Goal: Task Accomplishment & Management: Manage account settings

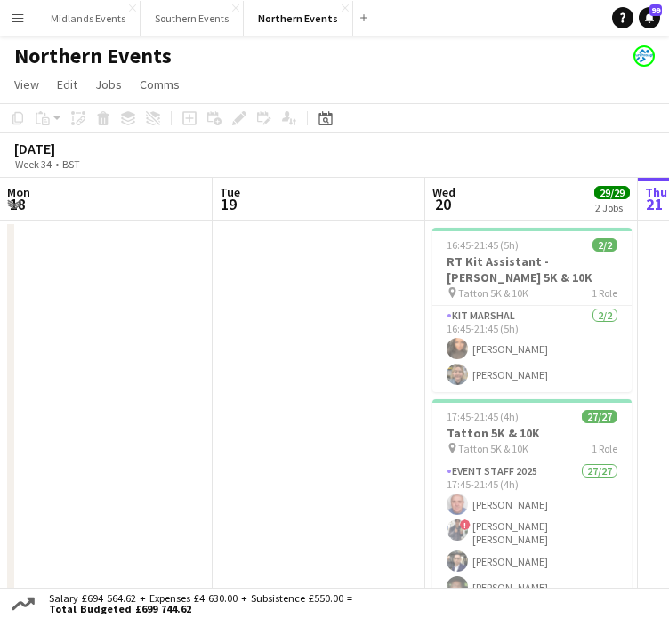
scroll to position [0, 425]
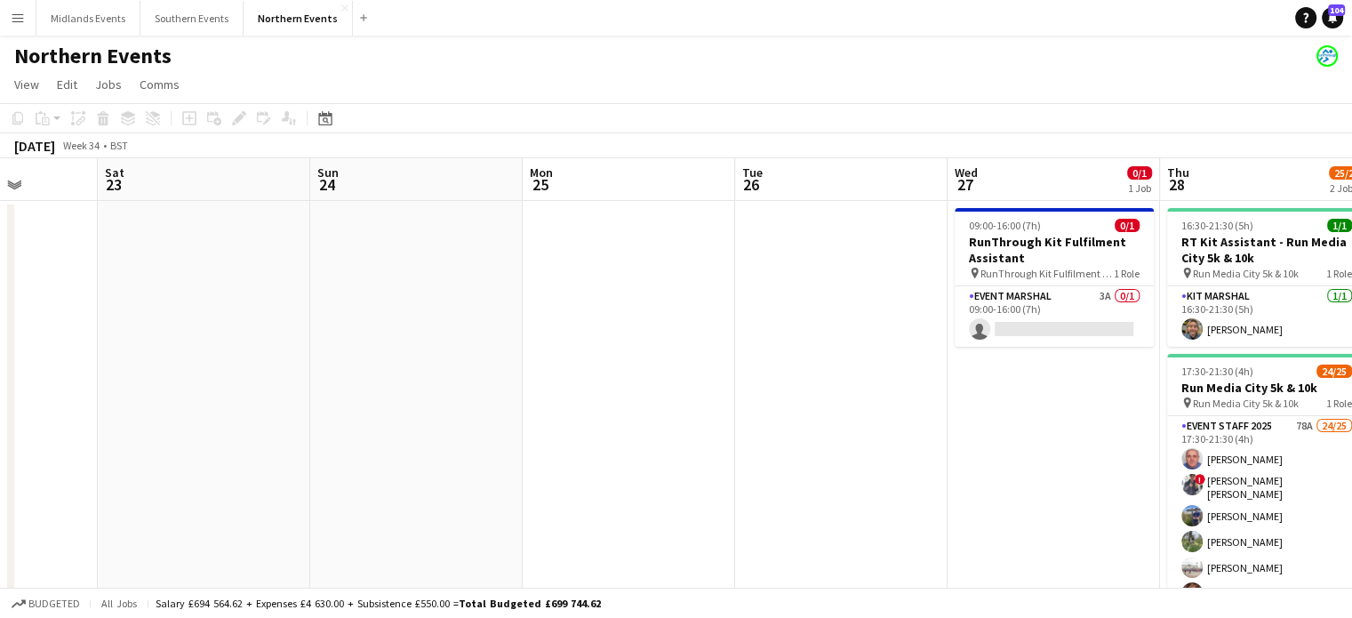
drag, startPoint x: 1309, startPoint y: 359, endPoint x: 705, endPoint y: 355, distance: 603.6
click at [668, 355] on app-calendar-viewport "Tue 19 Wed 20 29/29 2 Jobs Thu 21 Fri 22 Sat 23 Sun 24 Mon 25 Tue 26 Wed 27 0/1…" at bounding box center [676, 500] width 1352 height 685
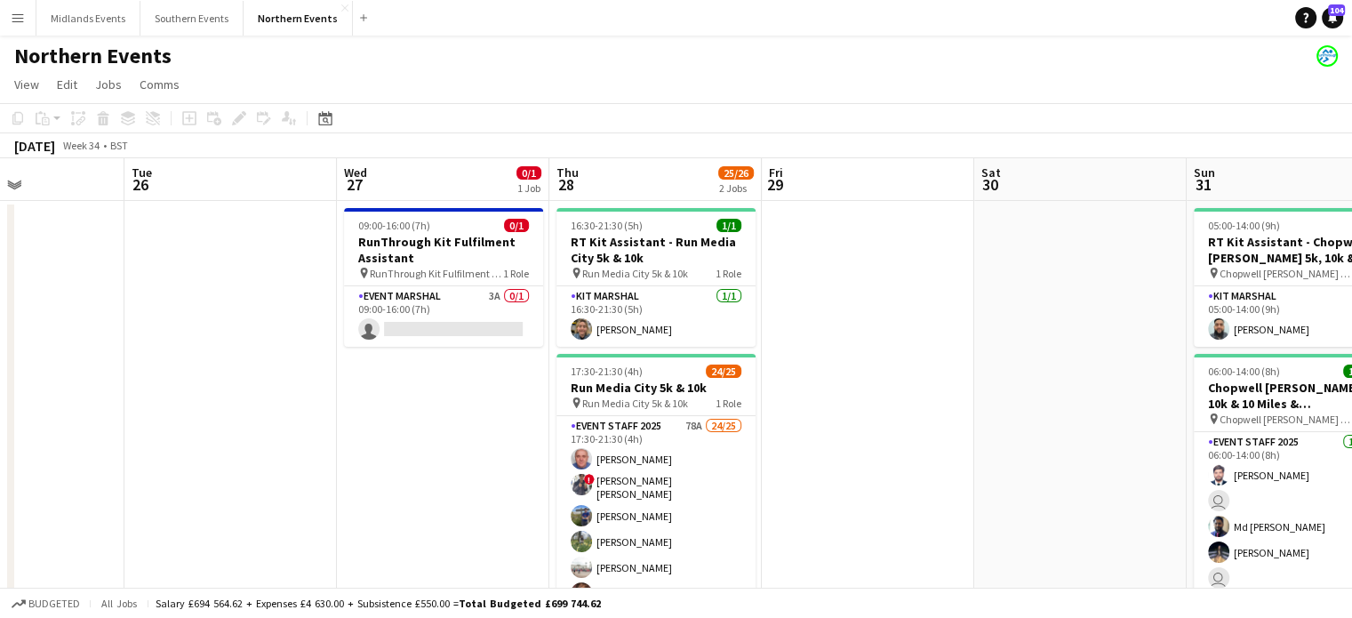
scroll to position [0, 624]
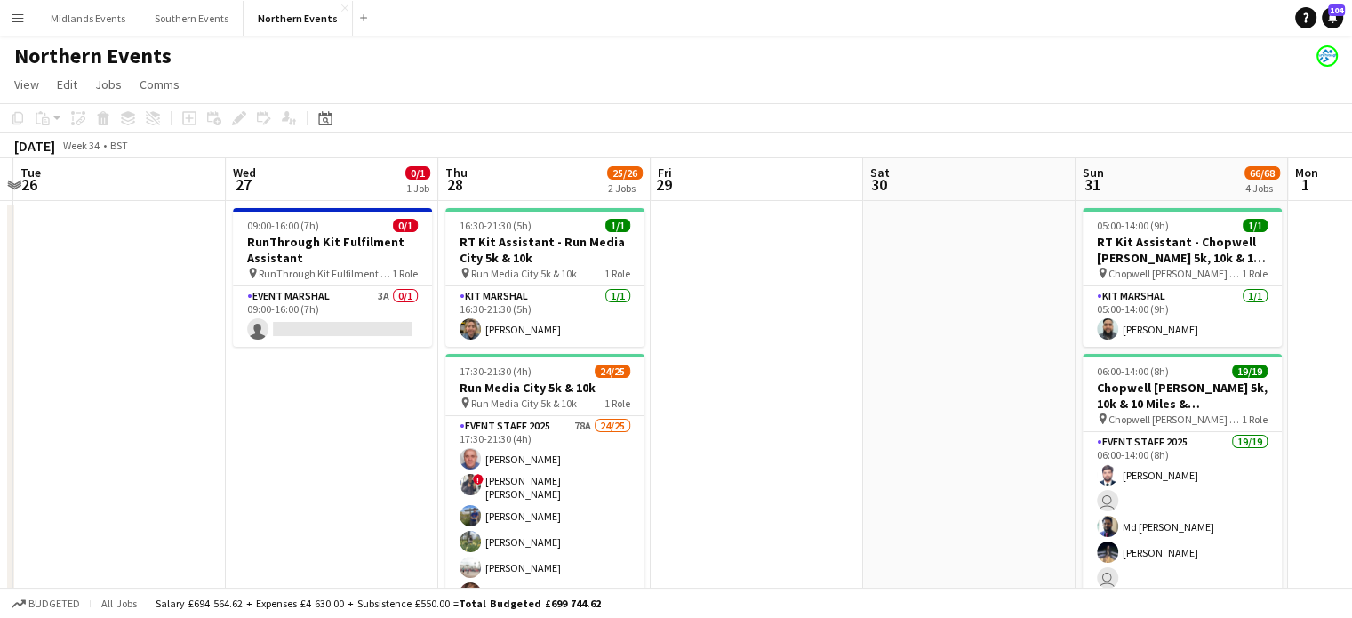
drag, startPoint x: 1133, startPoint y: 428, endPoint x: 476, endPoint y: 405, distance: 658.2
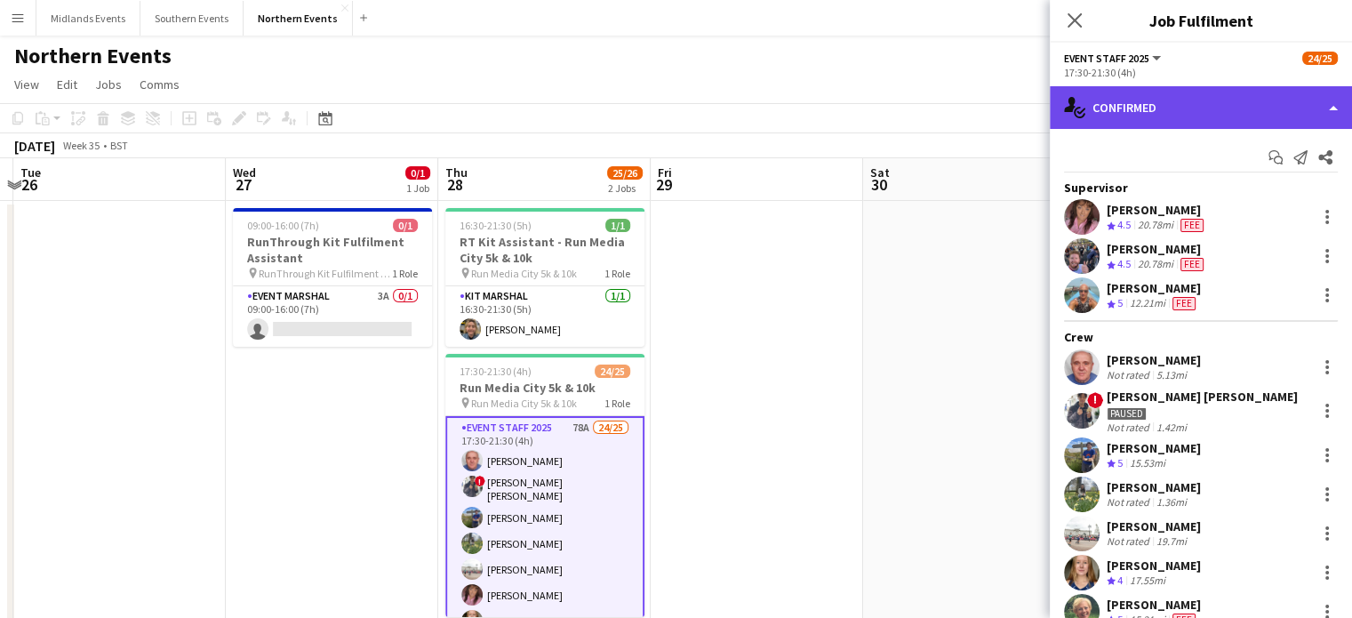
click at [668, 113] on div "single-neutral-actions-check-2 Confirmed" at bounding box center [1201, 107] width 302 height 43
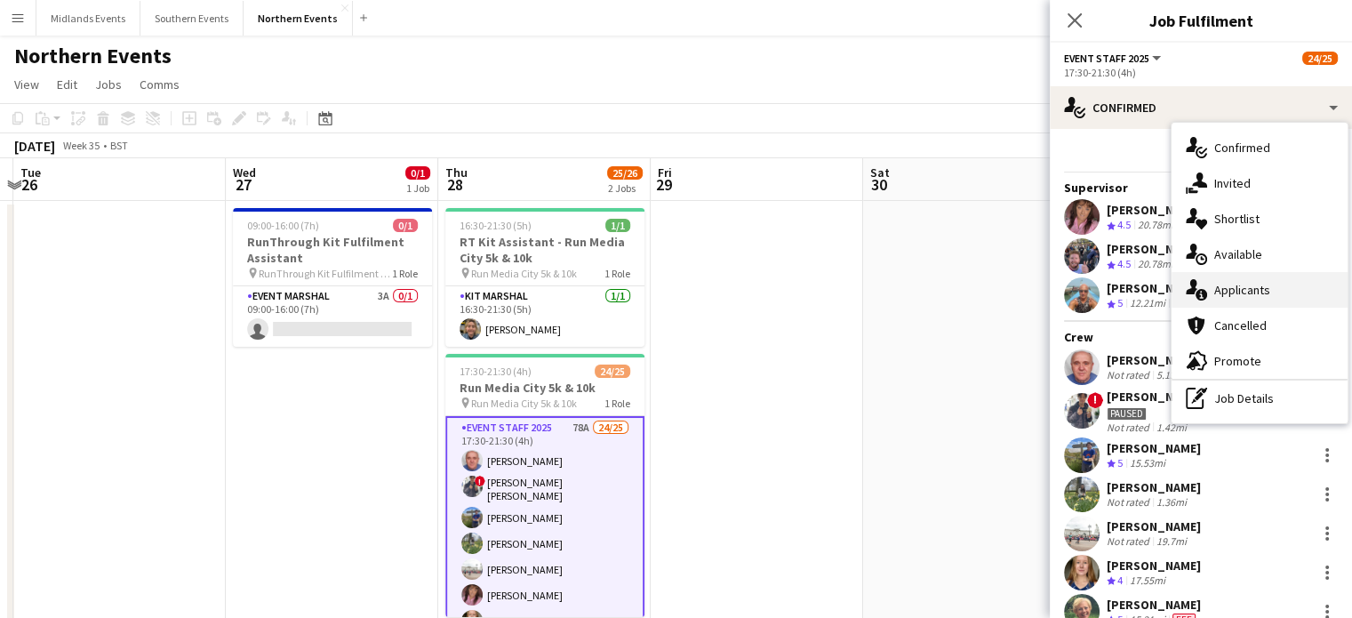
click at [668, 276] on div "single-neutral-actions-information Applicants" at bounding box center [1260, 290] width 176 height 36
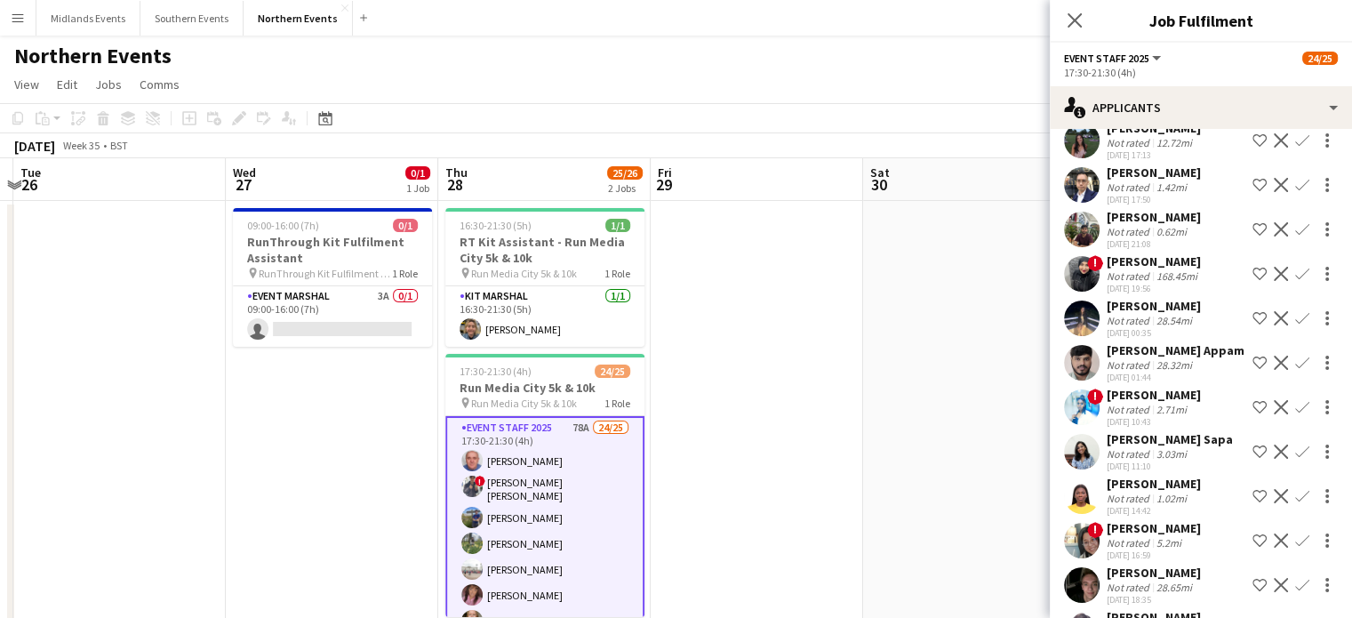
scroll to position [0, 0]
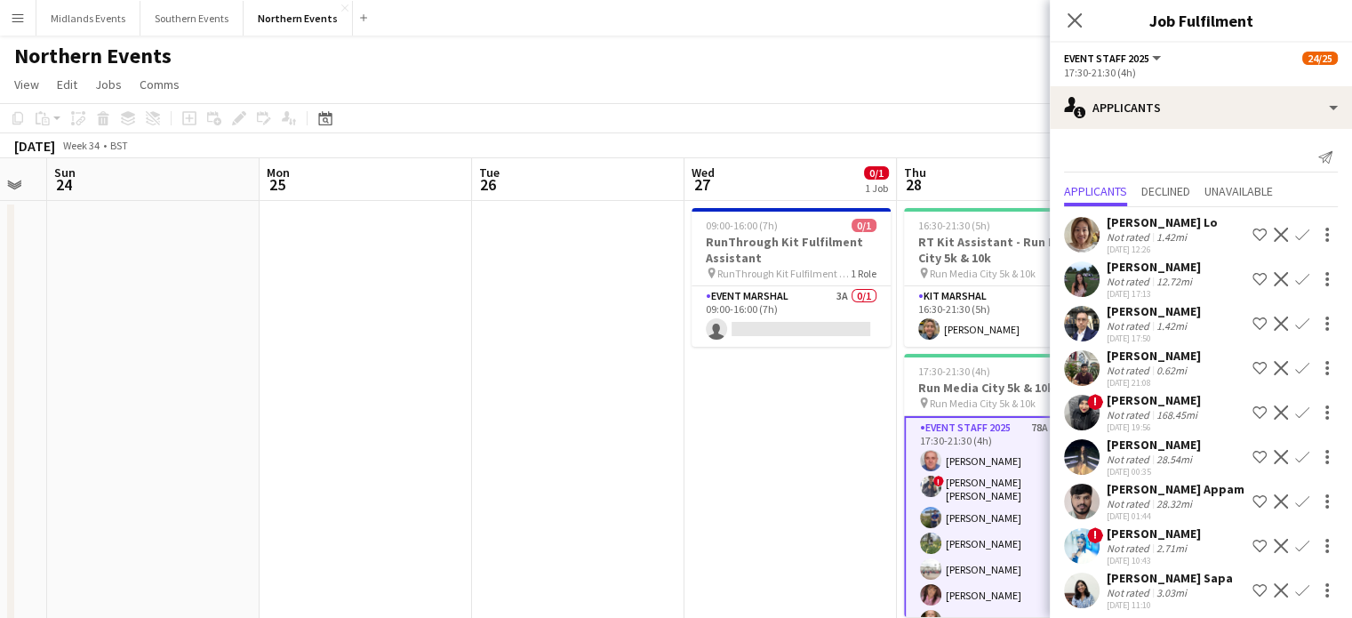
drag, startPoint x: 196, startPoint y: 322, endPoint x: 446, endPoint y: 358, distance: 253.3
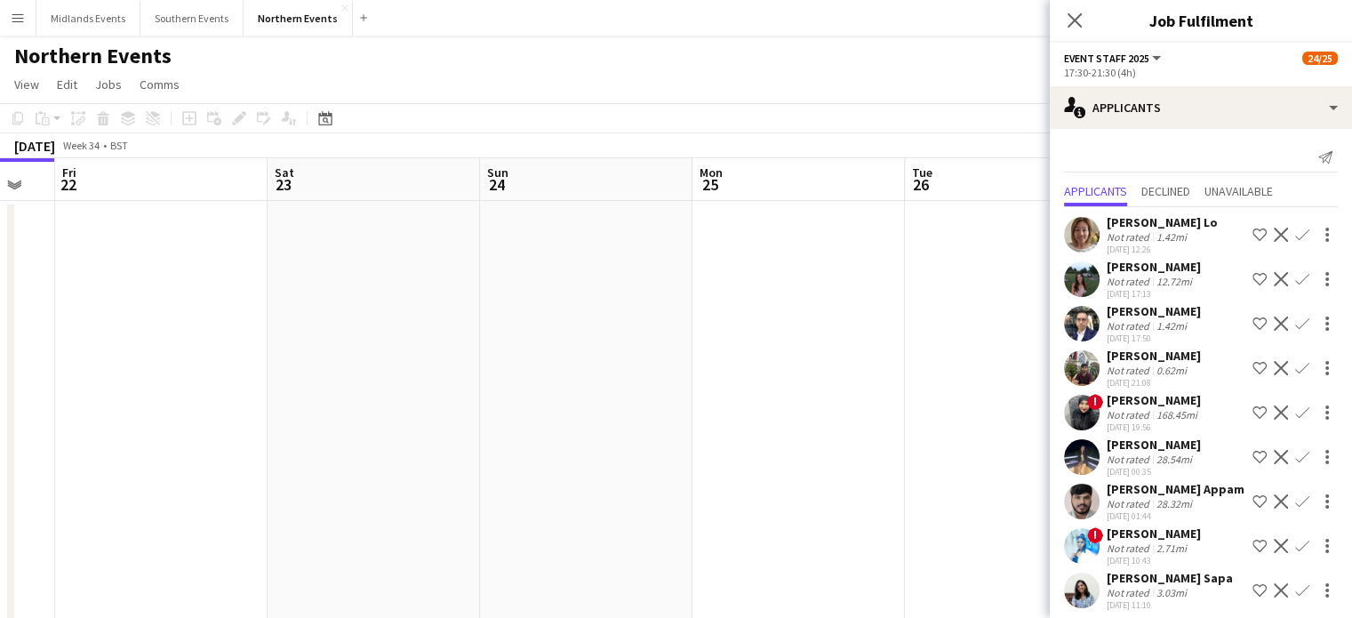
drag, startPoint x: 62, startPoint y: 333, endPoint x: 507, endPoint y: 358, distance: 445.2
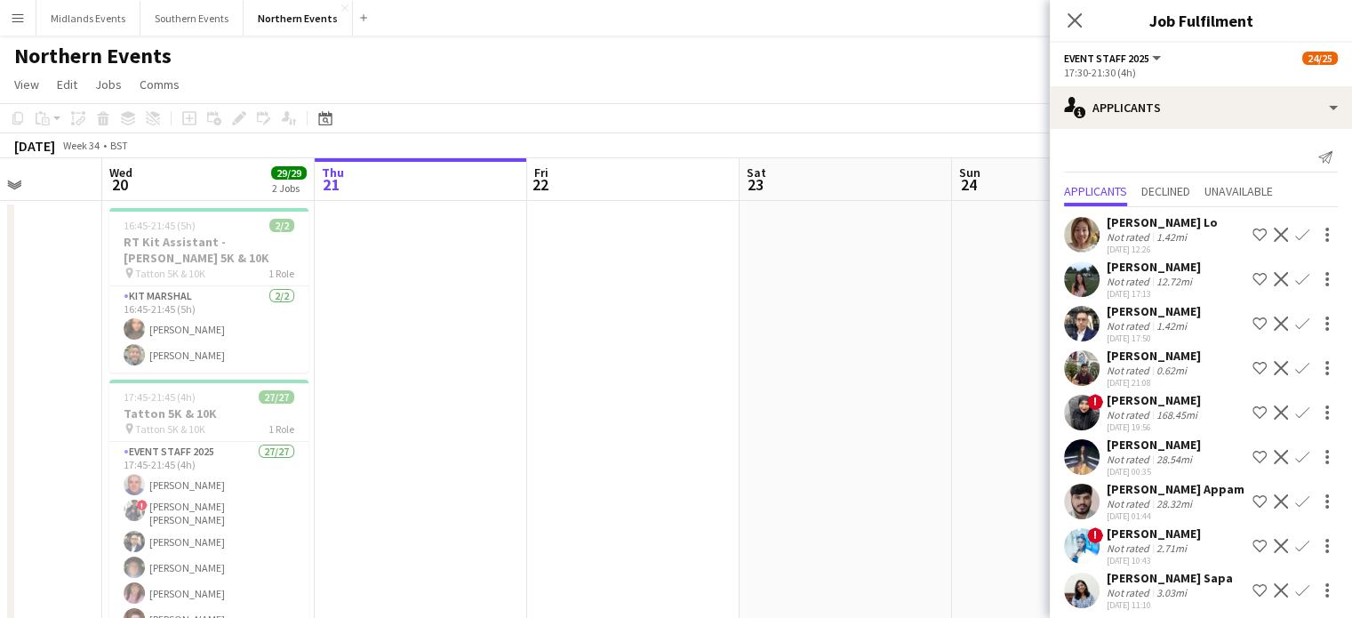
drag, startPoint x: 95, startPoint y: 333, endPoint x: 547, endPoint y: 334, distance: 451.6
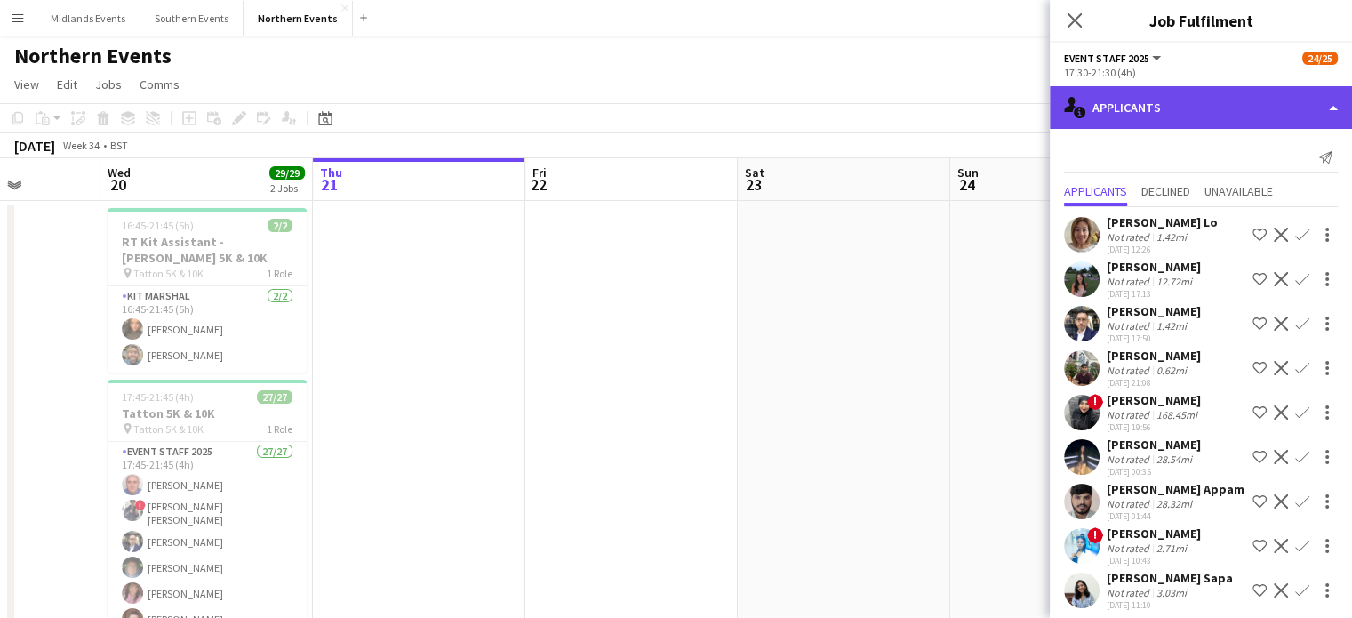
click at [668, 113] on div "single-neutral-actions-information Applicants" at bounding box center [1201, 107] width 302 height 43
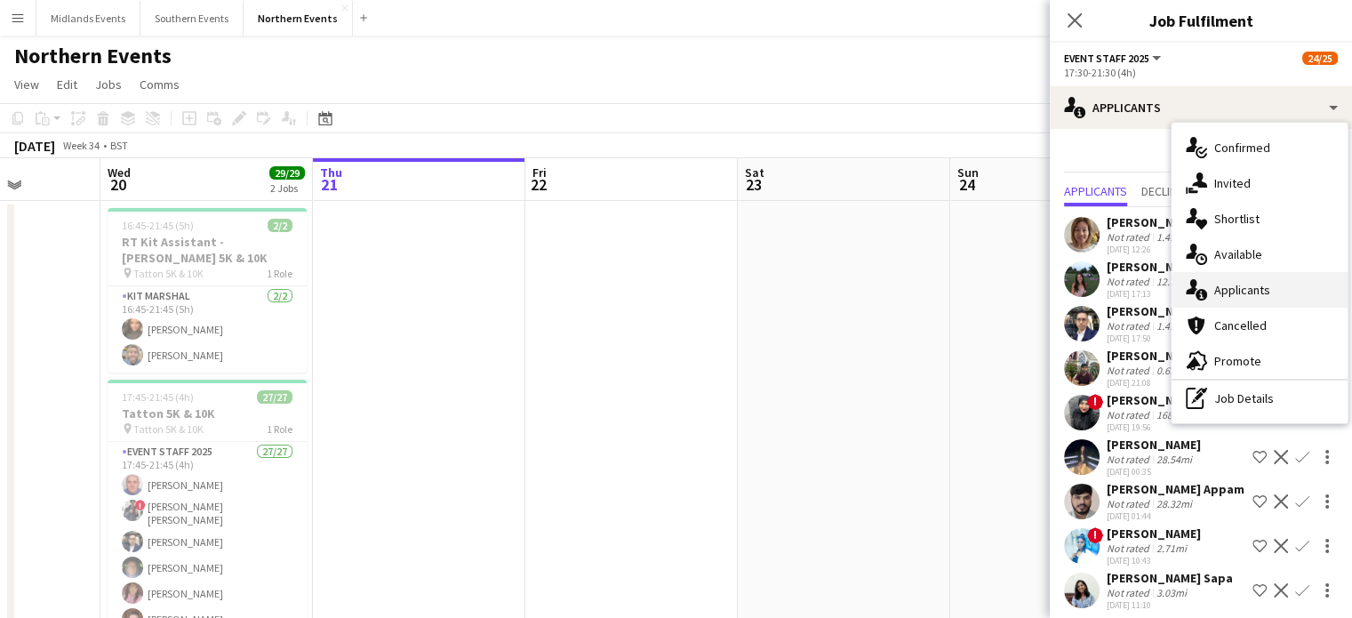
click at [668, 281] on div "single-neutral-actions-information Applicants" at bounding box center [1260, 290] width 176 height 36
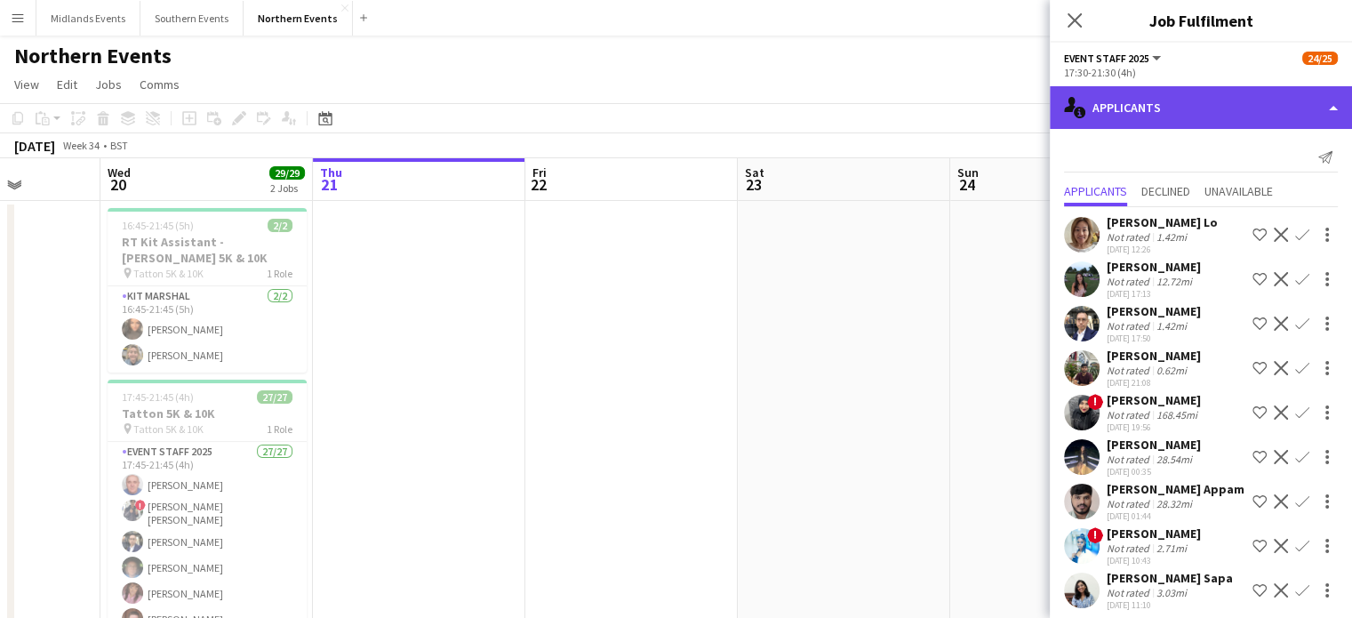
click at [668, 112] on div "single-neutral-actions-information Applicants" at bounding box center [1201, 107] width 302 height 43
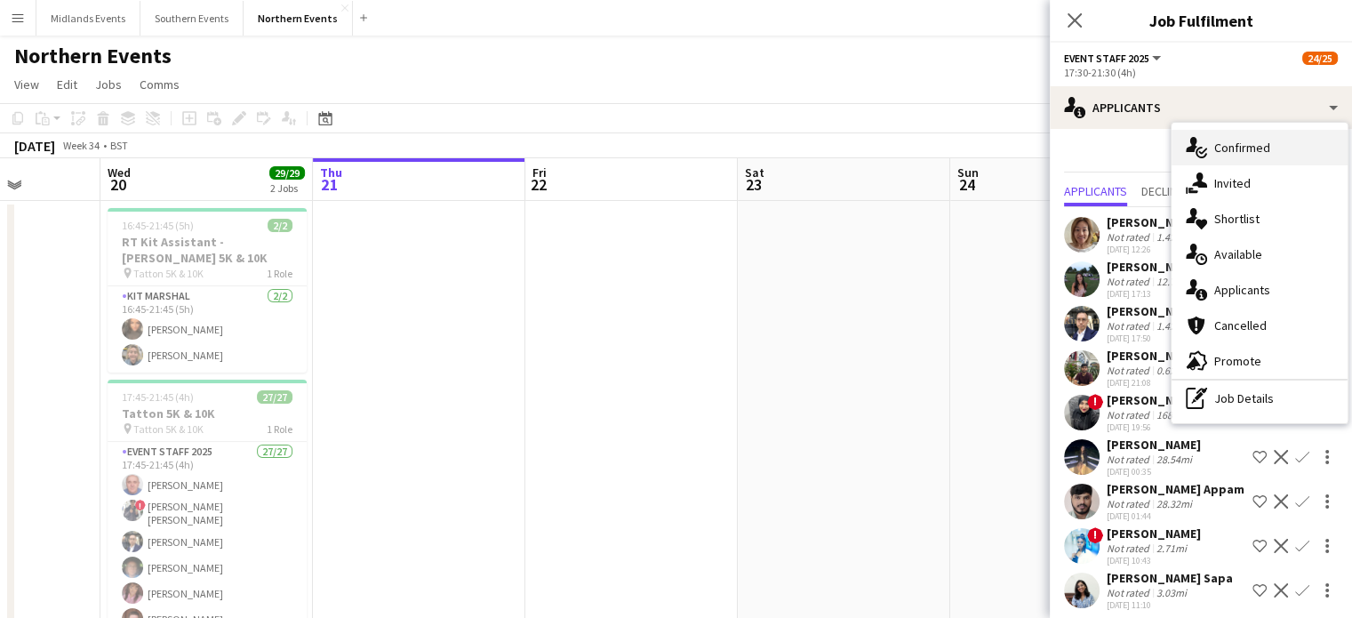
click at [668, 148] on div "single-neutral-actions-check-2 Confirmed" at bounding box center [1260, 148] width 176 height 36
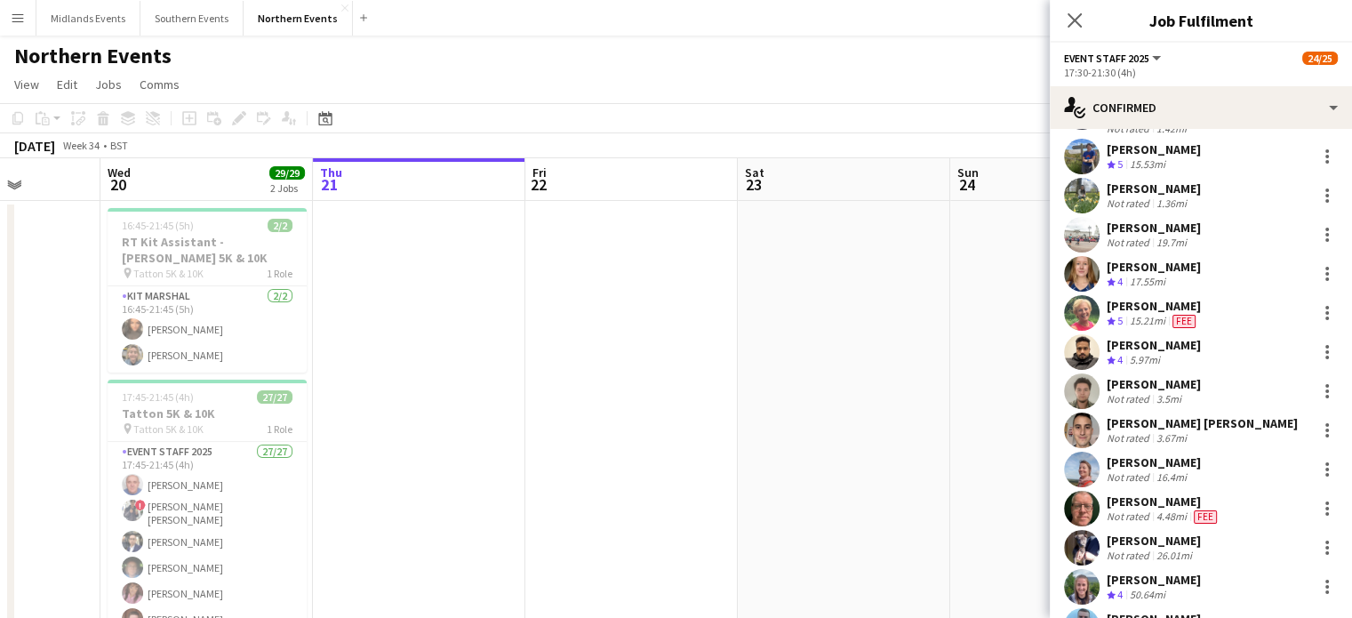
scroll to position [313, 0]
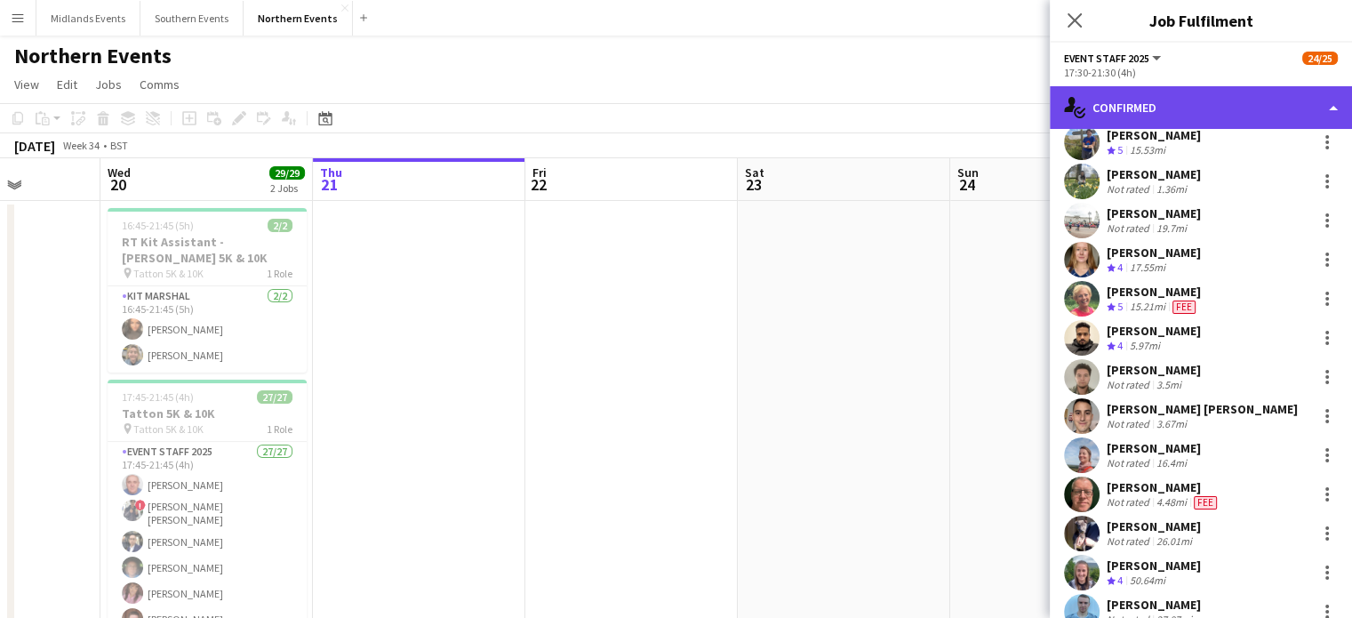
click at [668, 113] on div "single-neutral-actions-check-2 Confirmed" at bounding box center [1201, 107] width 302 height 43
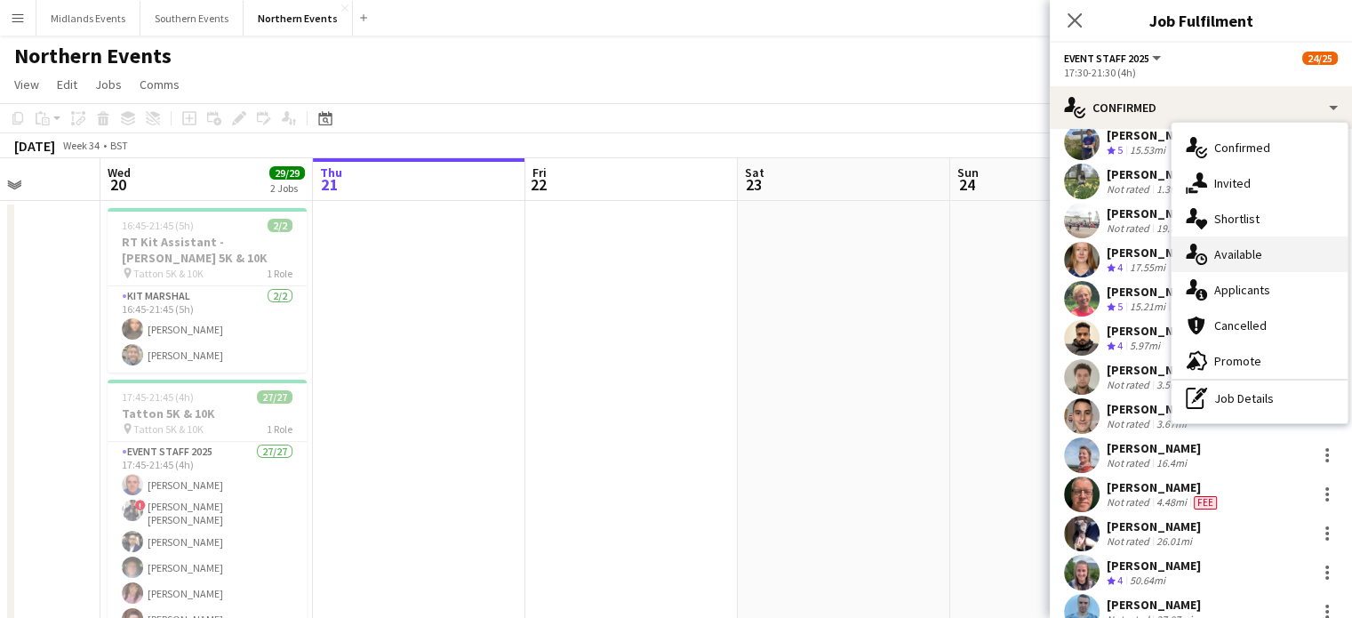
click at [668, 244] on div "single-neutral-actions-upload Available" at bounding box center [1260, 254] width 176 height 36
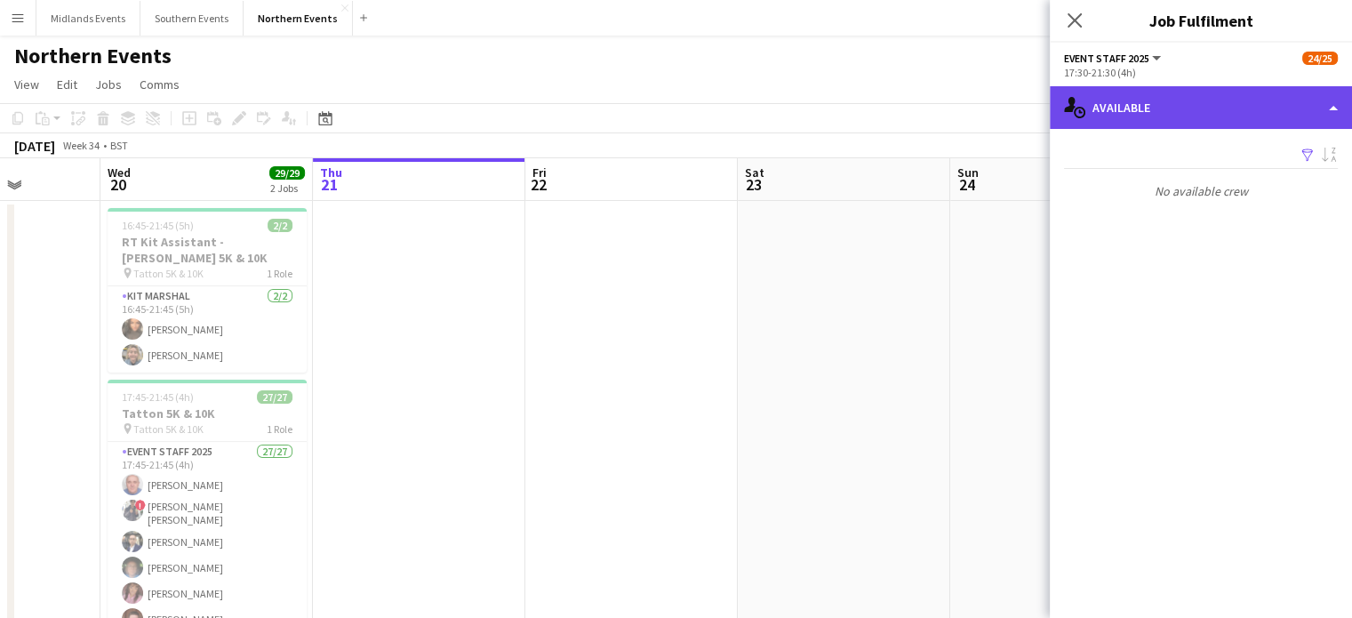
click at [668, 96] on div "single-neutral-actions-upload Available" at bounding box center [1201, 107] width 302 height 43
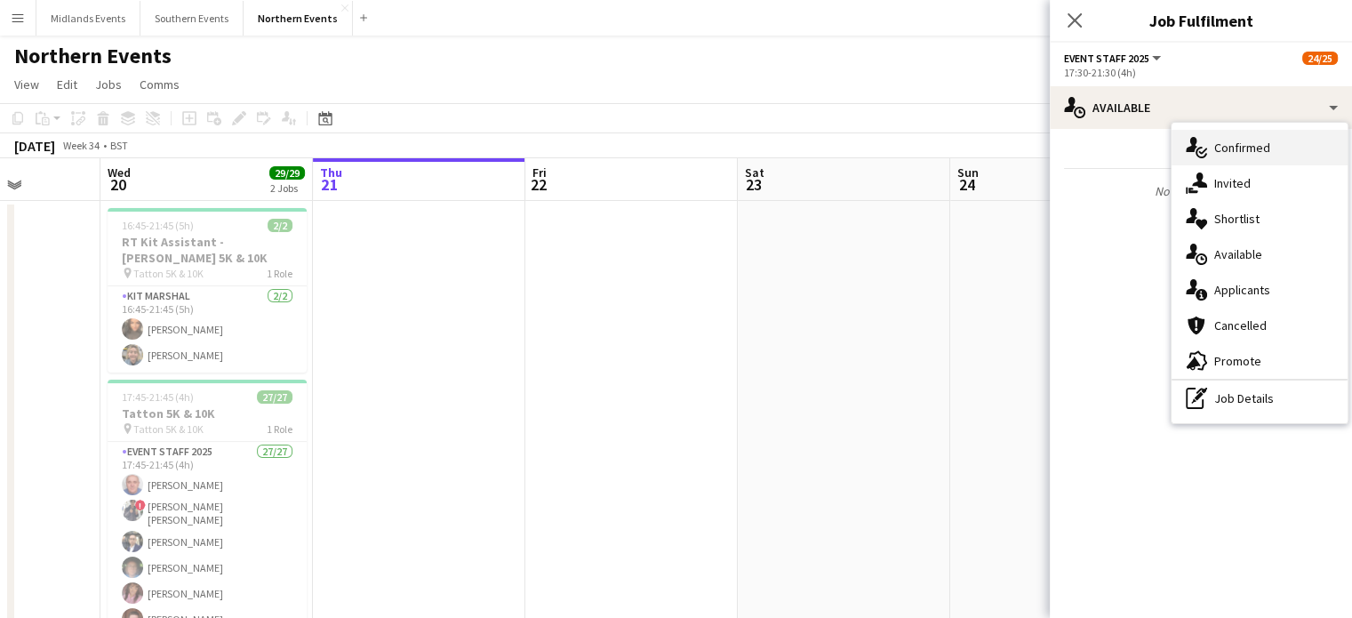
click at [668, 148] on div "single-neutral-actions-check-2 Confirmed" at bounding box center [1260, 148] width 176 height 36
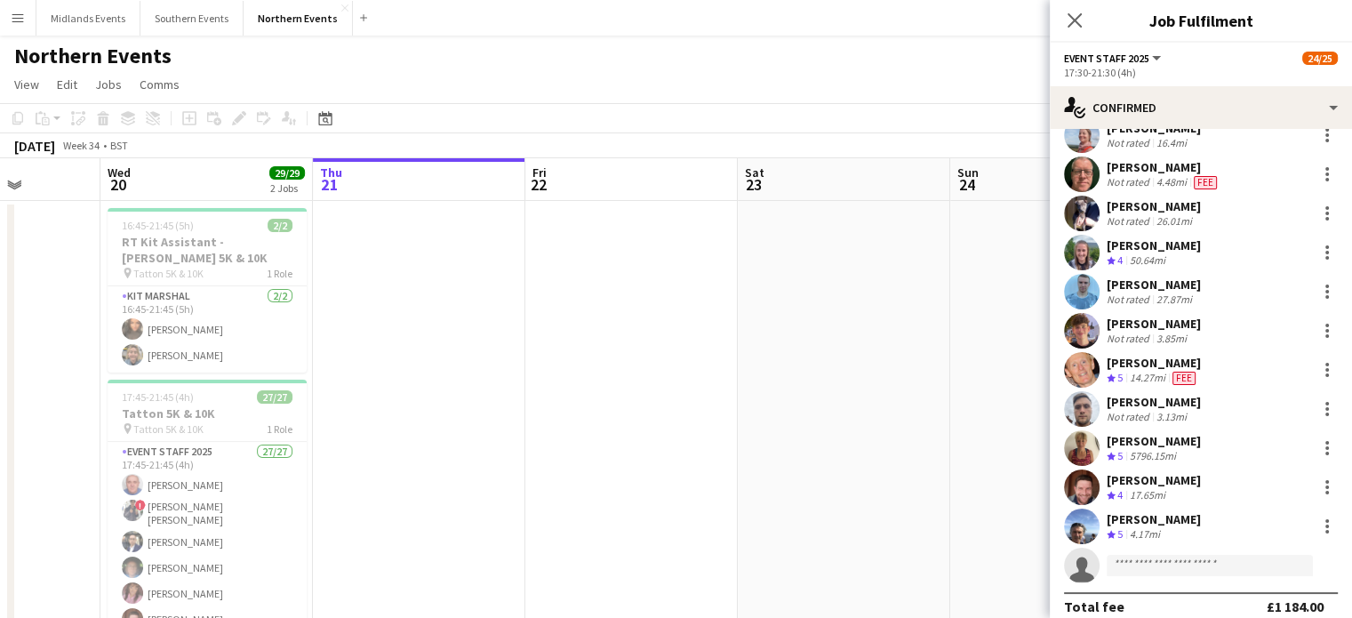
scroll to position [637, 0]
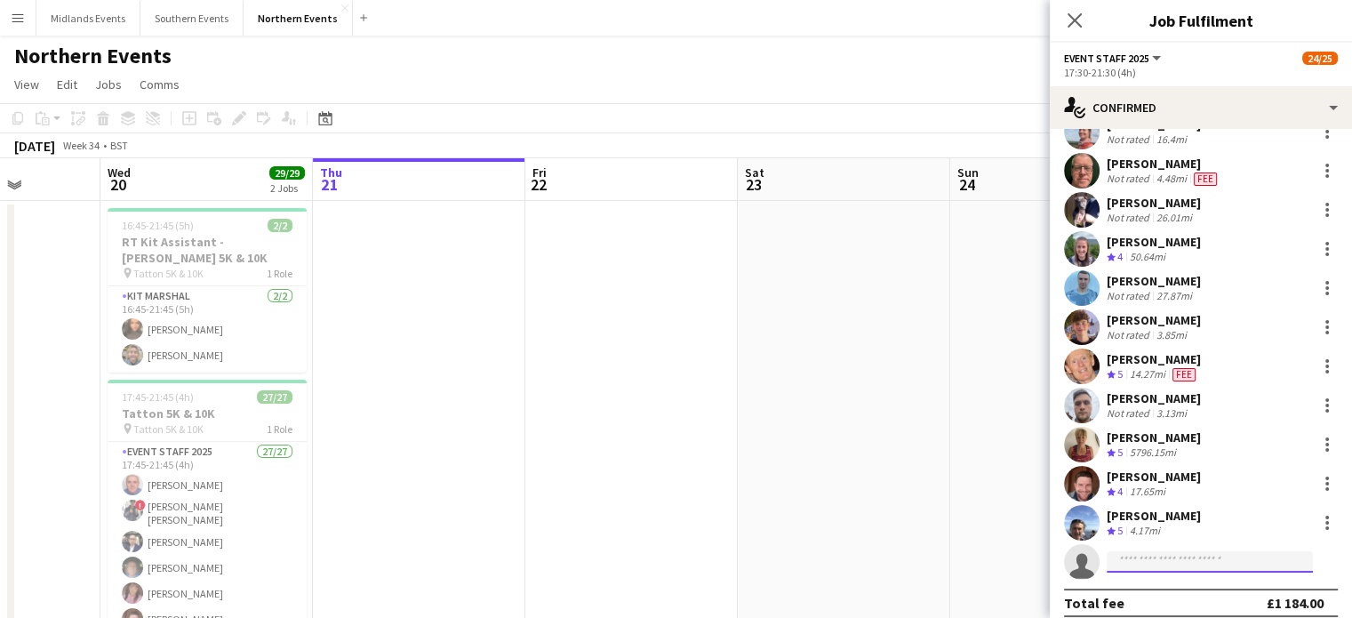
click at [668, 556] on input at bounding box center [1210, 561] width 206 height 21
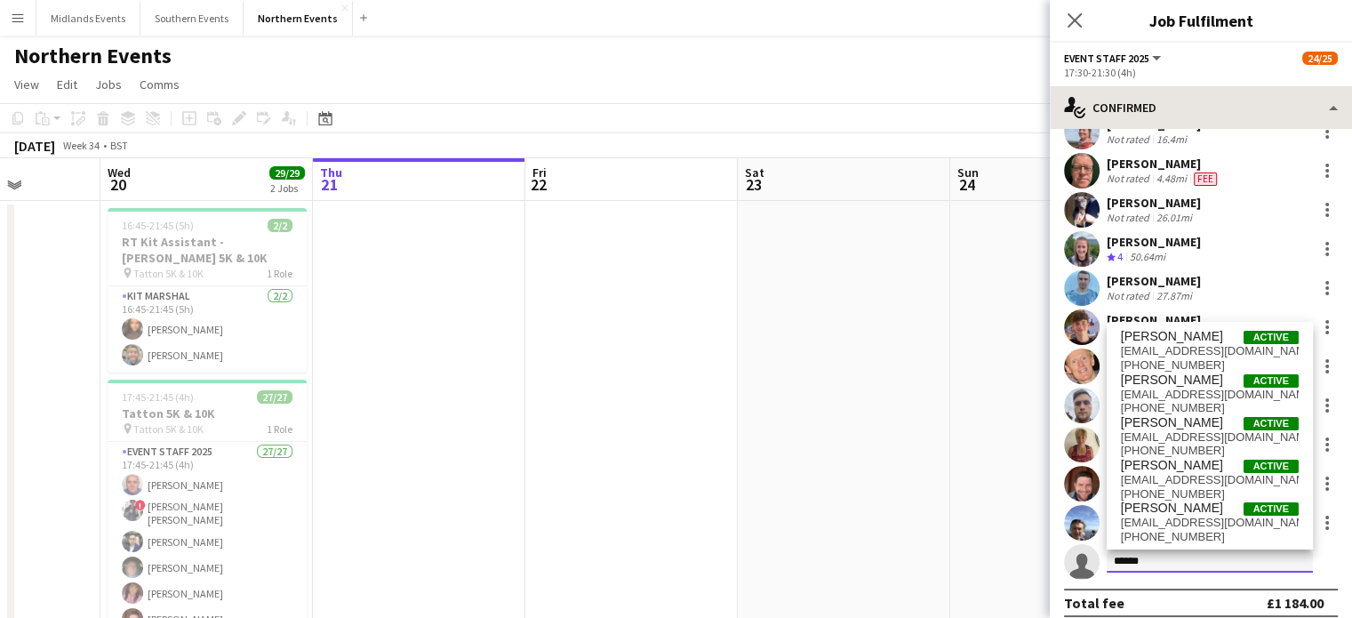
type input "******"
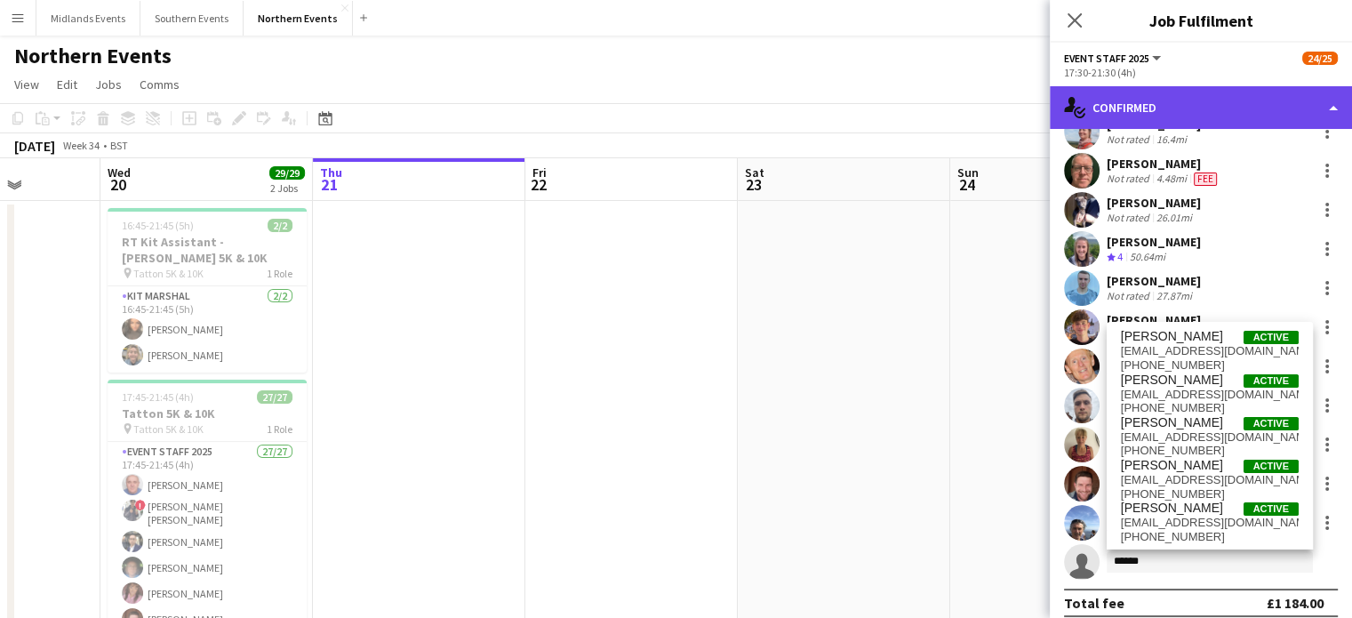
click at [668, 99] on div "single-neutral-actions-check-2 Confirmed" at bounding box center [1201, 107] width 302 height 43
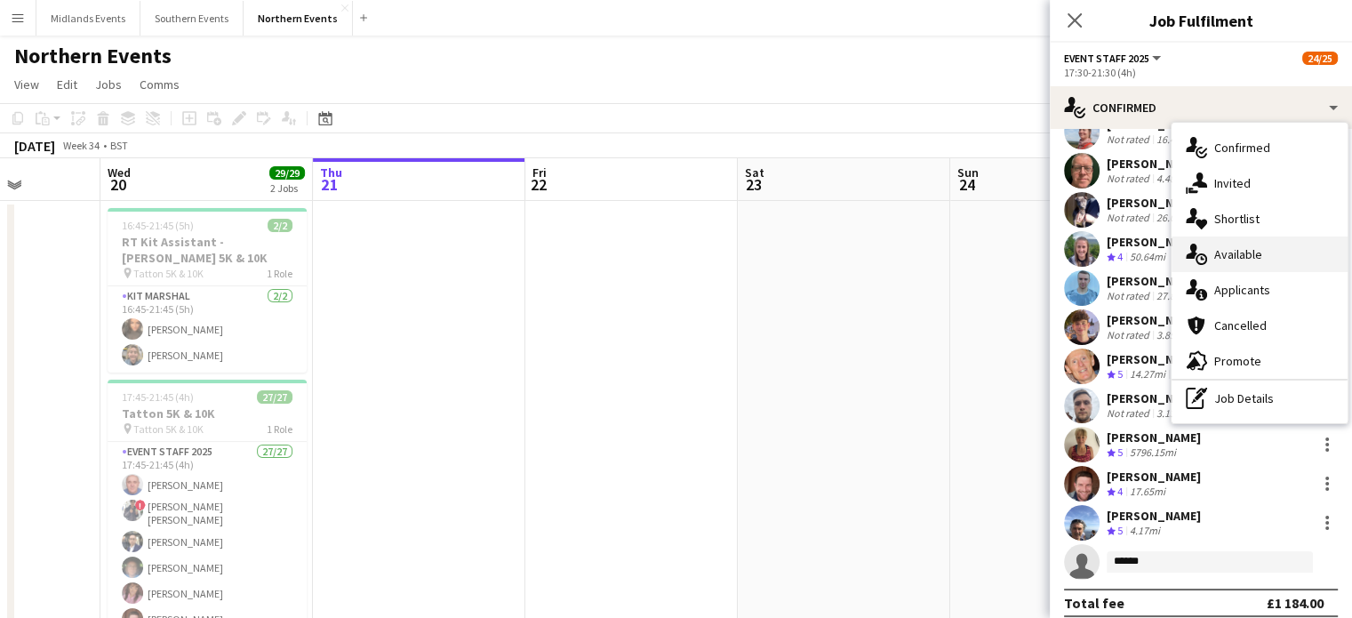
click at [668, 248] on div "single-neutral-actions-upload Available" at bounding box center [1260, 254] width 176 height 36
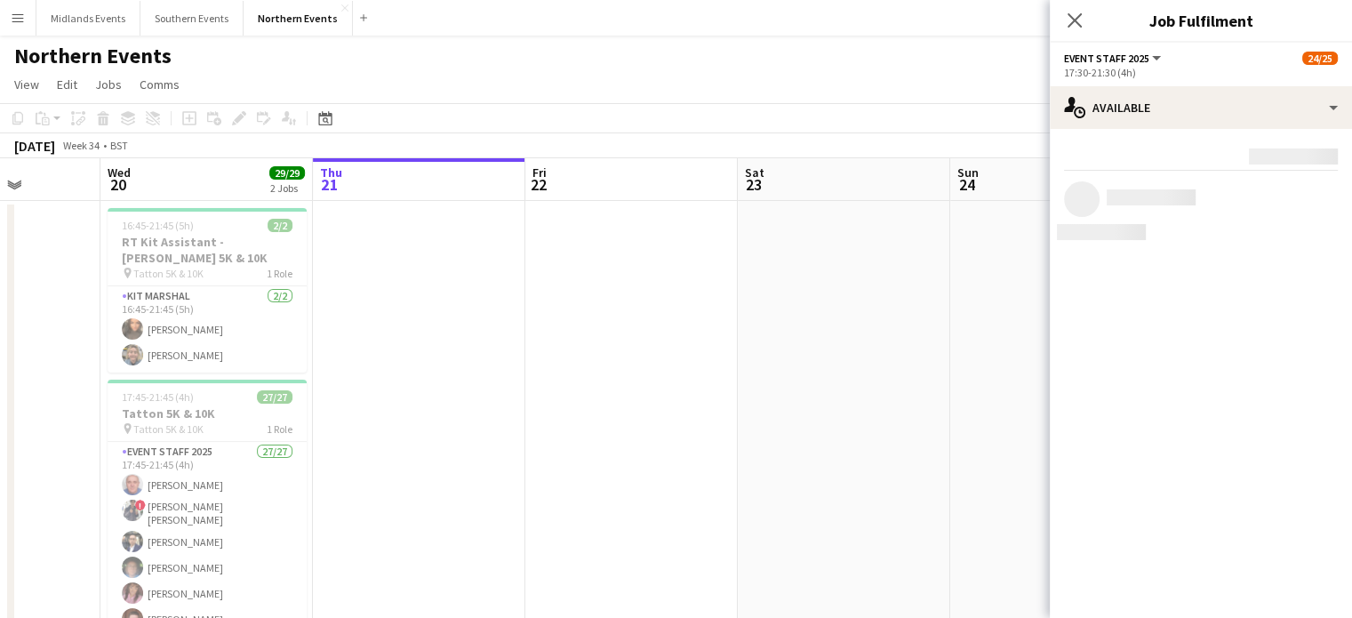
scroll to position [0, 0]
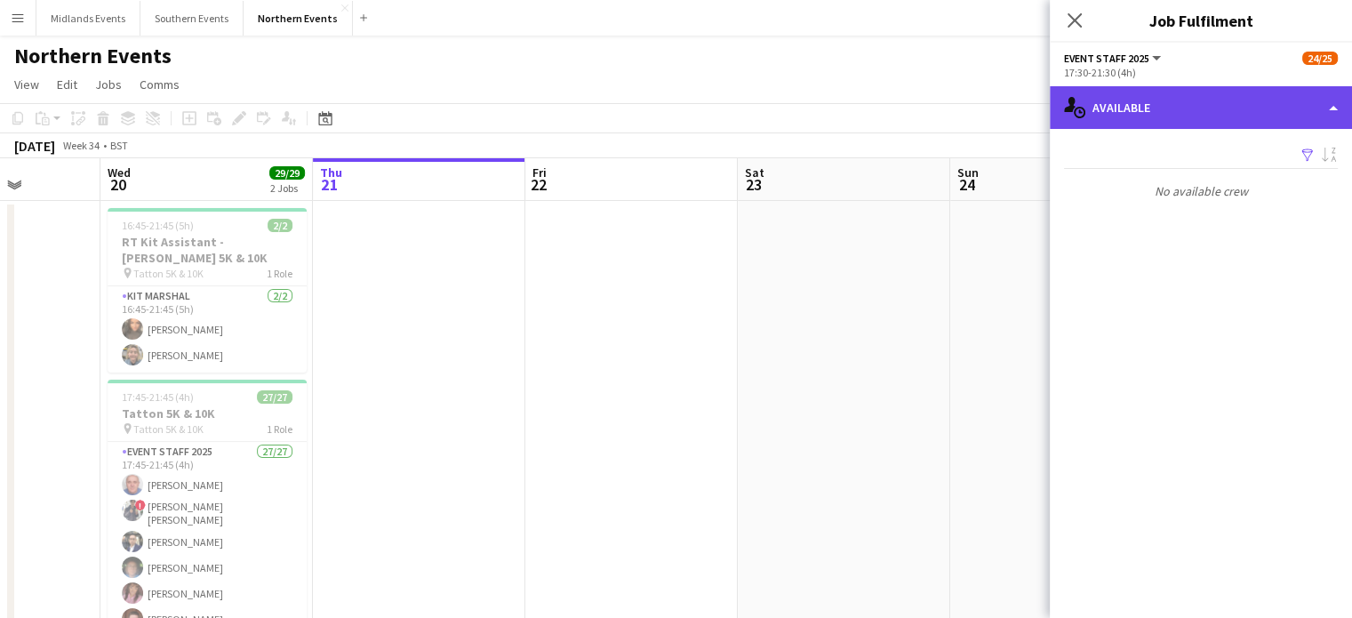
click at [668, 101] on div "single-neutral-actions-upload Available" at bounding box center [1201, 107] width 302 height 43
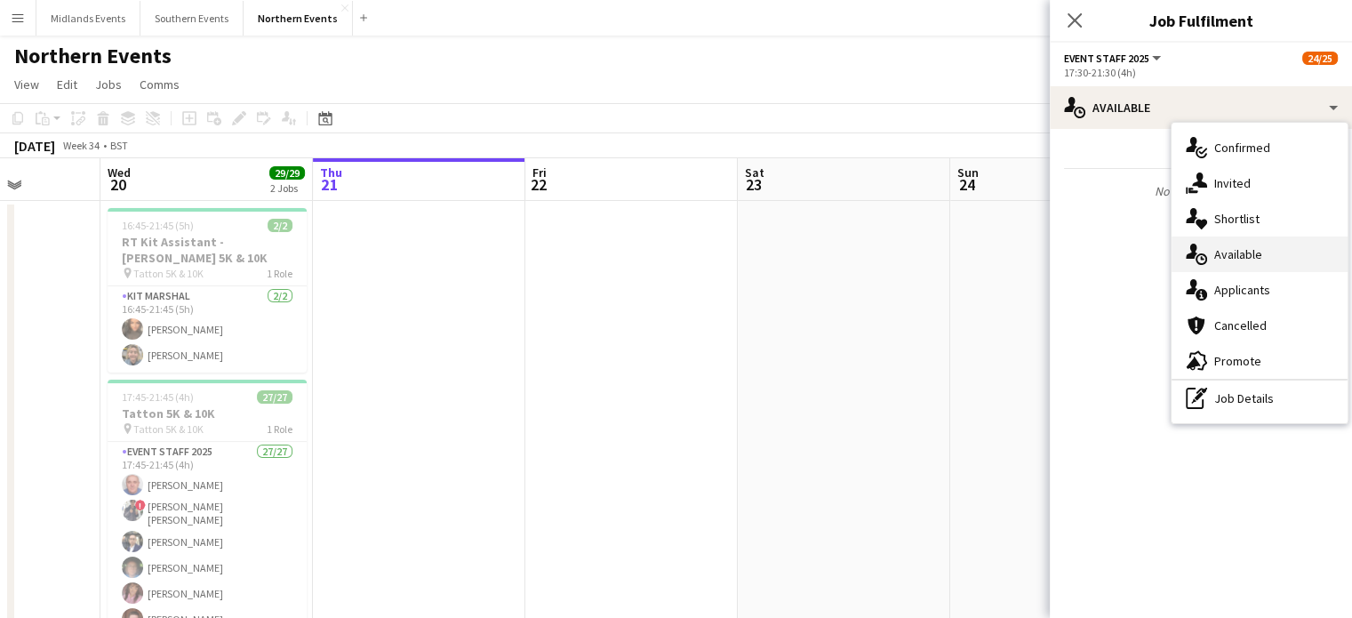
click at [668, 249] on div "single-neutral-actions-upload Available" at bounding box center [1260, 254] width 176 height 36
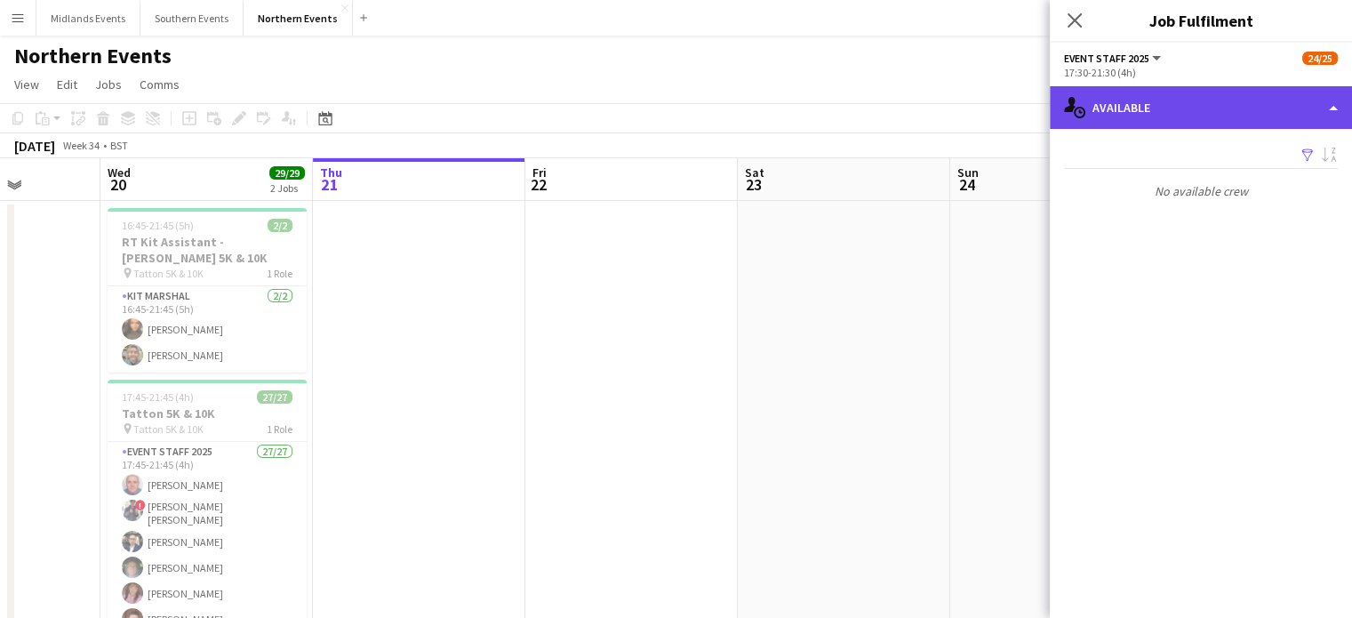
click at [668, 120] on div "single-neutral-actions-upload Available" at bounding box center [1201, 107] width 302 height 43
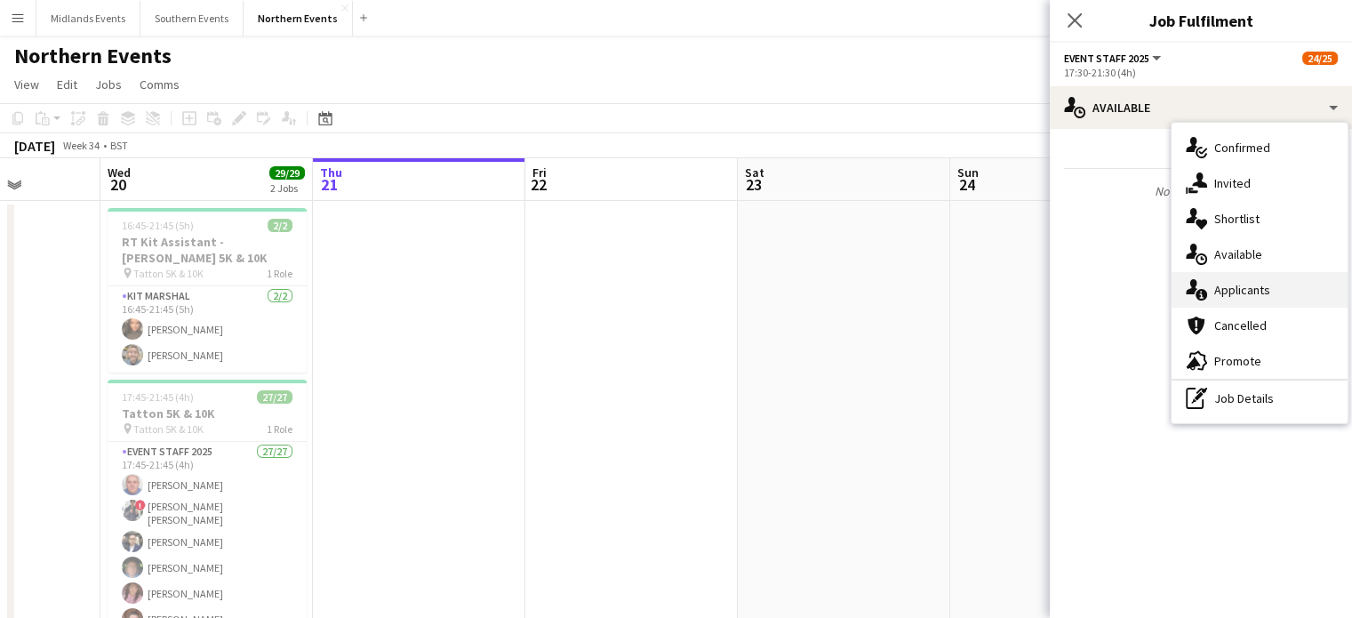
click at [668, 300] on div "single-neutral-actions-information Applicants" at bounding box center [1260, 290] width 176 height 36
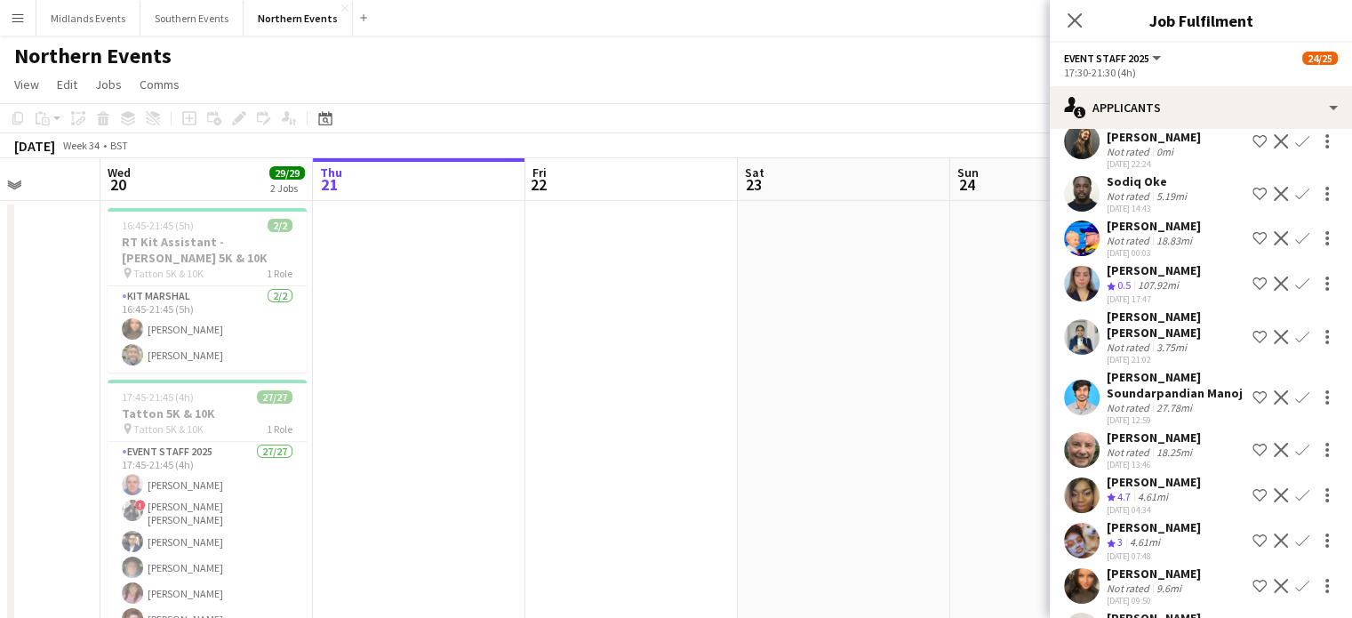
scroll to position [1117, 0]
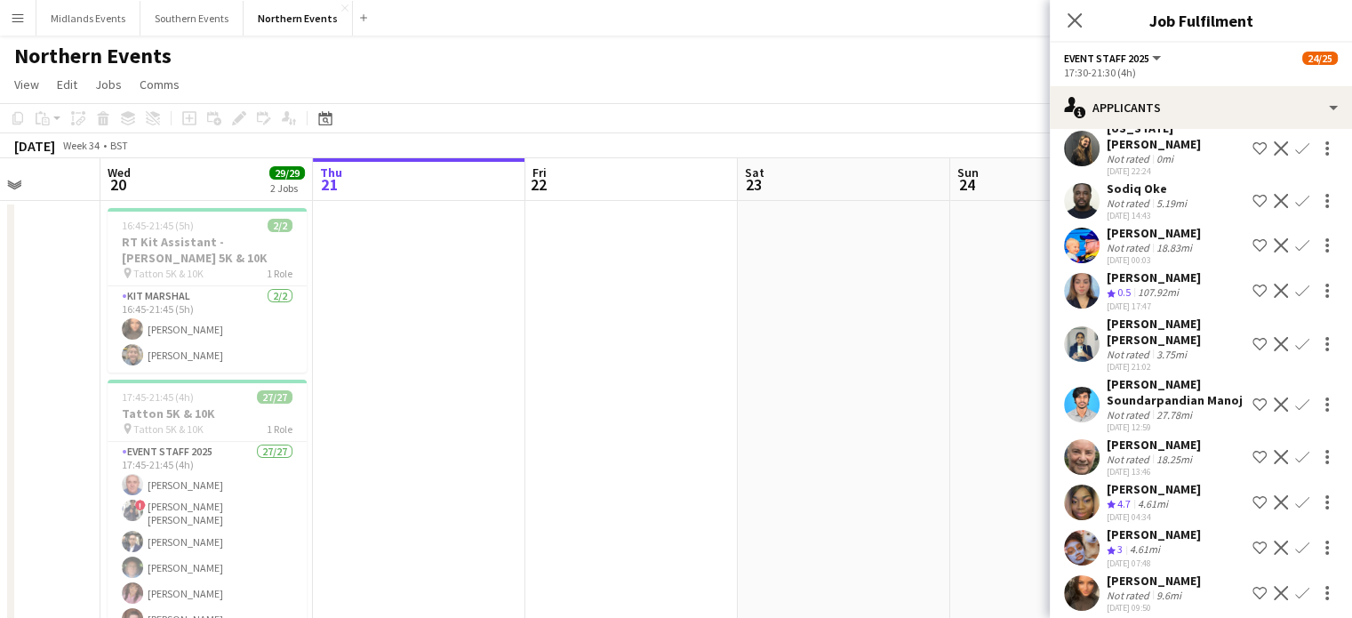
click at [668, 238] on app-icon "Confirm" at bounding box center [1302, 245] width 14 height 14
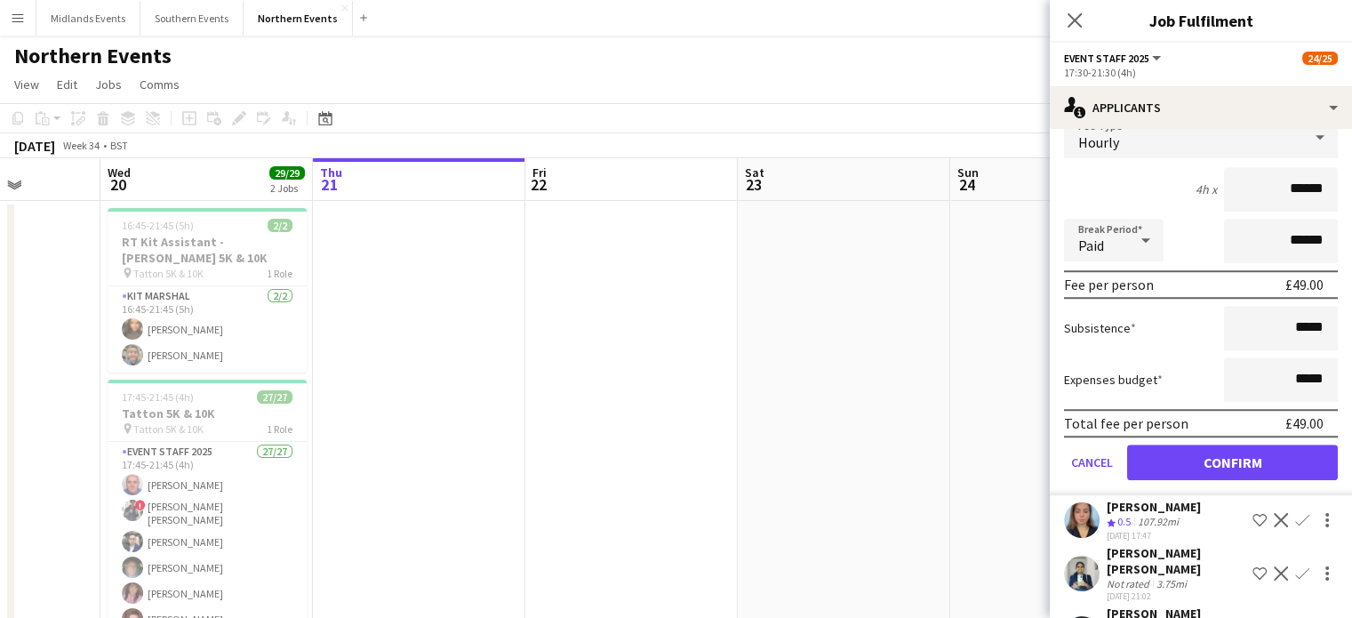
scroll to position [1277, 0]
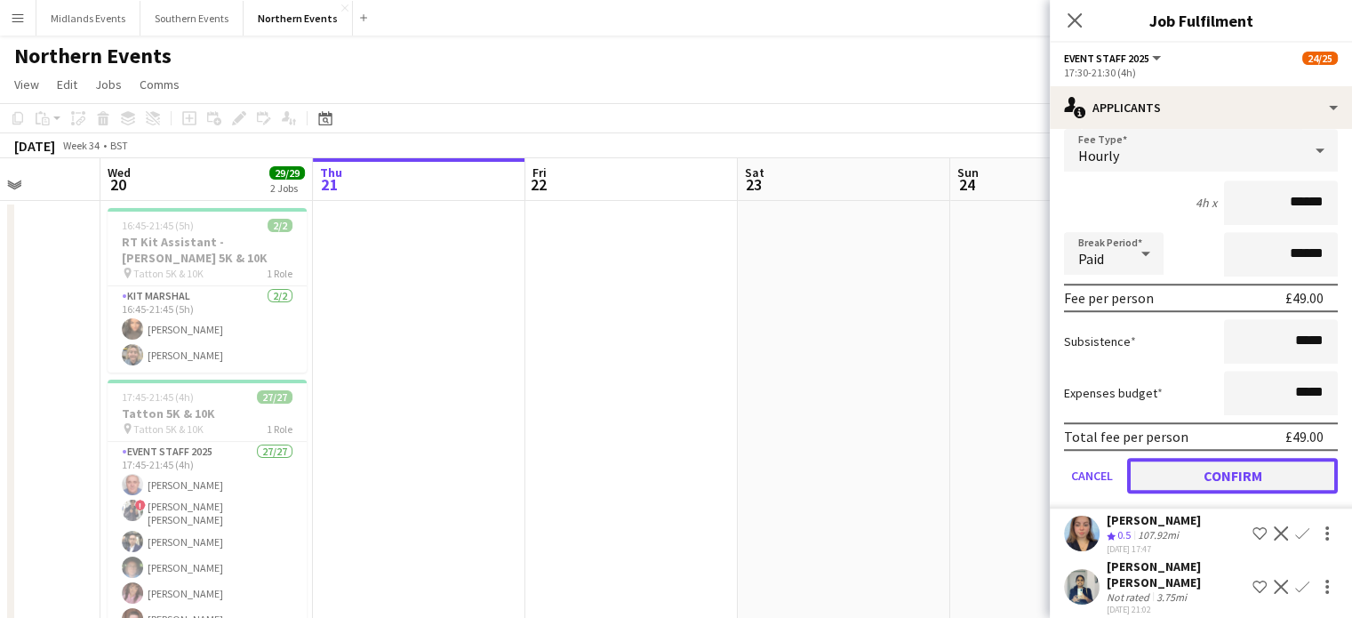
click at [668, 460] on button "Confirm" at bounding box center [1232, 476] width 211 height 36
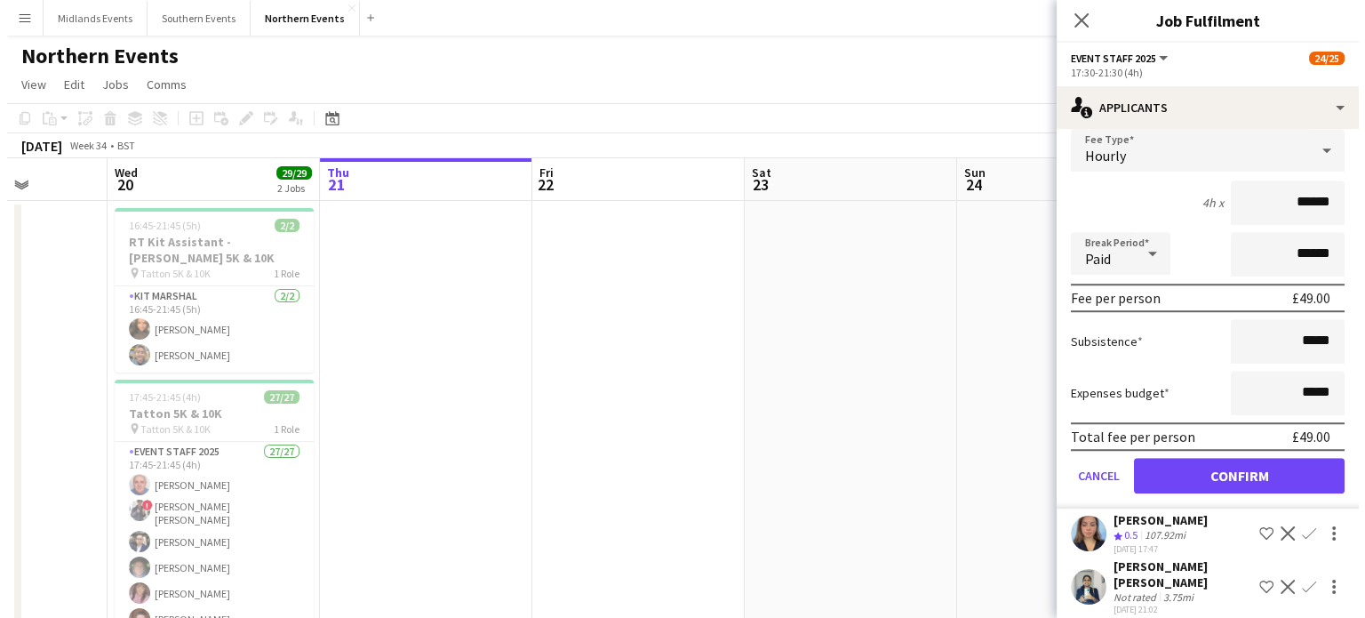
scroll to position [832, 0]
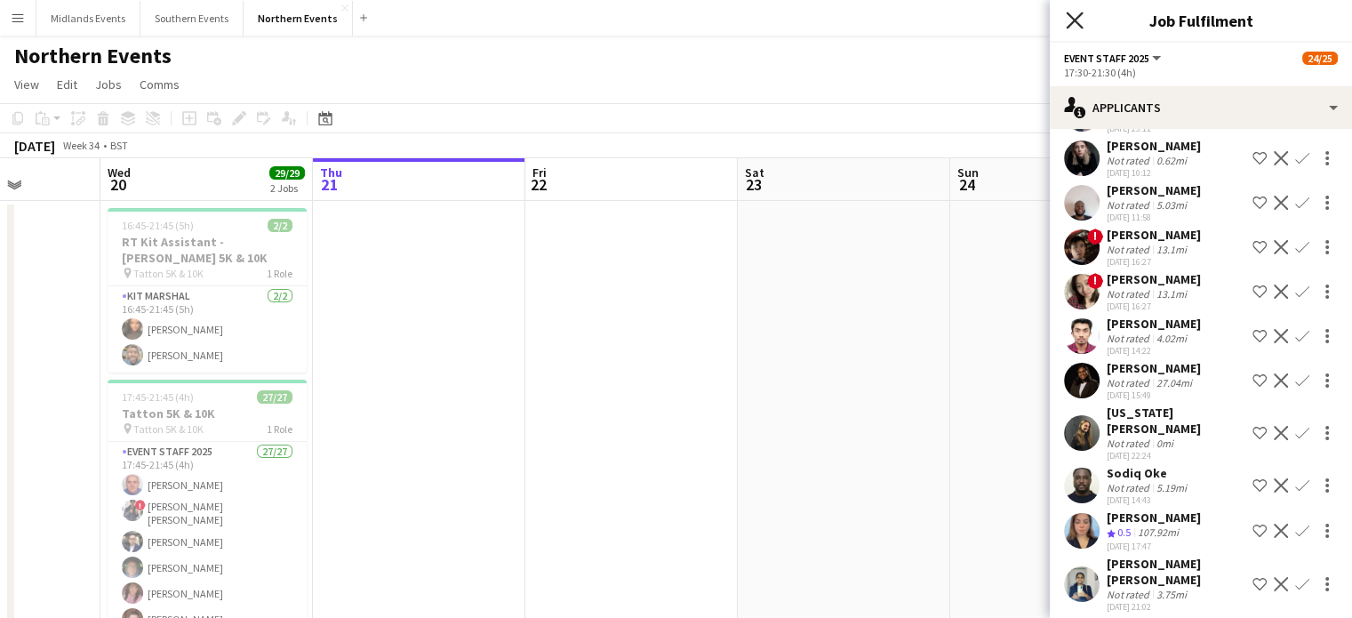
click at [668, 20] on icon at bounding box center [1074, 20] width 17 height 17
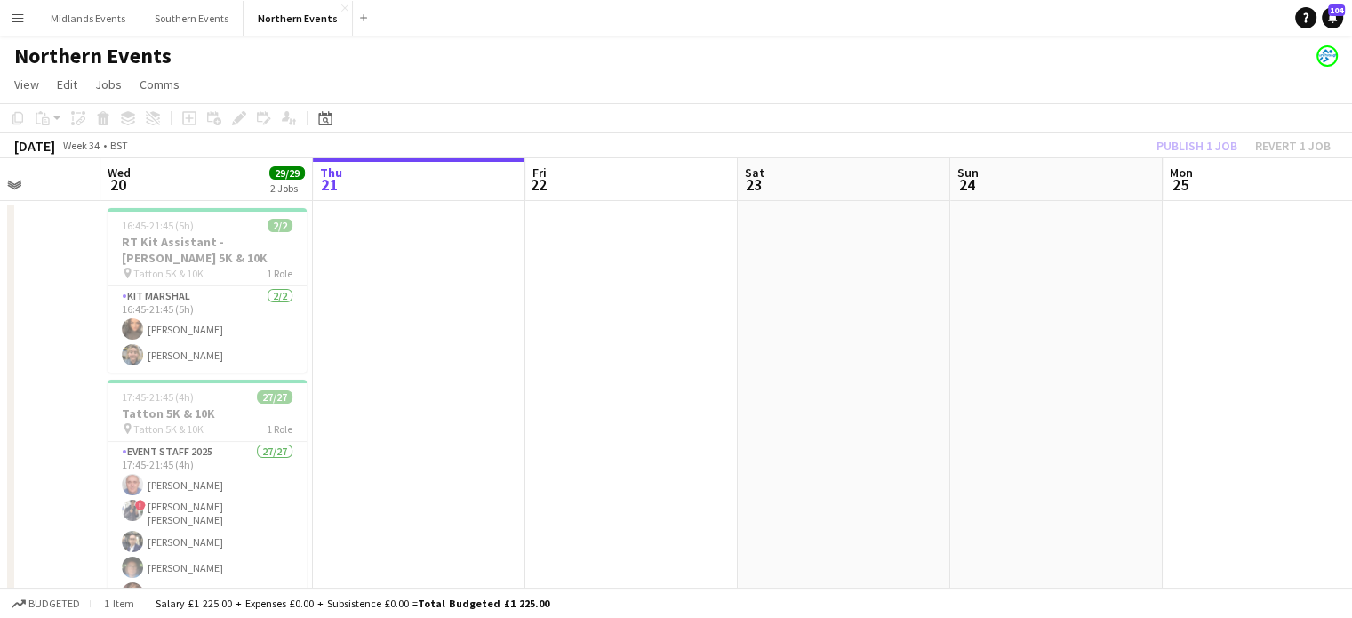
click at [668, 148] on div "Publish 1 job Revert 1 job" at bounding box center [1243, 145] width 217 height 23
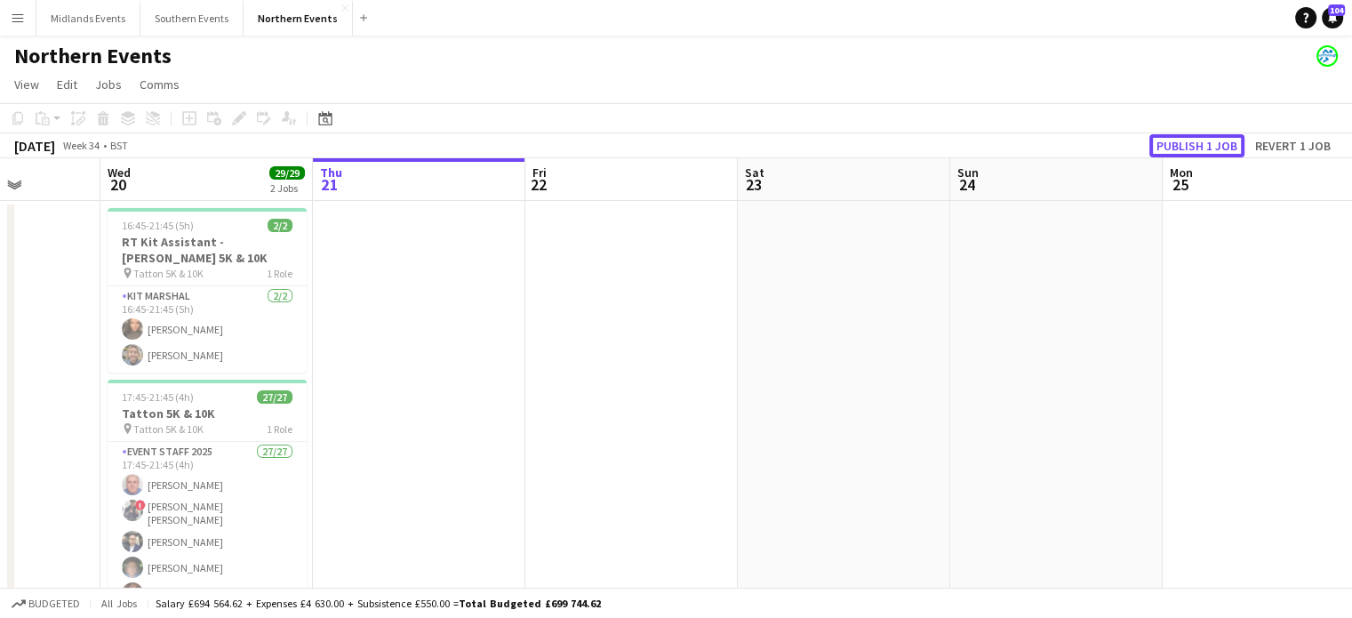
click at [668, 148] on button "Publish 1 job" at bounding box center [1196, 145] width 95 height 23
click at [12, 22] on app-icon "Menu" at bounding box center [18, 18] width 14 height 14
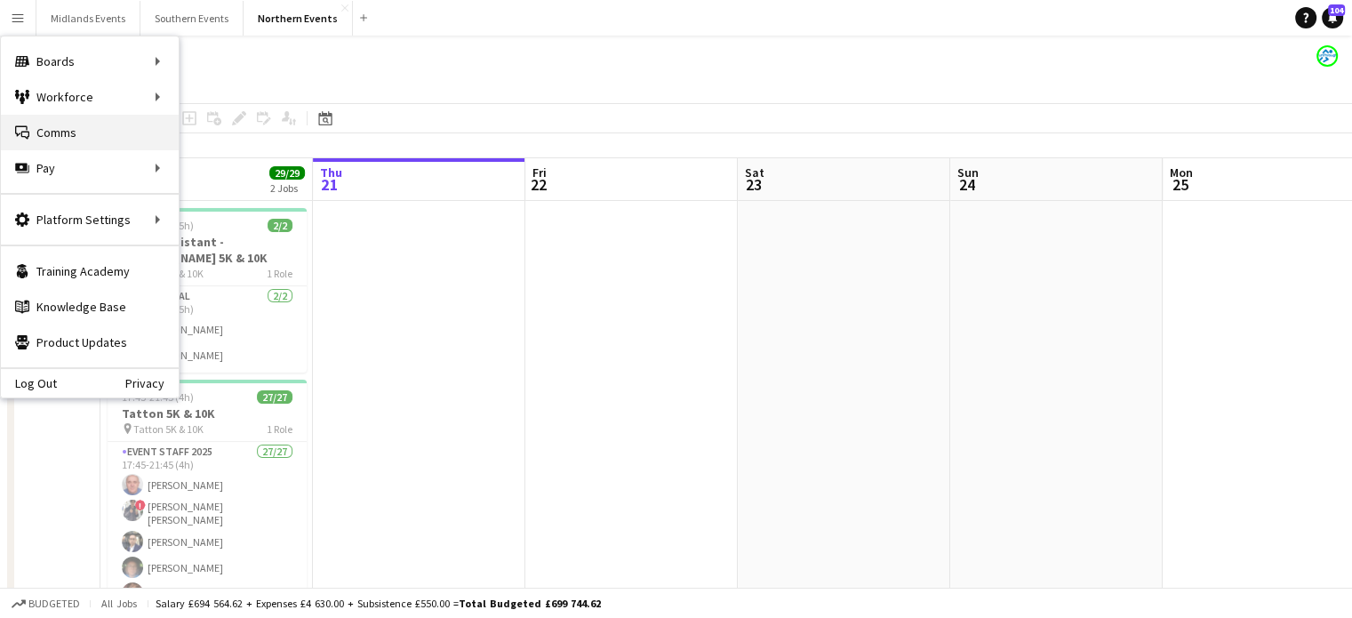
click at [81, 134] on link "Comms Comms" at bounding box center [90, 133] width 178 height 36
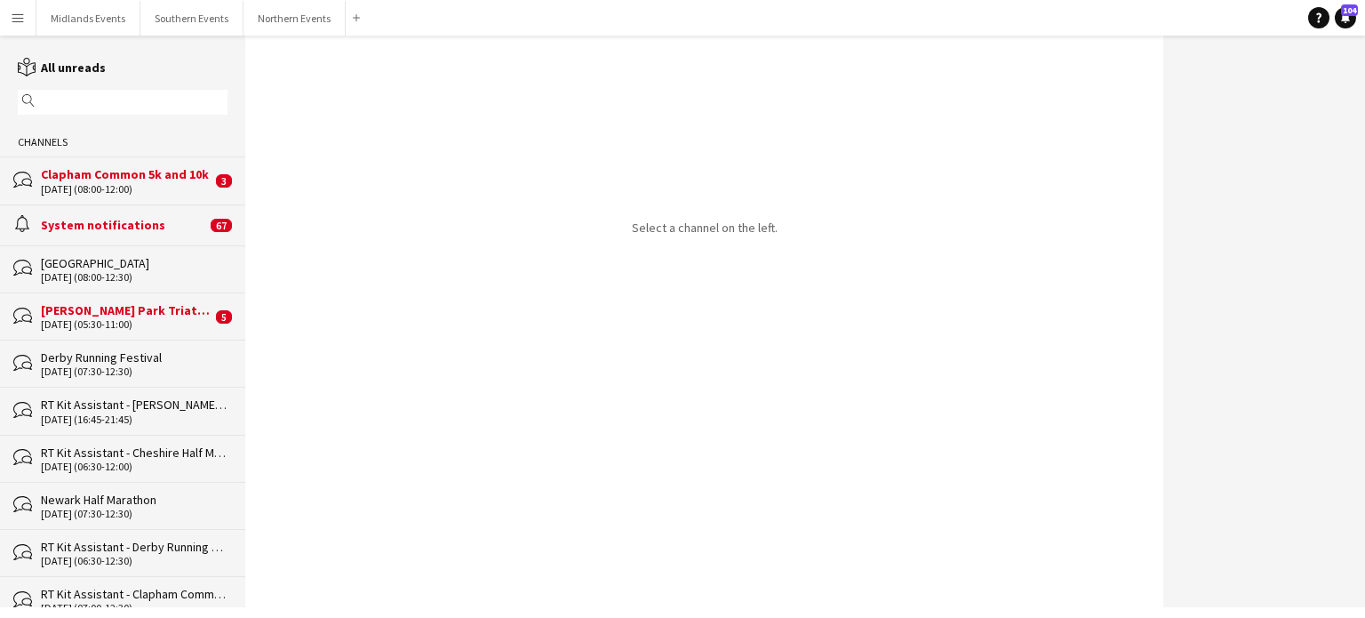
click at [92, 540] on div "RT Kit Assistant - Derby Running Festival" at bounding box center [134, 547] width 187 height 16
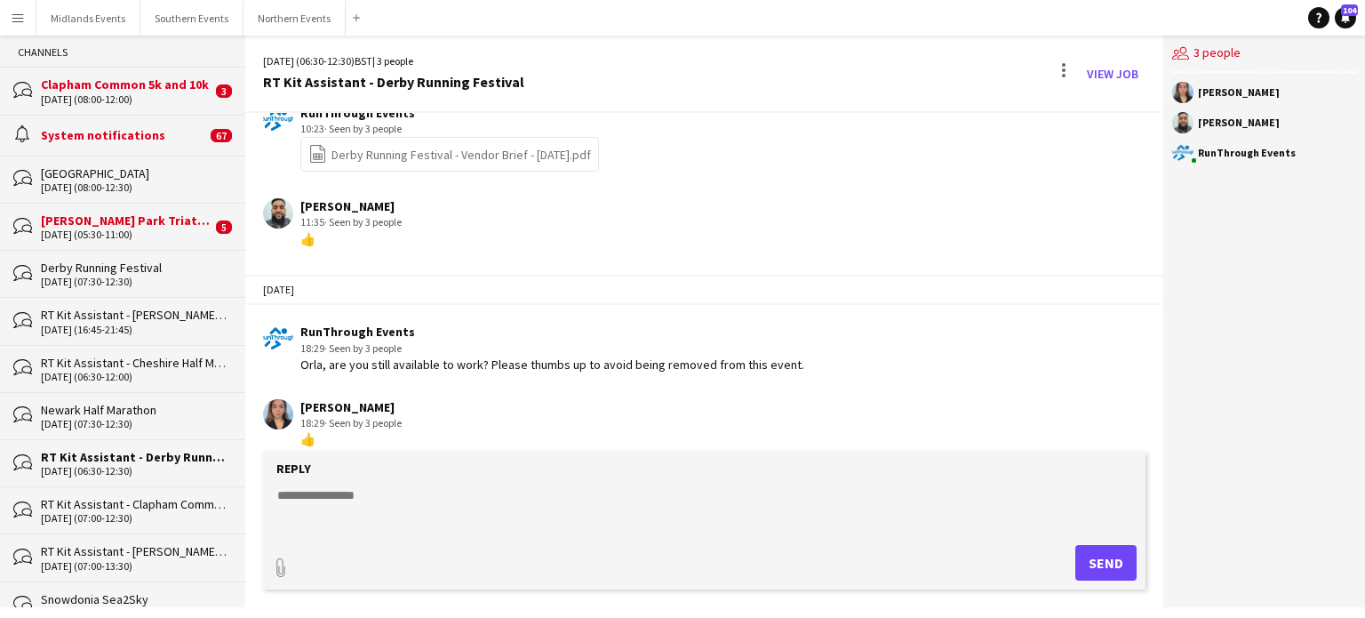
scroll to position [107, 0]
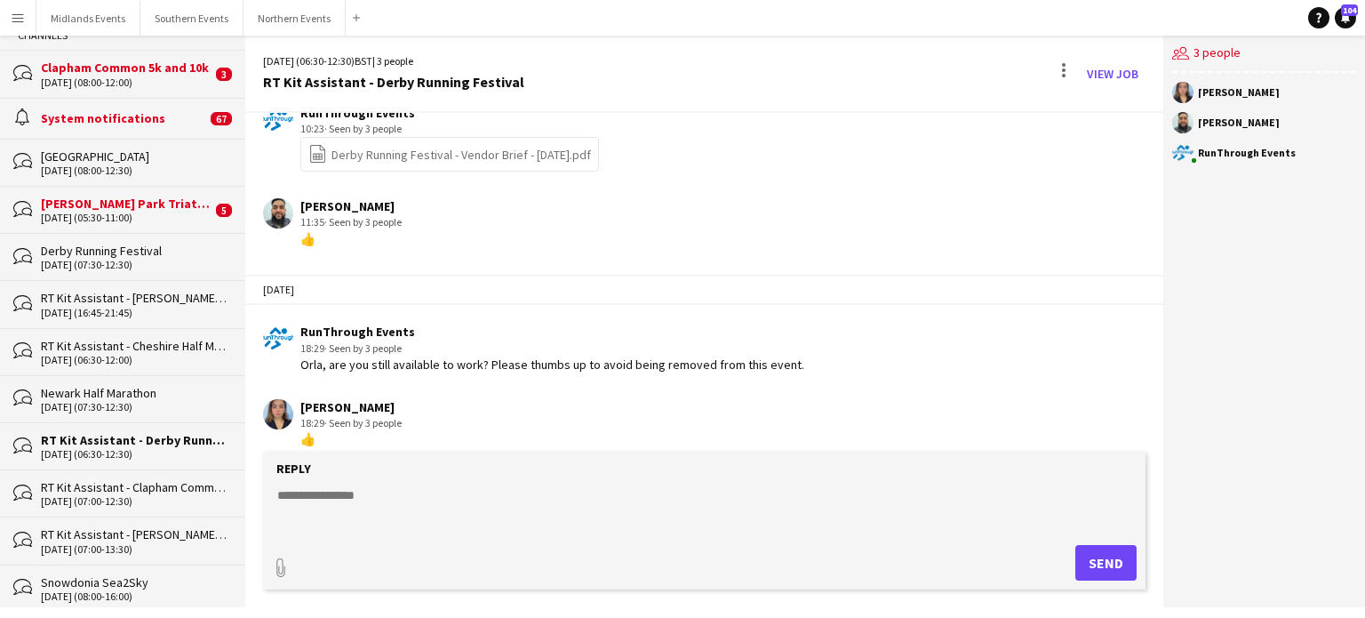
drag, startPoint x: 1159, startPoint y: 436, endPoint x: 1159, endPoint y: 417, distance: 19.6
click at [668, 417] on app-chat-message "[PERSON_NAME] 18:29 · Seen by 3 people 👍" at bounding box center [704, 423] width 918 height 67
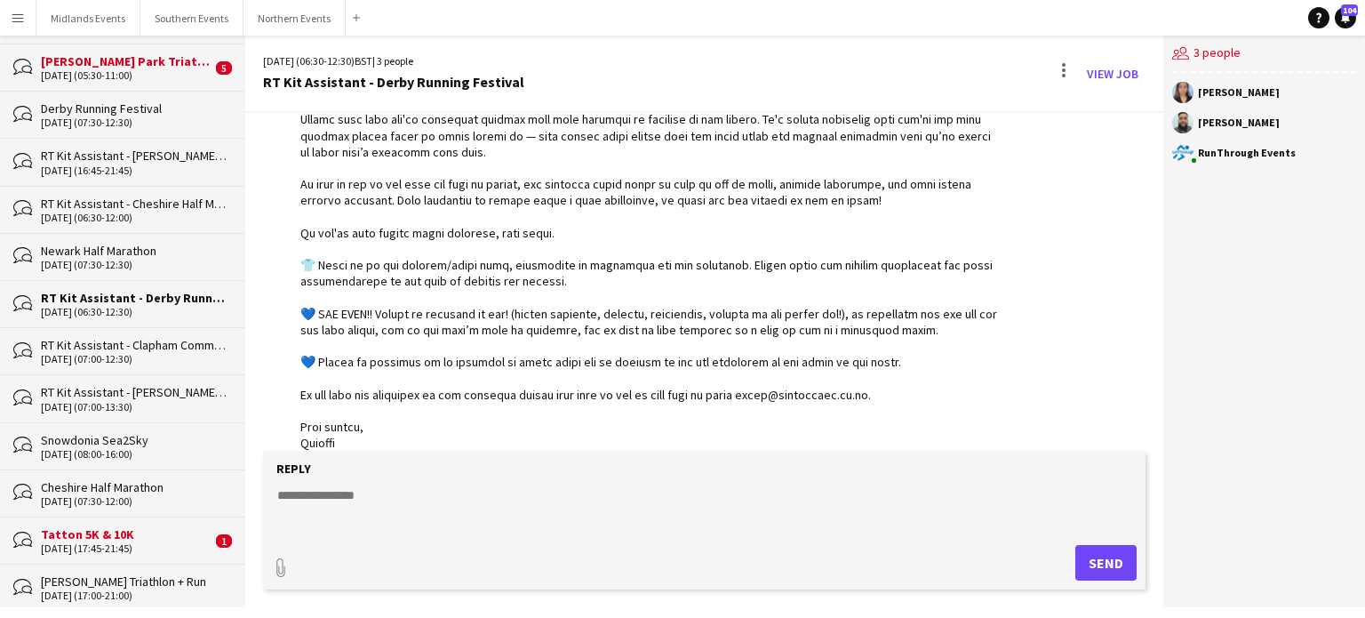
scroll to position [320, 0]
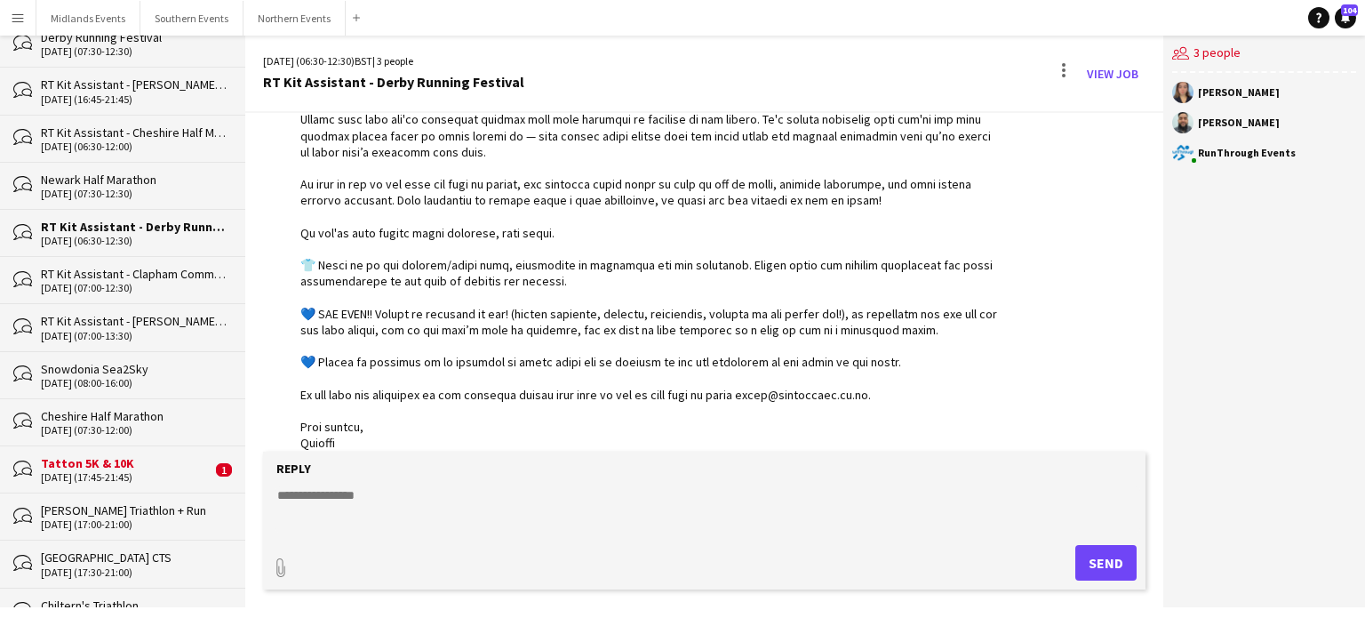
click at [132, 477] on div "[DATE] (17:45-21:45)" at bounding box center [126, 477] width 171 height 12
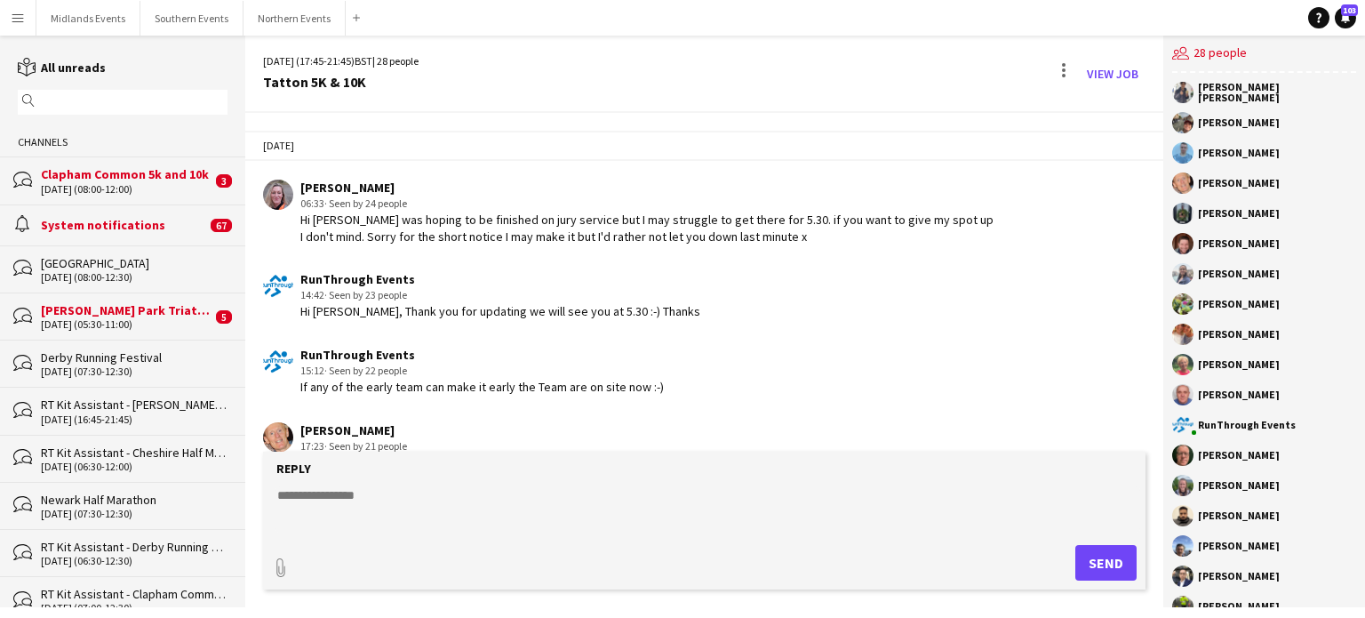
click at [138, 99] on input "text" at bounding box center [131, 102] width 184 height 16
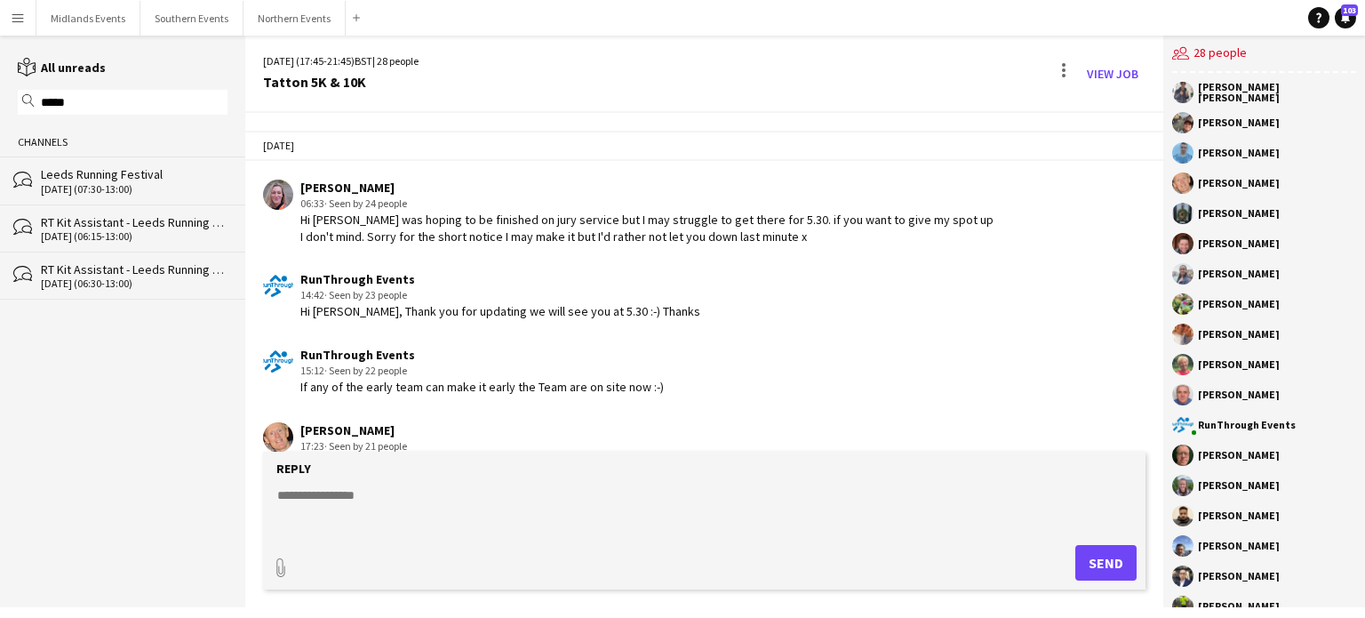
click at [117, 170] on div "Leeds Running Festival" at bounding box center [134, 174] width 187 height 16
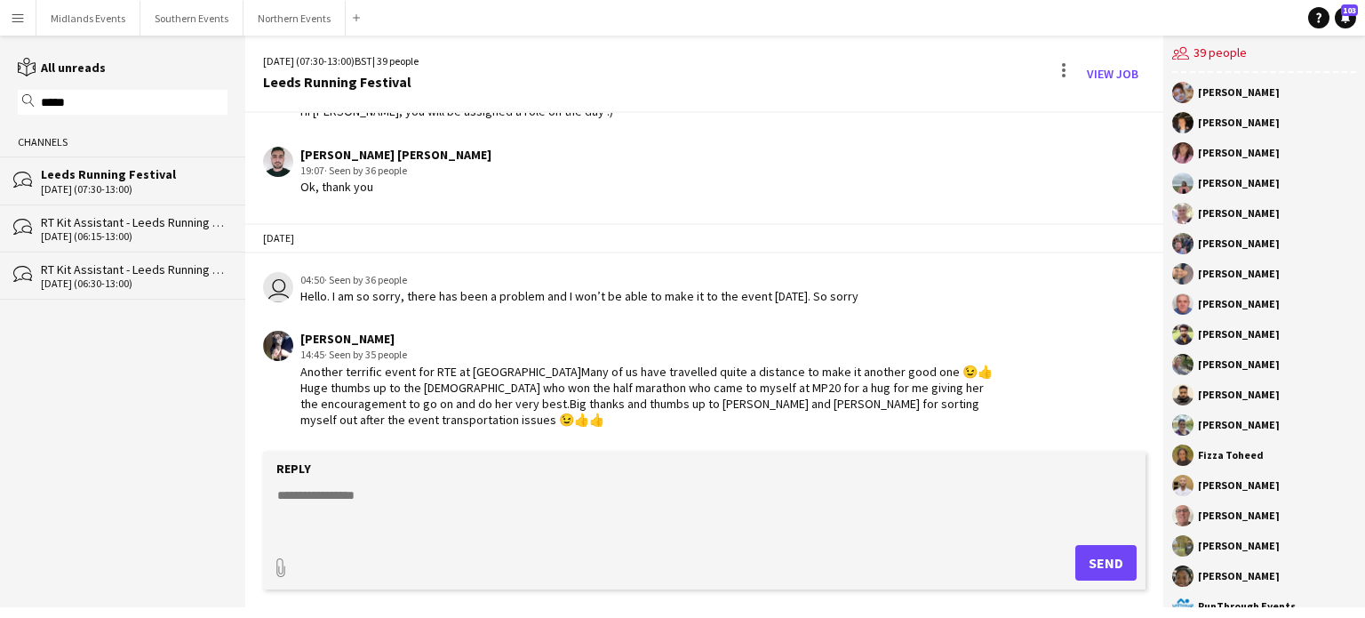
scroll to position [3337, 0]
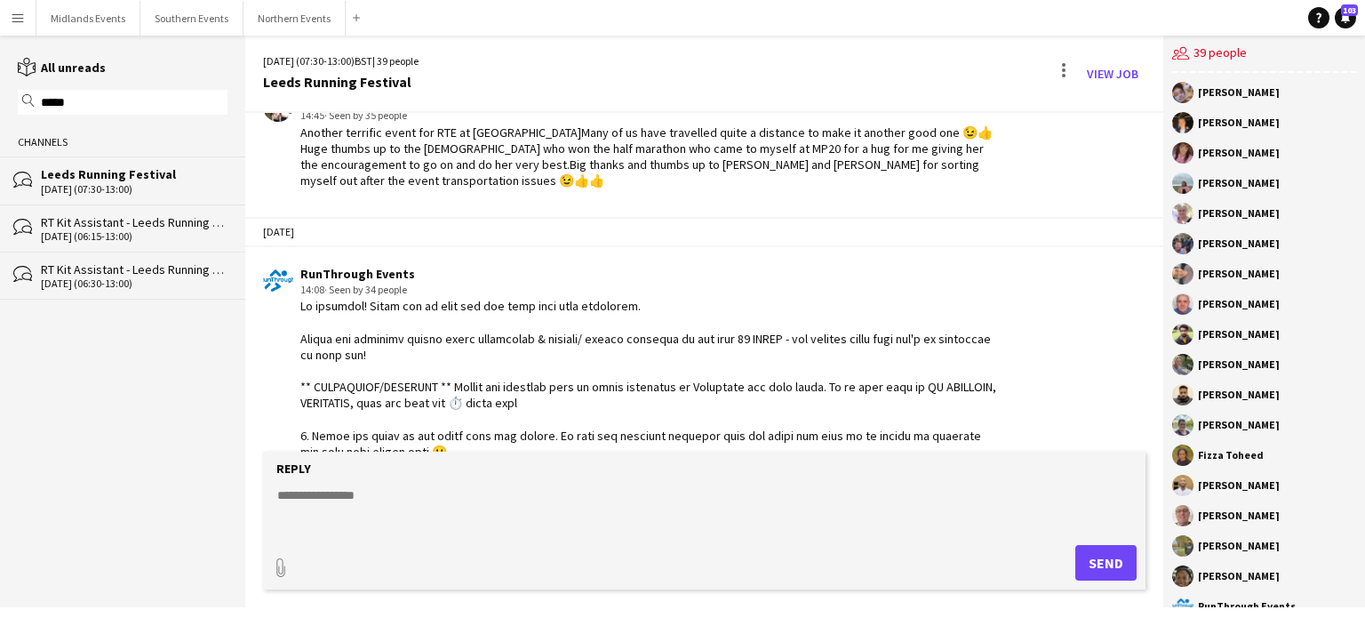
drag, startPoint x: 345, startPoint y: 423, endPoint x: 292, endPoint y: 268, distance: 163.3
click at [292, 268] on div "RunThrough Events 14:08 · Seen by 34 people" at bounding box center [630, 492] width 734 height 453
copy div "Lo ipsumdol! Sitam con ad elit sed doe temp inci utla etdolorem. Aliqua eni adm…"
click at [110, 108] on input "*****" at bounding box center [131, 102] width 184 height 16
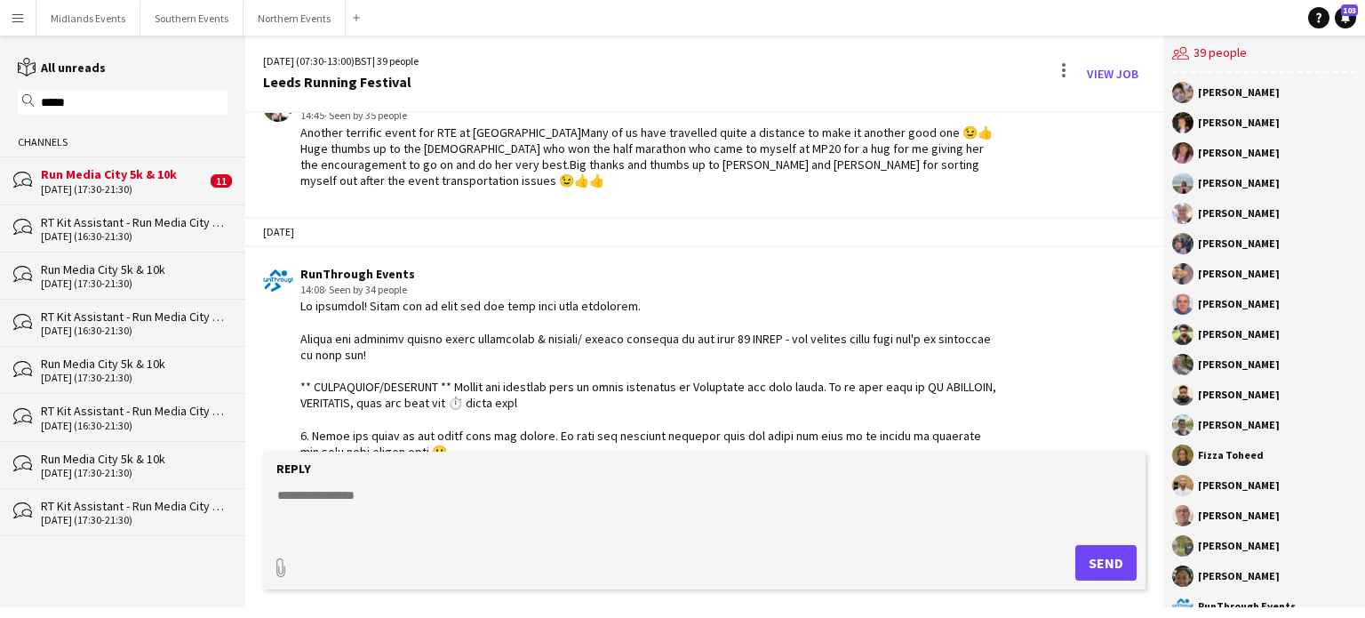
click at [119, 180] on div "Run Media City 5k & 10k" at bounding box center [123, 174] width 165 height 16
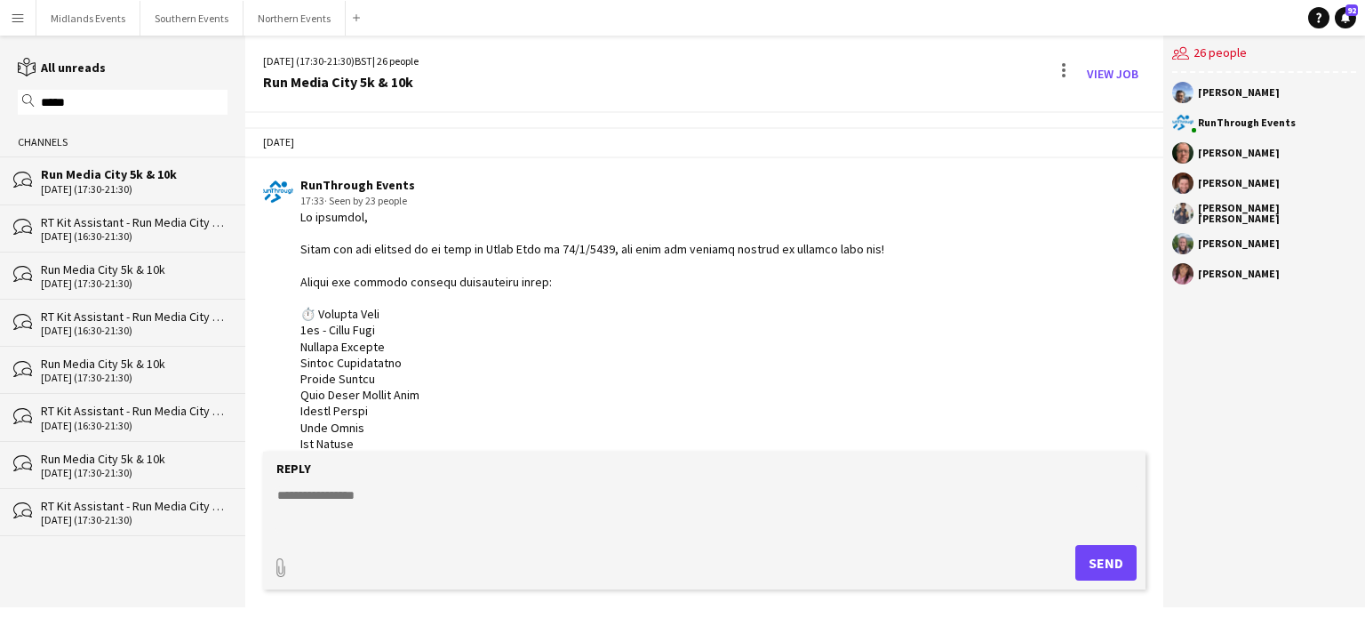
scroll to position [2526, 0]
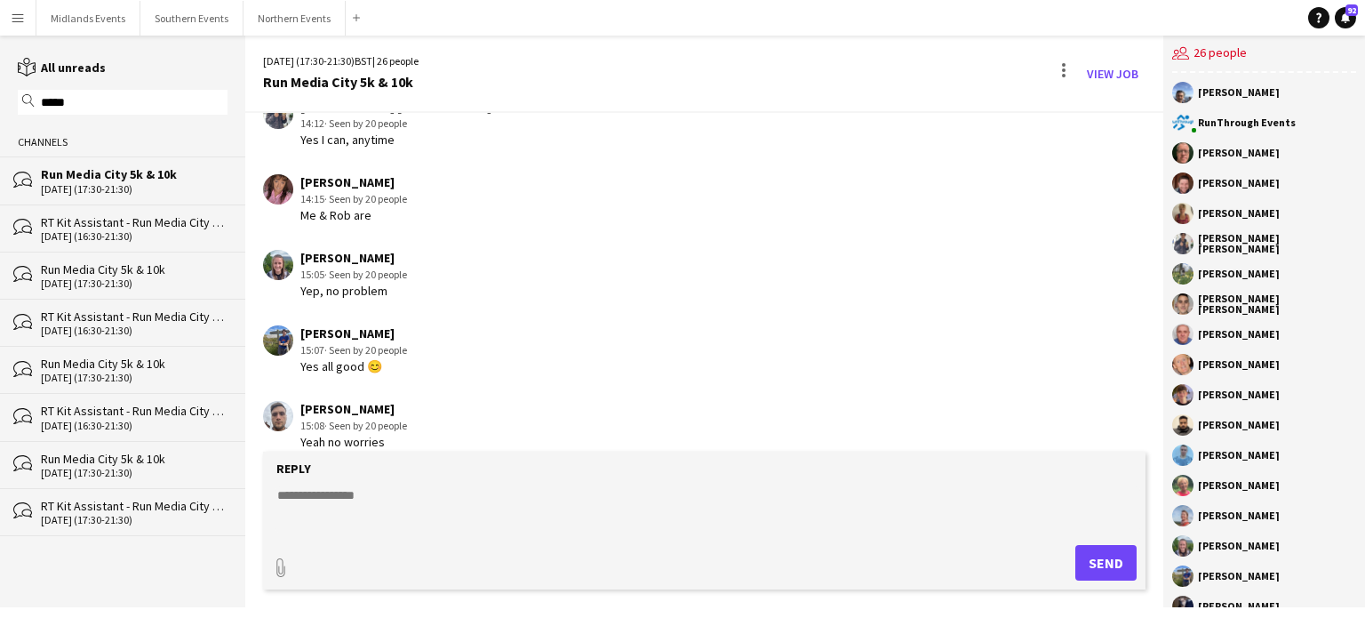
drag, startPoint x: 110, startPoint y: 108, endPoint x: 20, endPoint y: 100, distance: 91.0
click at [20, 100] on div "magnifier *****" at bounding box center [123, 102] width 210 height 25
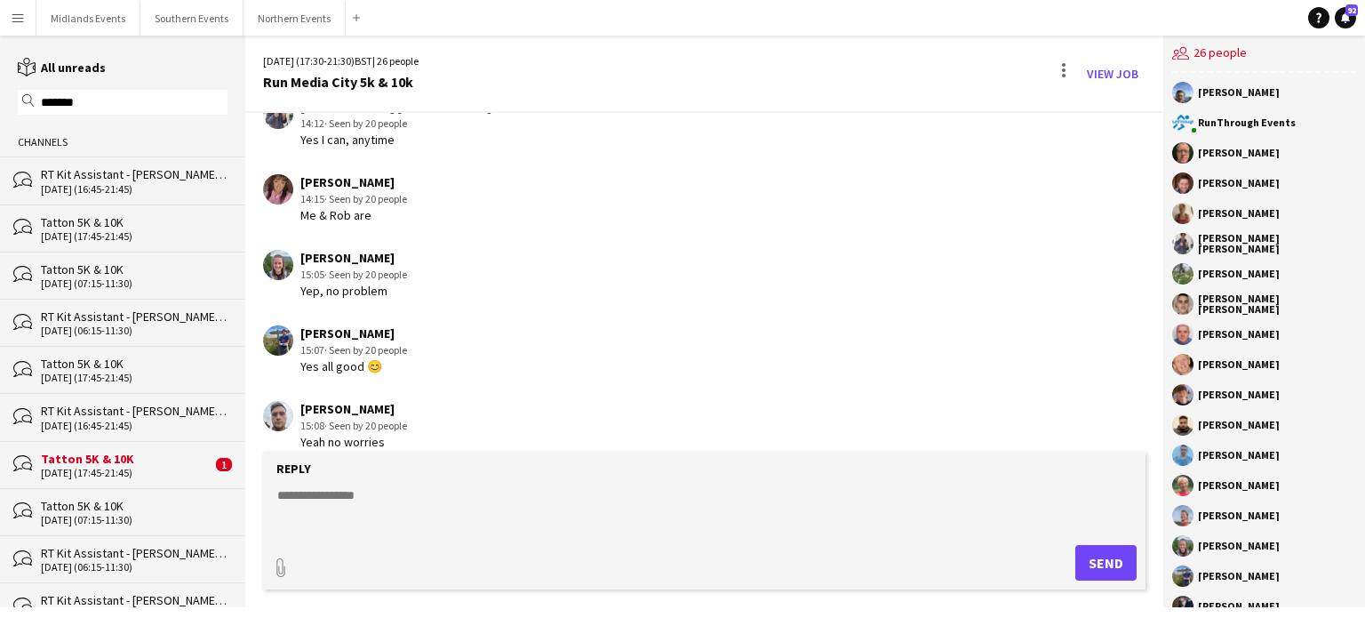
type input "******"
click at [115, 218] on div "Tatton 5K & 10K" at bounding box center [134, 222] width 187 height 16
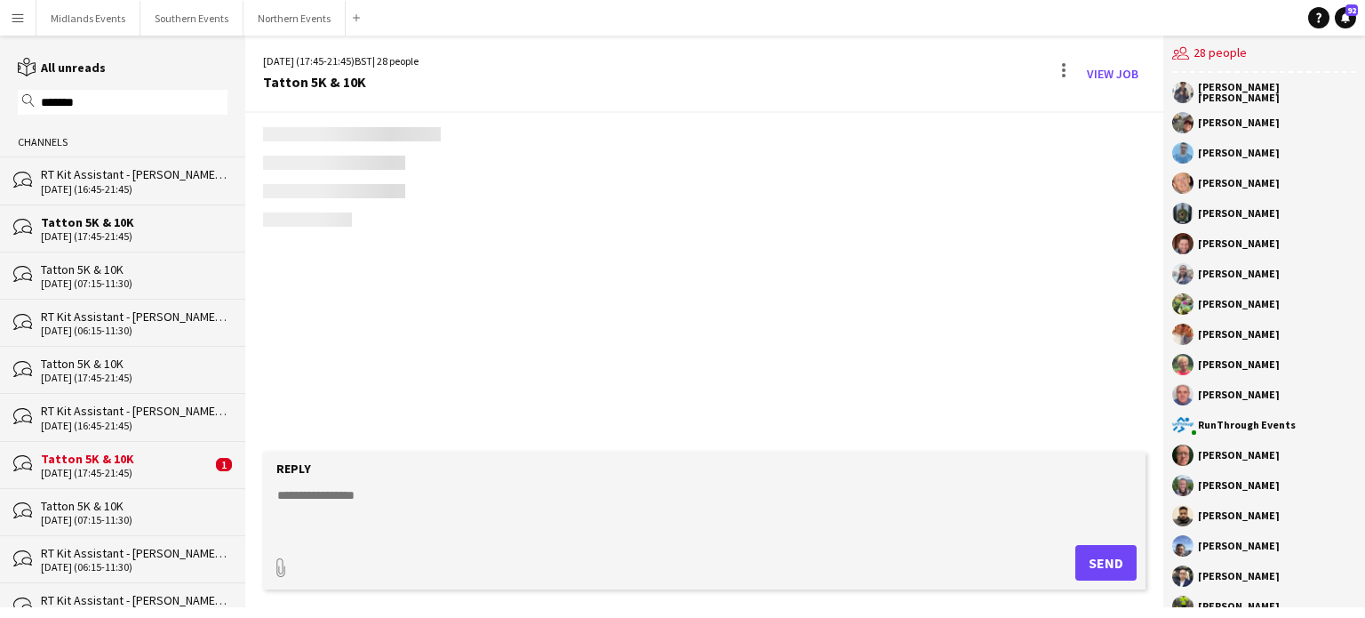
scroll to position [4237, 0]
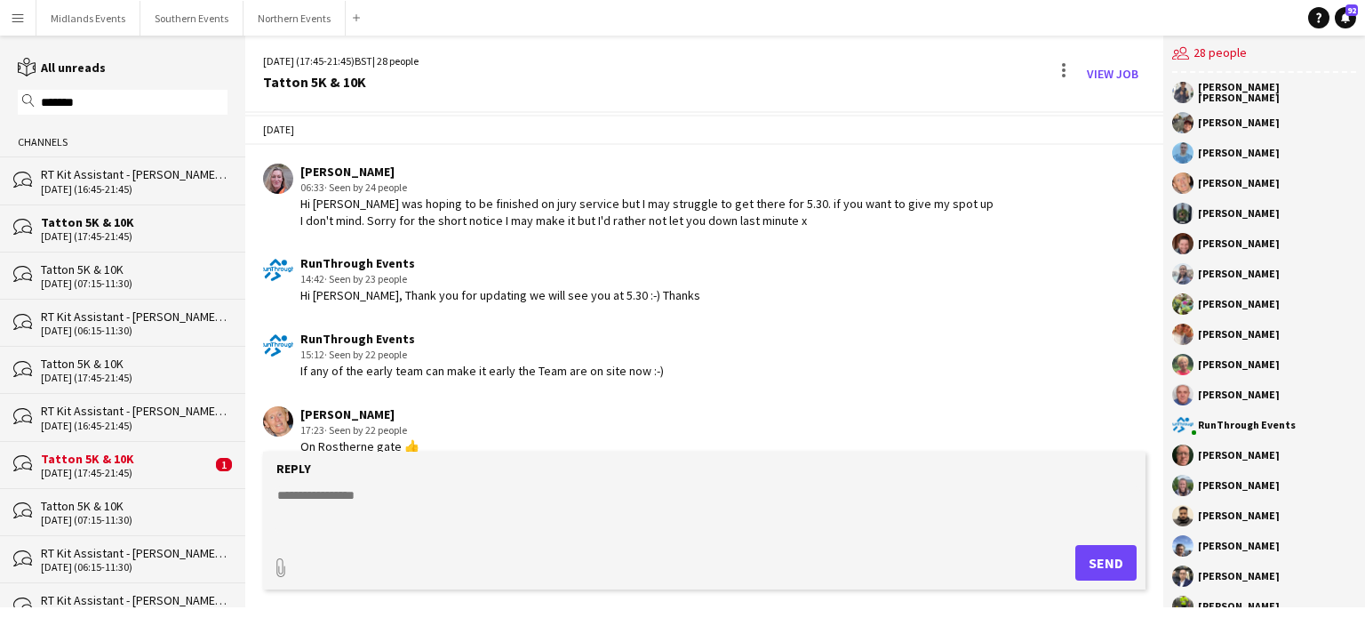
click at [321, 492] on textarea at bounding box center [708, 509] width 865 height 46
paste textarea "**********"
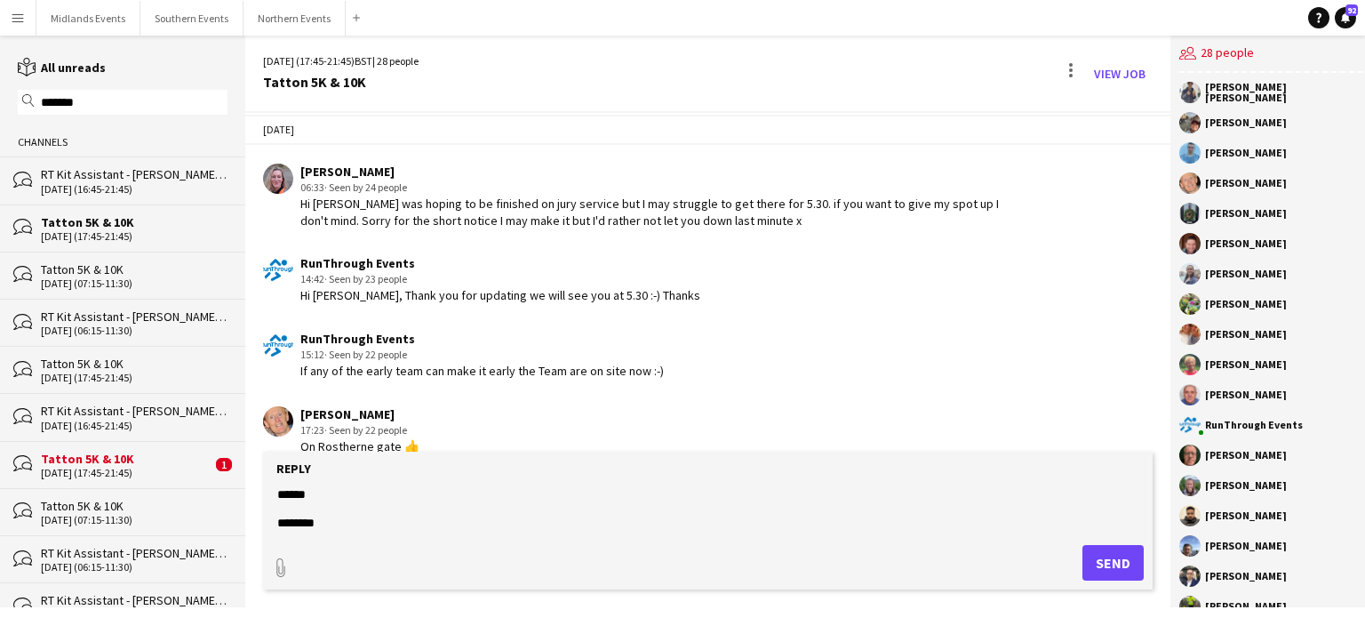
scroll to position [300, 0]
type textarea "**********"
click at [668, 554] on button "Send" at bounding box center [1113, 563] width 61 height 36
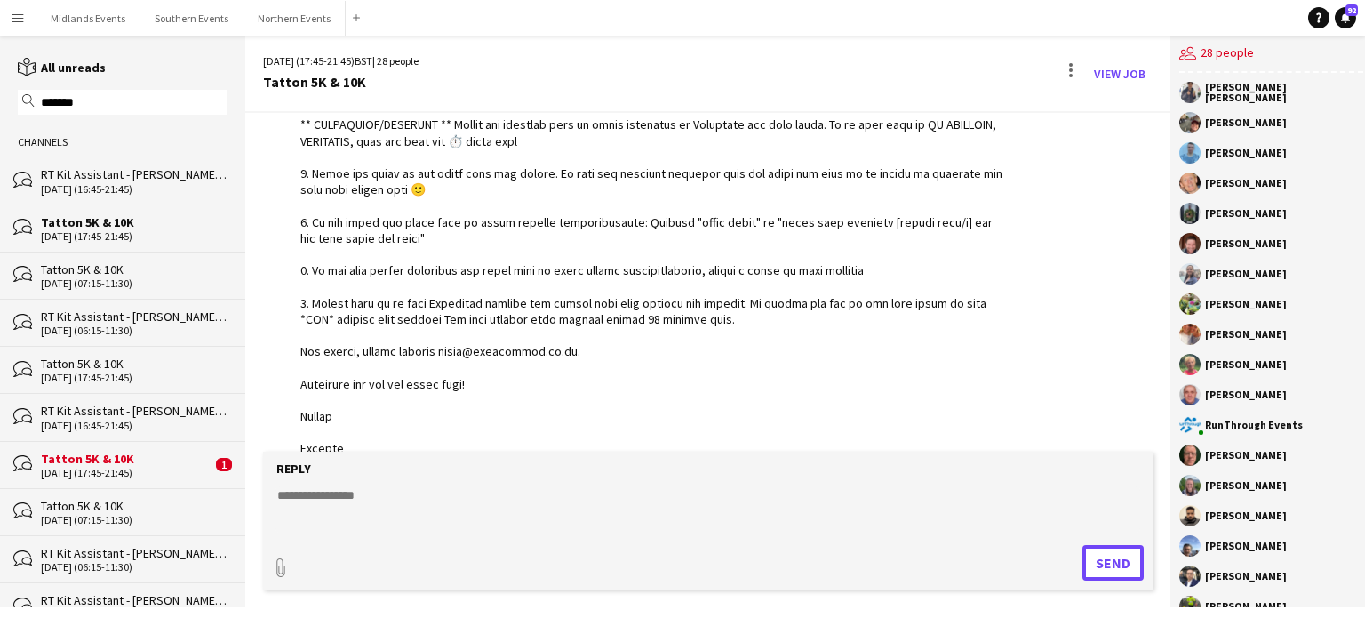
scroll to position [4455, 0]
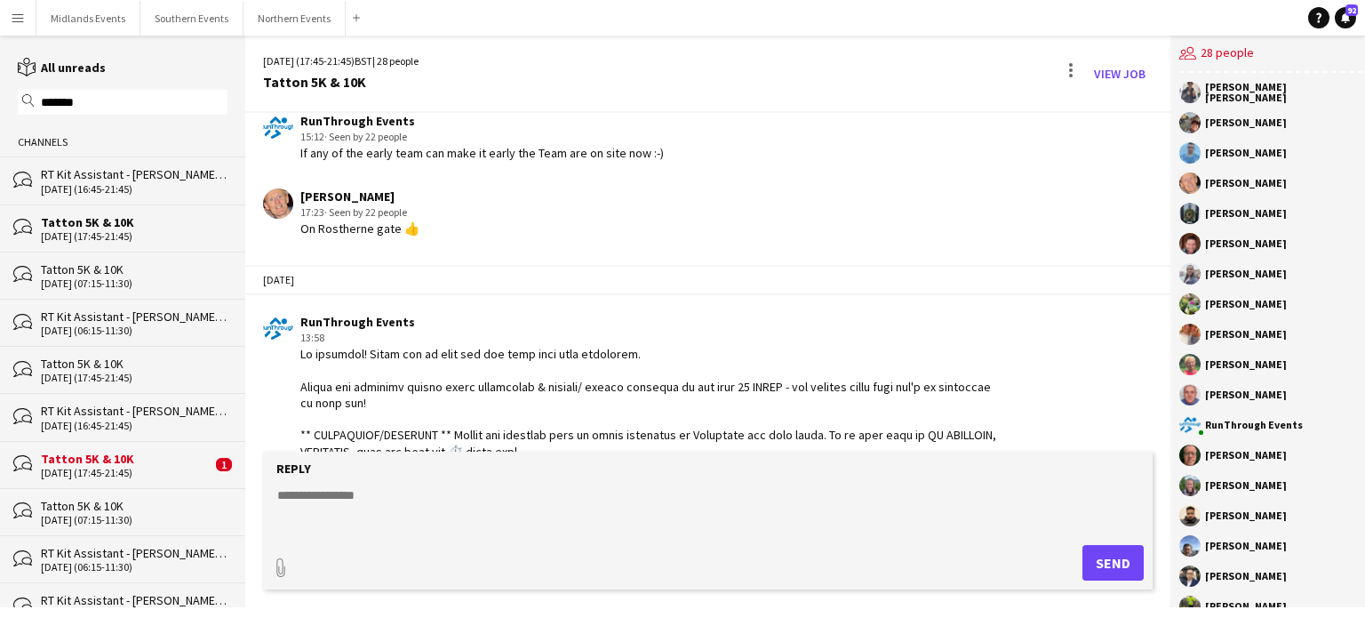
drag, startPoint x: 116, startPoint y: 99, endPoint x: 0, endPoint y: 108, distance: 116.0
click at [0, 108] on div "reading All unreads magnifier ****** Channels bubbles RT Kit Assistant - Tatton…" at bounding box center [122, 368] width 245 height 621
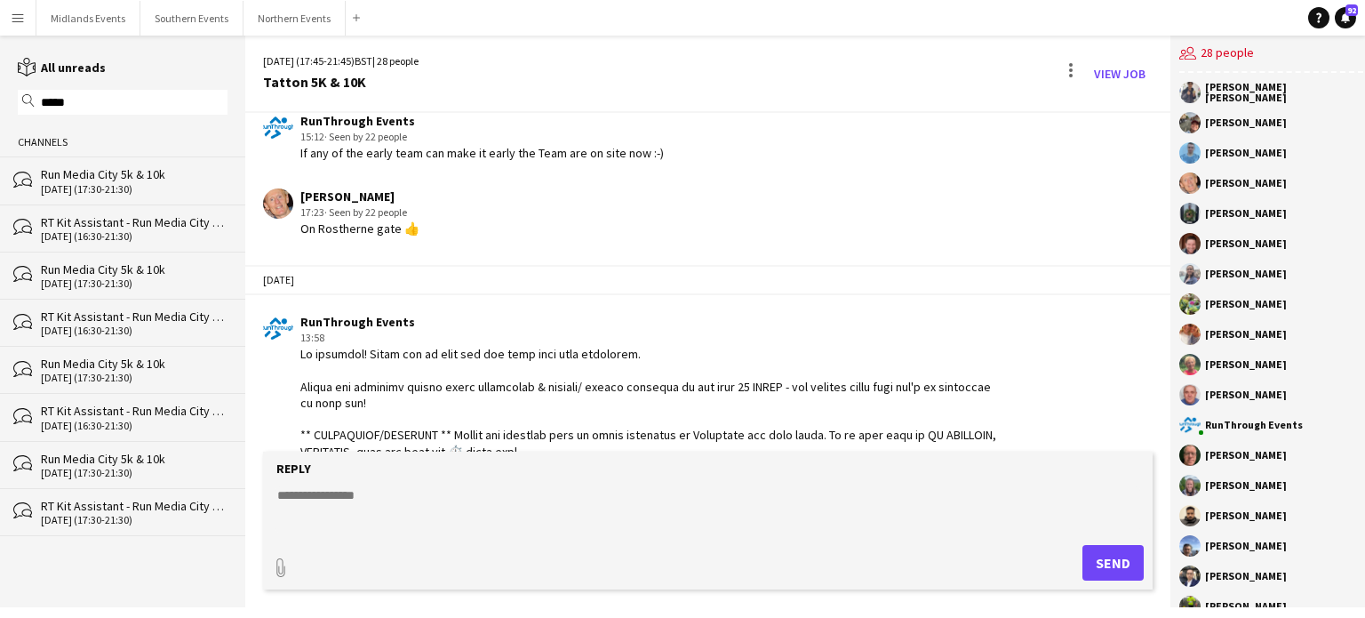
type input "*****"
click at [101, 188] on div "[DATE] (17:30-21:30)" at bounding box center [134, 189] width 187 height 12
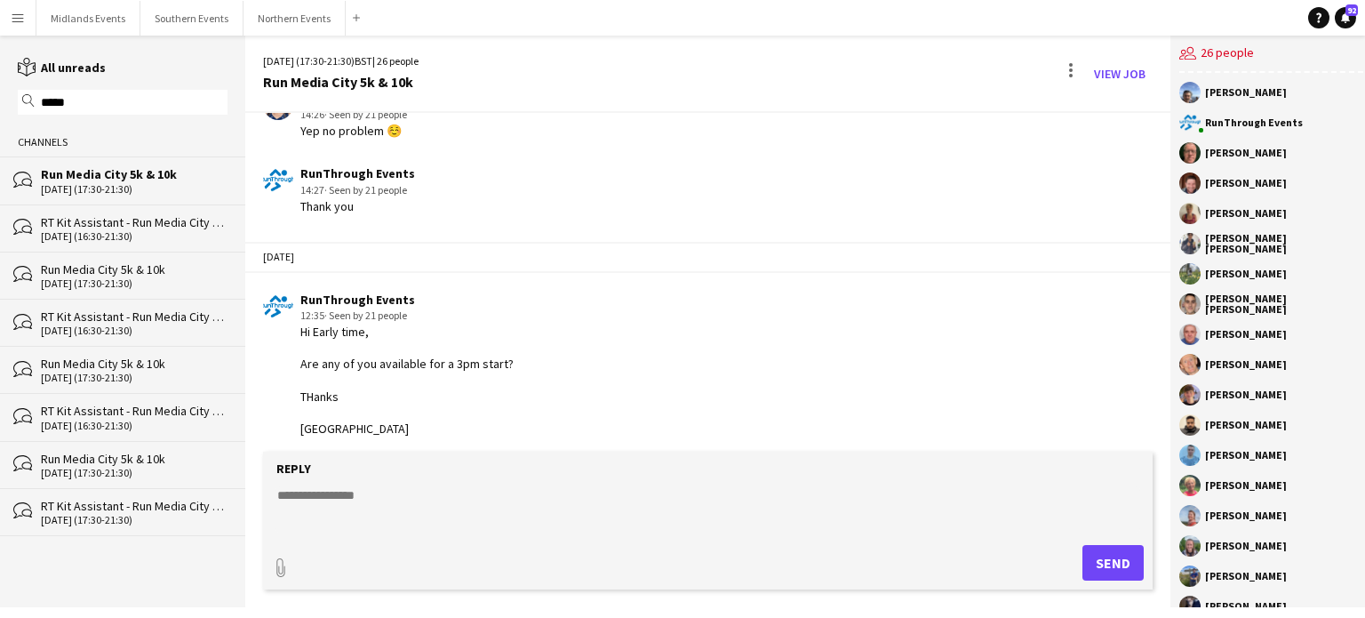
scroll to position [2152, 0]
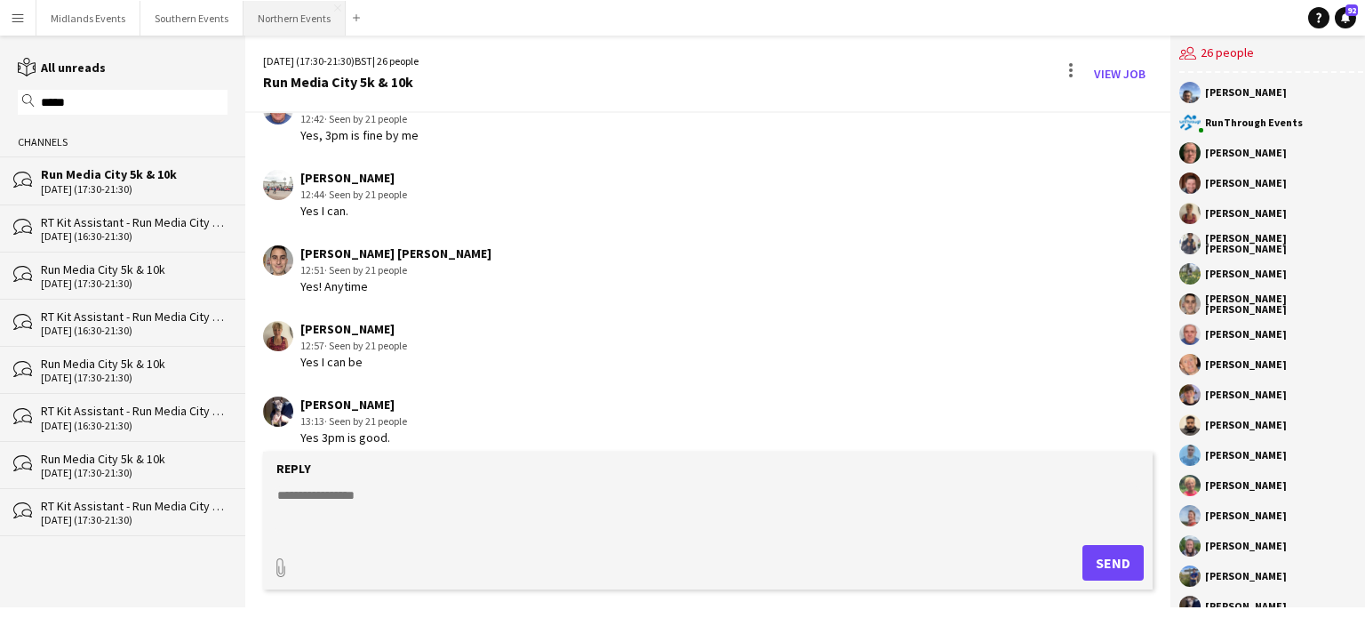
click at [288, 16] on button "Northern Events Close" at bounding box center [295, 18] width 102 height 35
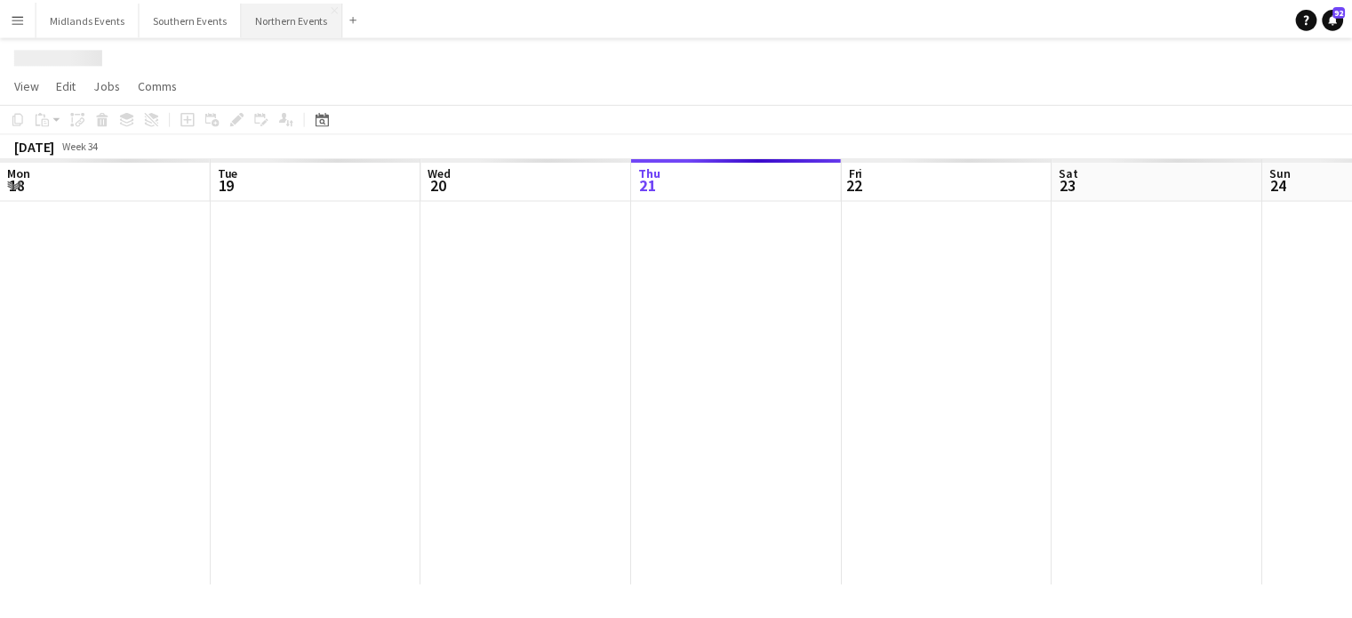
scroll to position [0, 425]
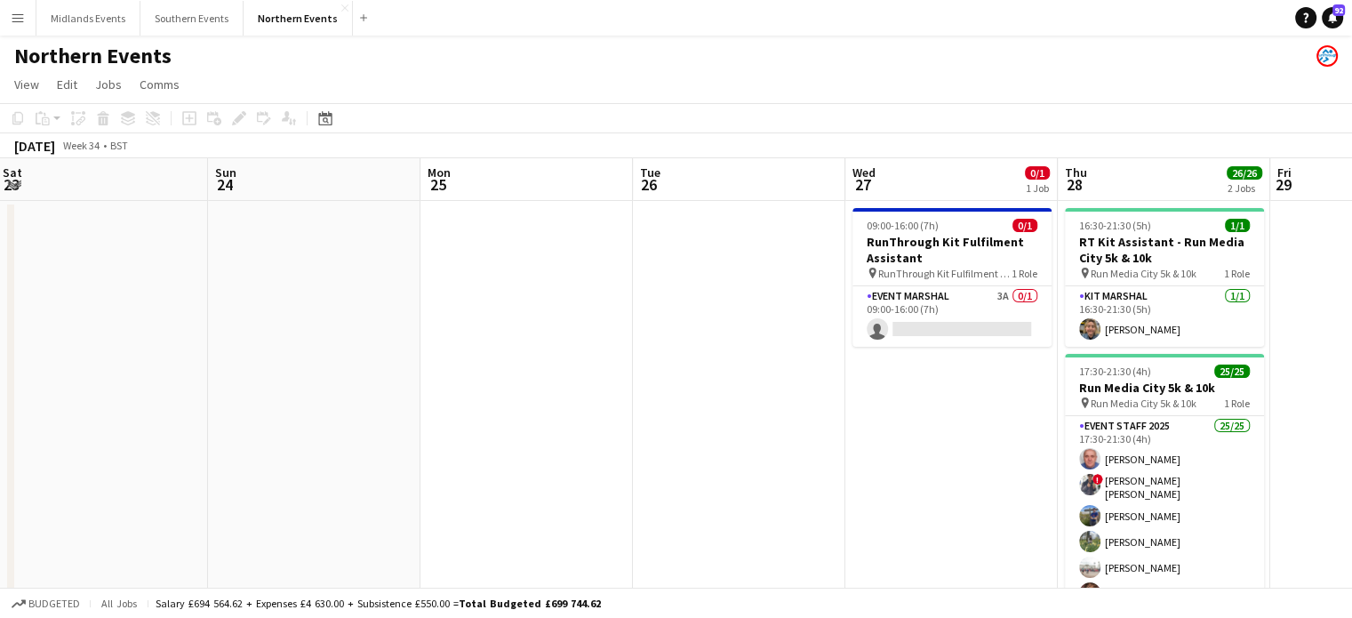
drag, startPoint x: 969, startPoint y: 323, endPoint x: 327, endPoint y: 344, distance: 642.2
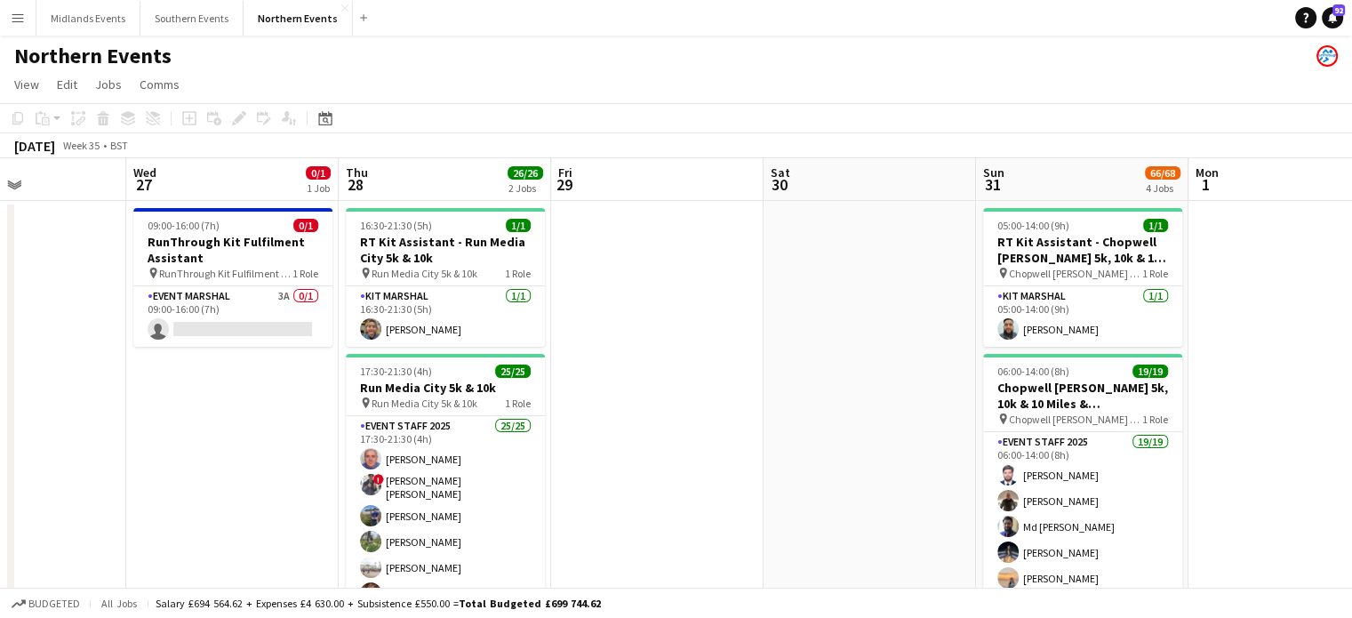
drag, startPoint x: 1011, startPoint y: 412, endPoint x: 147, endPoint y: 383, distance: 864.6
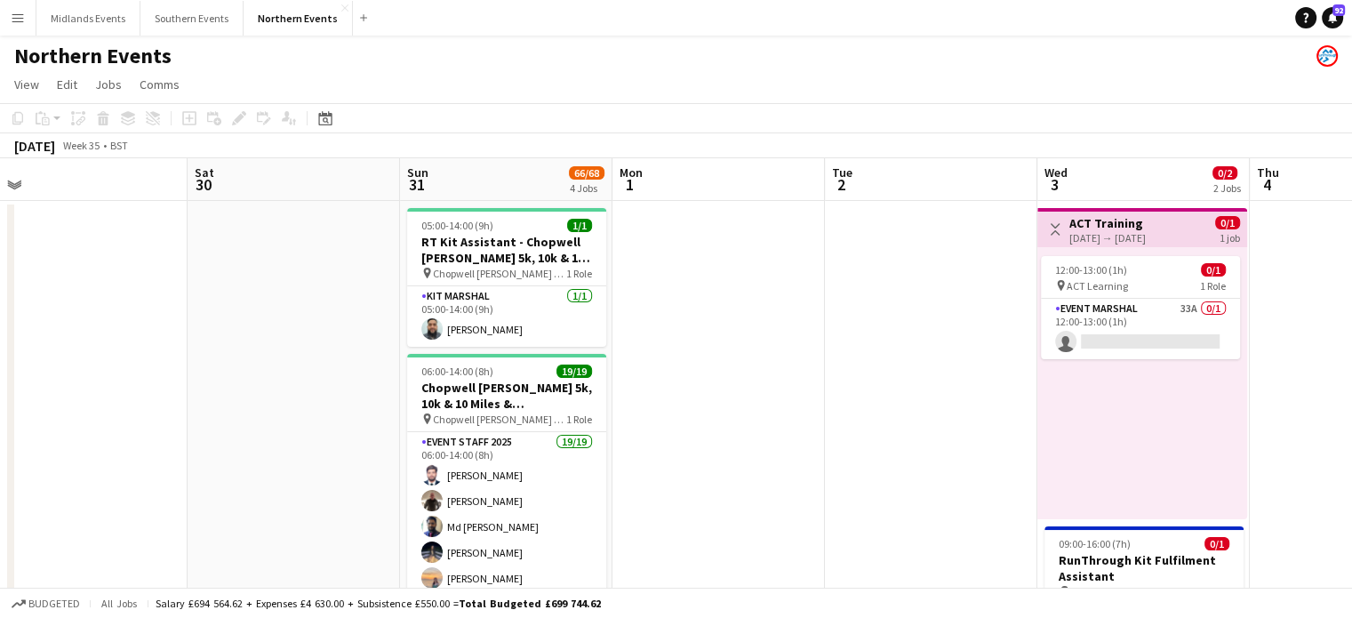
scroll to position [0, 446]
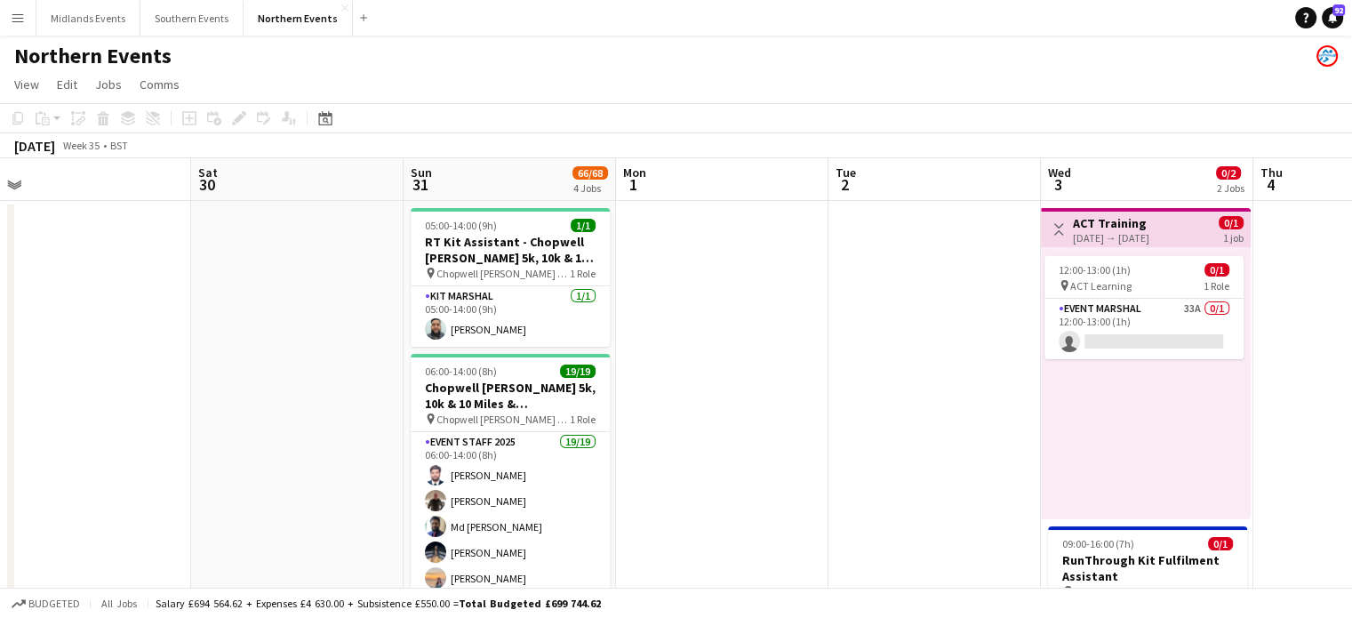
drag, startPoint x: 942, startPoint y: 429, endPoint x: 516, endPoint y: 429, distance: 426.7
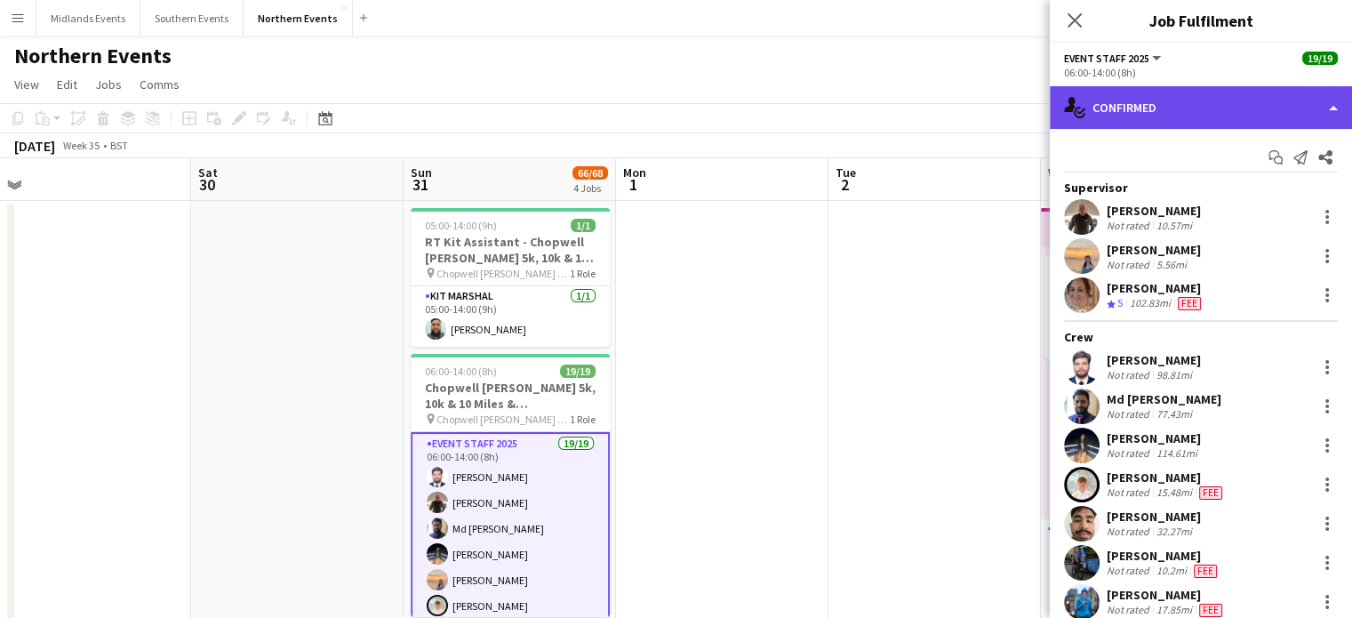
click at [668, 119] on div "single-neutral-actions-check-2 Confirmed" at bounding box center [1201, 107] width 302 height 43
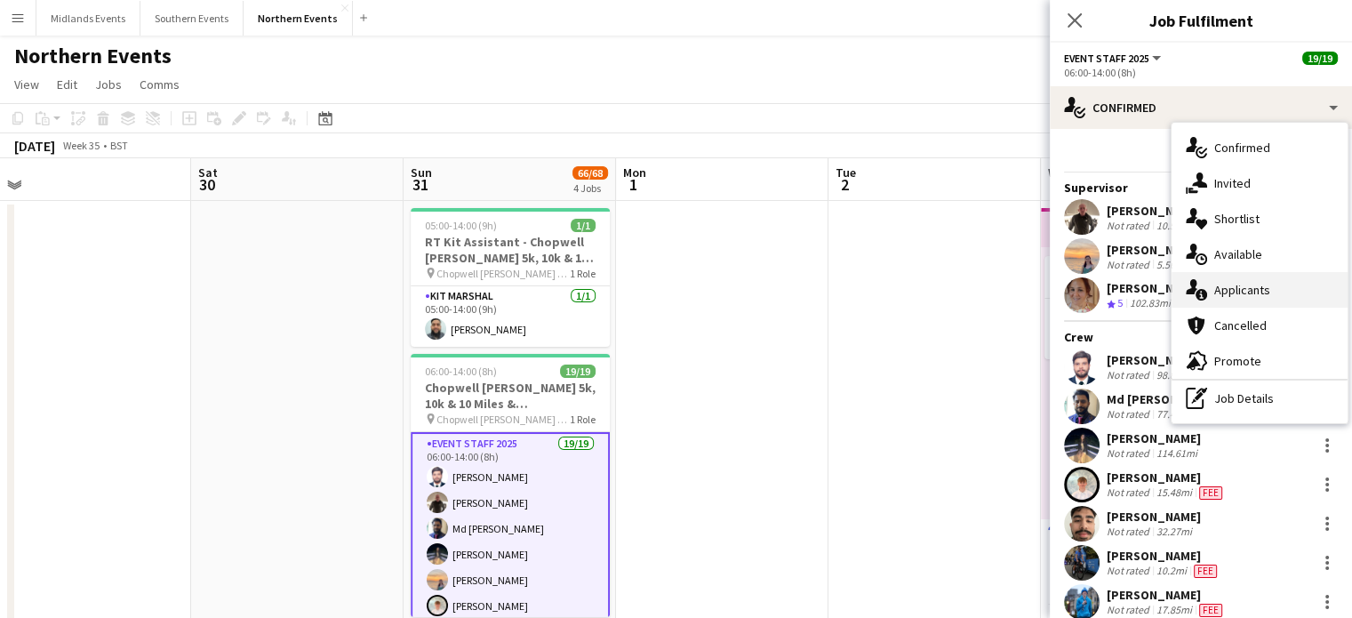
click at [668, 287] on div "single-neutral-actions-information Applicants" at bounding box center [1260, 290] width 176 height 36
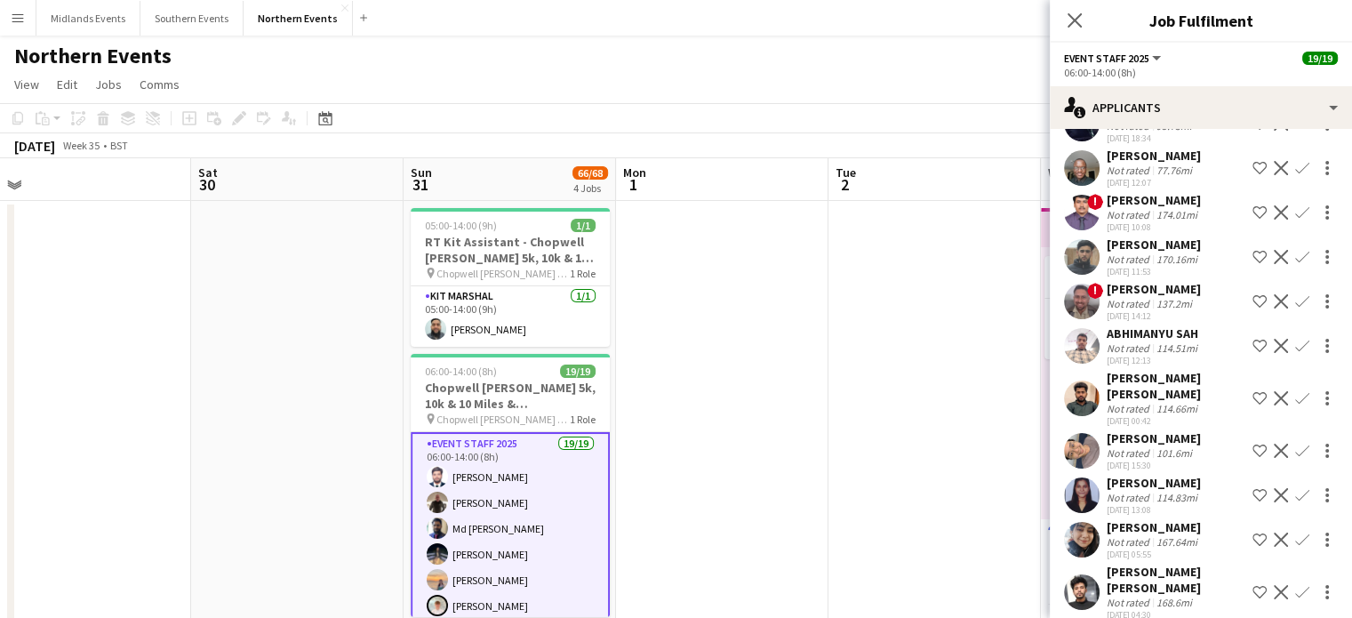
scroll to position [474, 0]
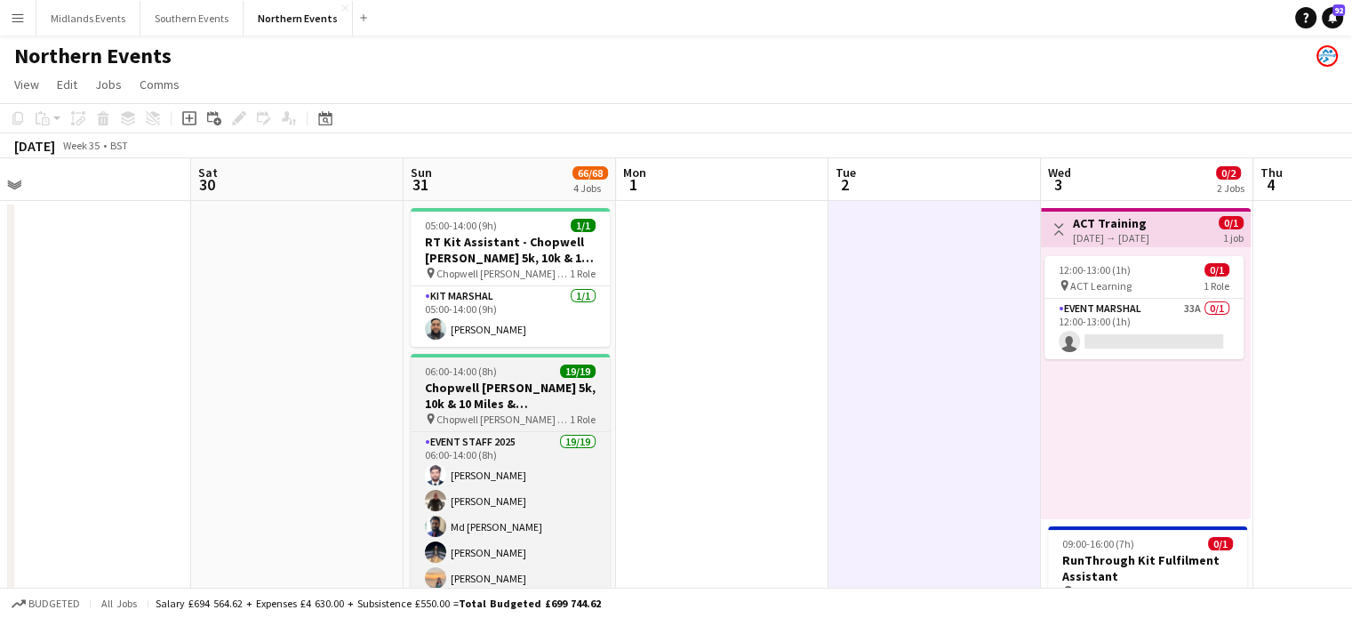
click at [498, 404] on h3 "Chopwell [PERSON_NAME] 5k, 10k & 10 Miles & [PERSON_NAME]" at bounding box center [510, 396] width 199 height 32
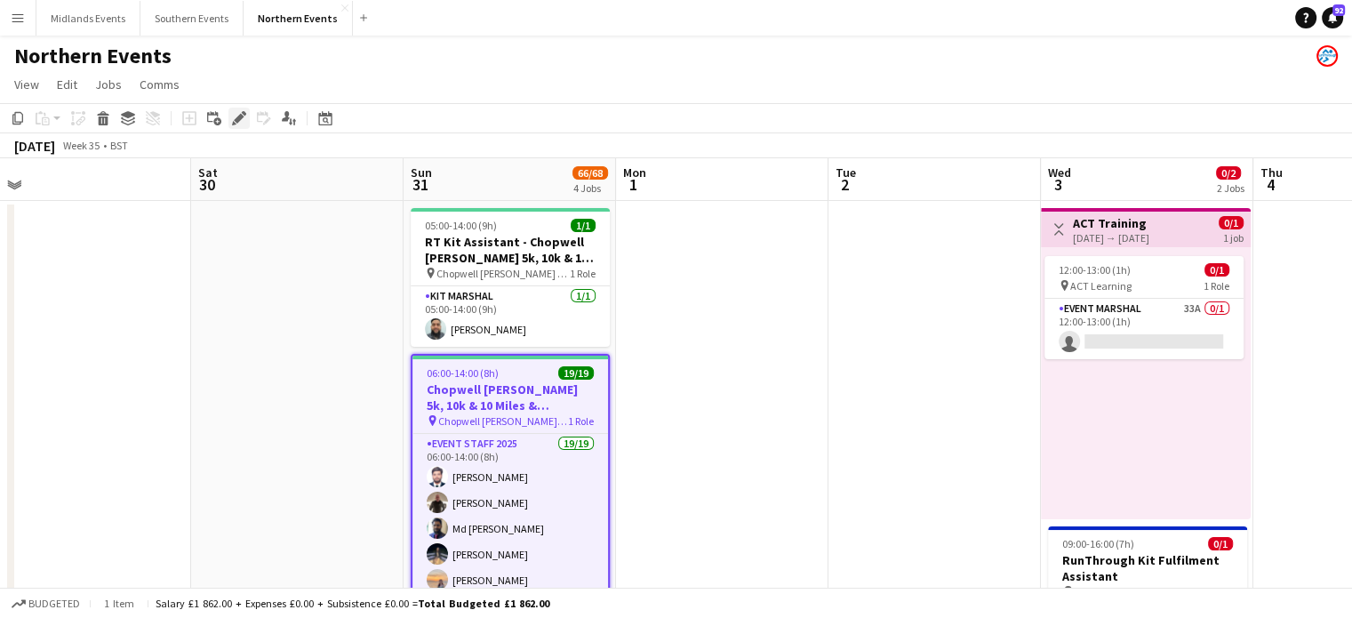
click at [238, 113] on icon "Edit" at bounding box center [239, 118] width 14 height 14
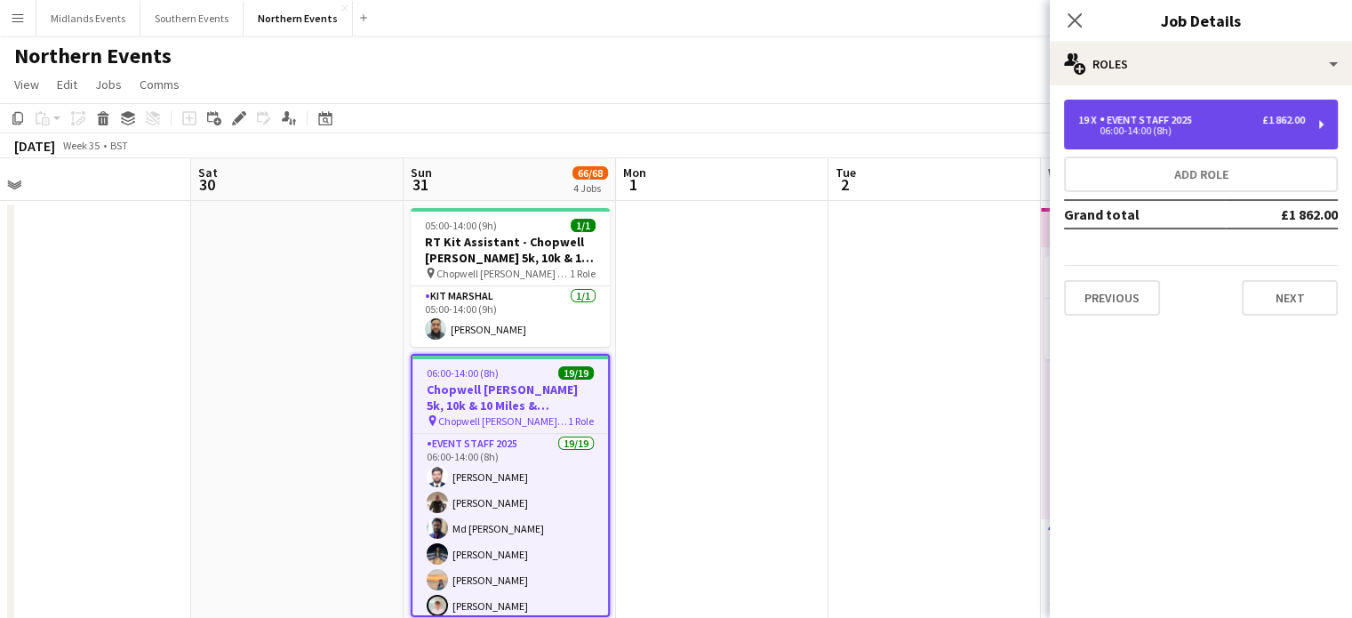
click at [668, 122] on div "19 x Event Staff 2025 £1 862.00" at bounding box center [1191, 120] width 227 height 12
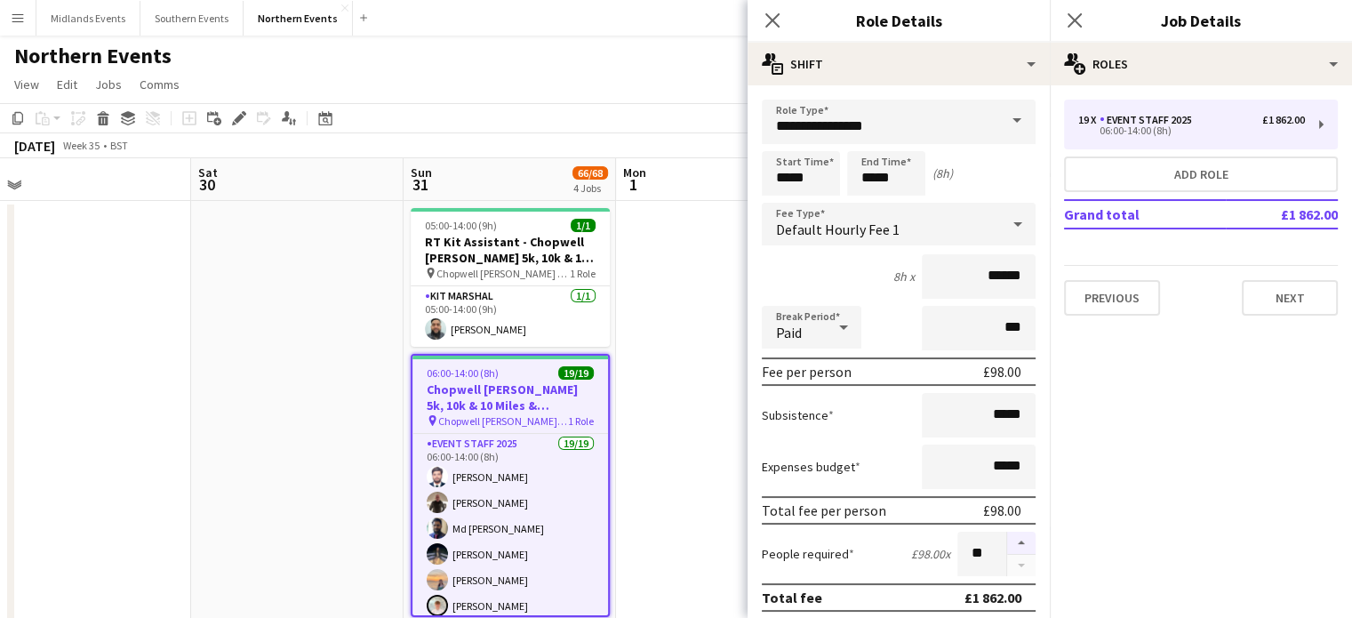
click at [668, 536] on button "button" at bounding box center [1021, 543] width 28 height 23
type input "**"
click at [668, 11] on app-icon "Close pop-in" at bounding box center [1075, 21] width 26 height 26
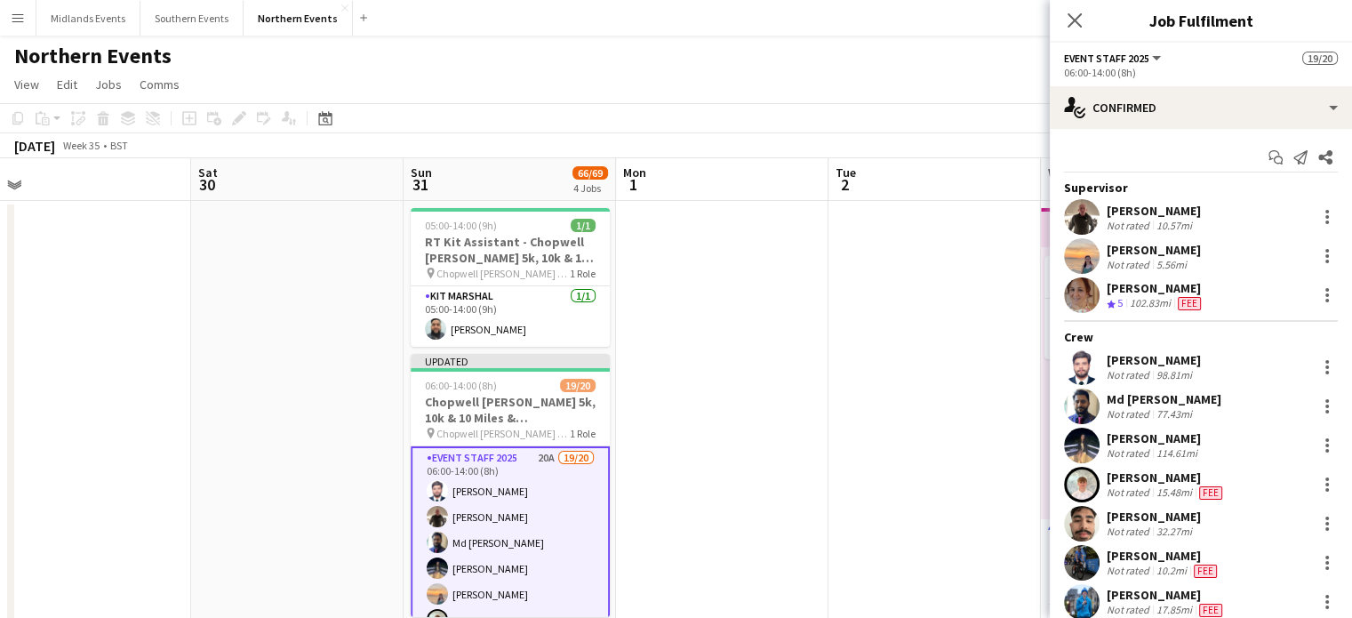
scroll to position [443, 0]
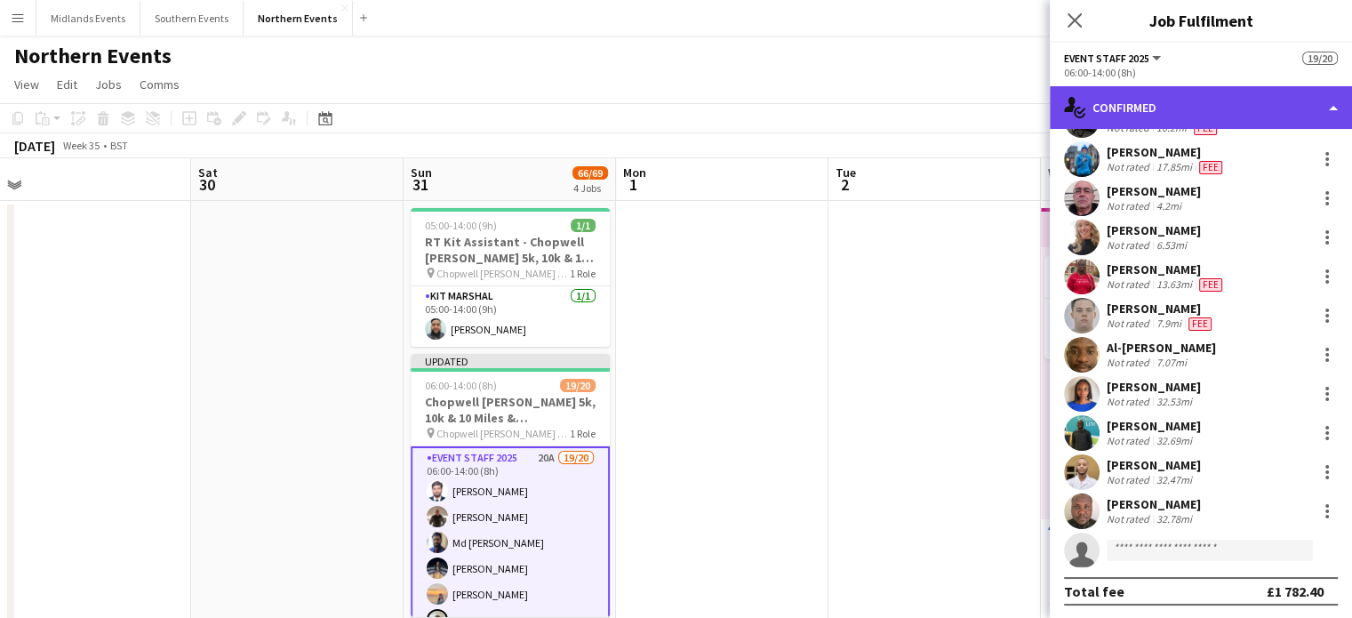
click at [668, 94] on div "single-neutral-actions-check-2 Confirmed" at bounding box center [1201, 107] width 302 height 43
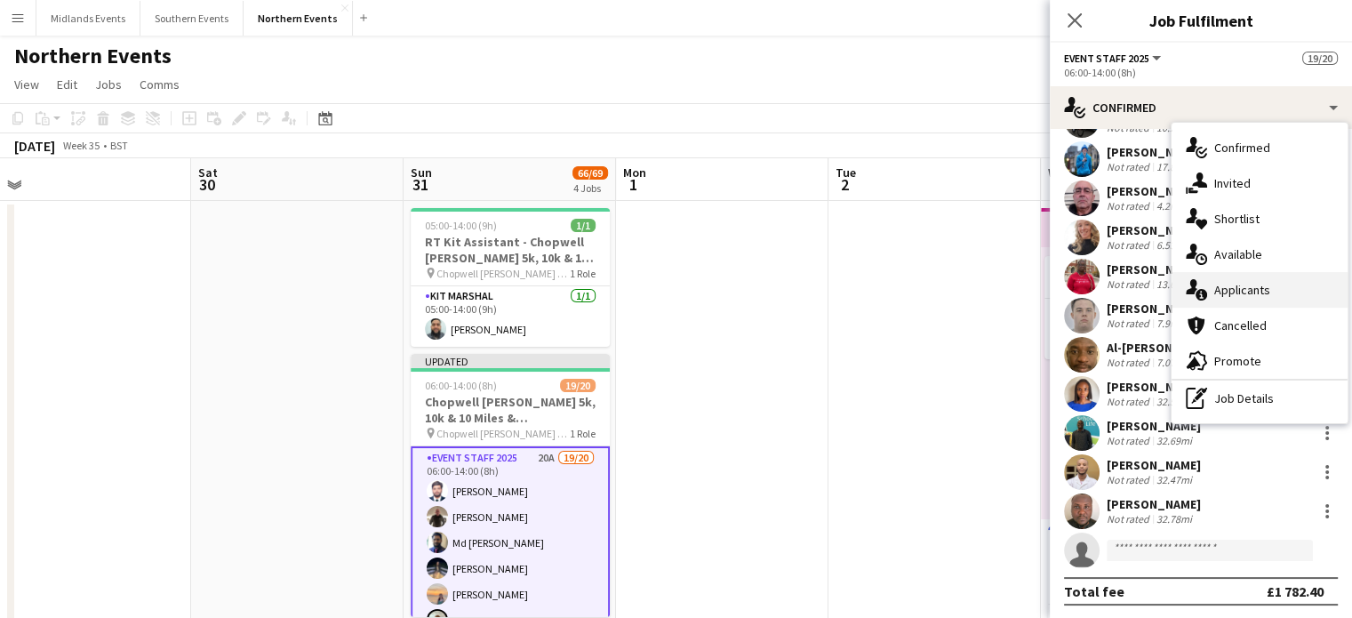
click at [668, 282] on div "single-neutral-actions-information Applicants" at bounding box center [1260, 290] width 176 height 36
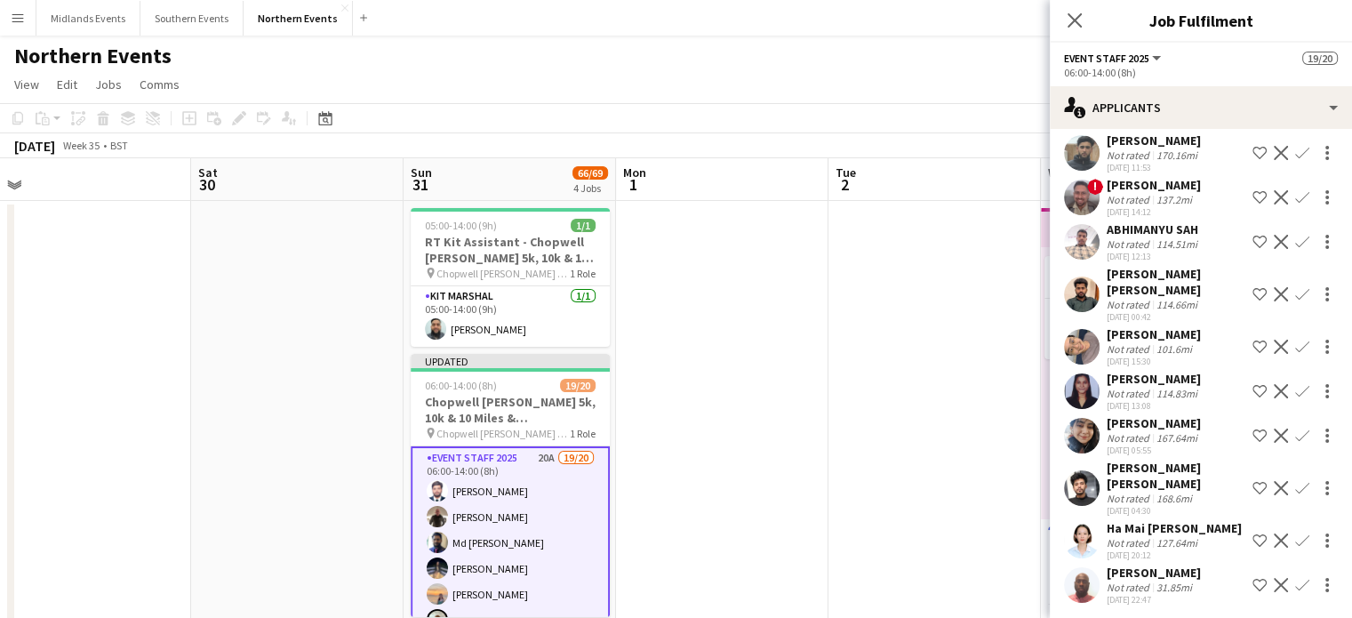
scroll to position [474, 0]
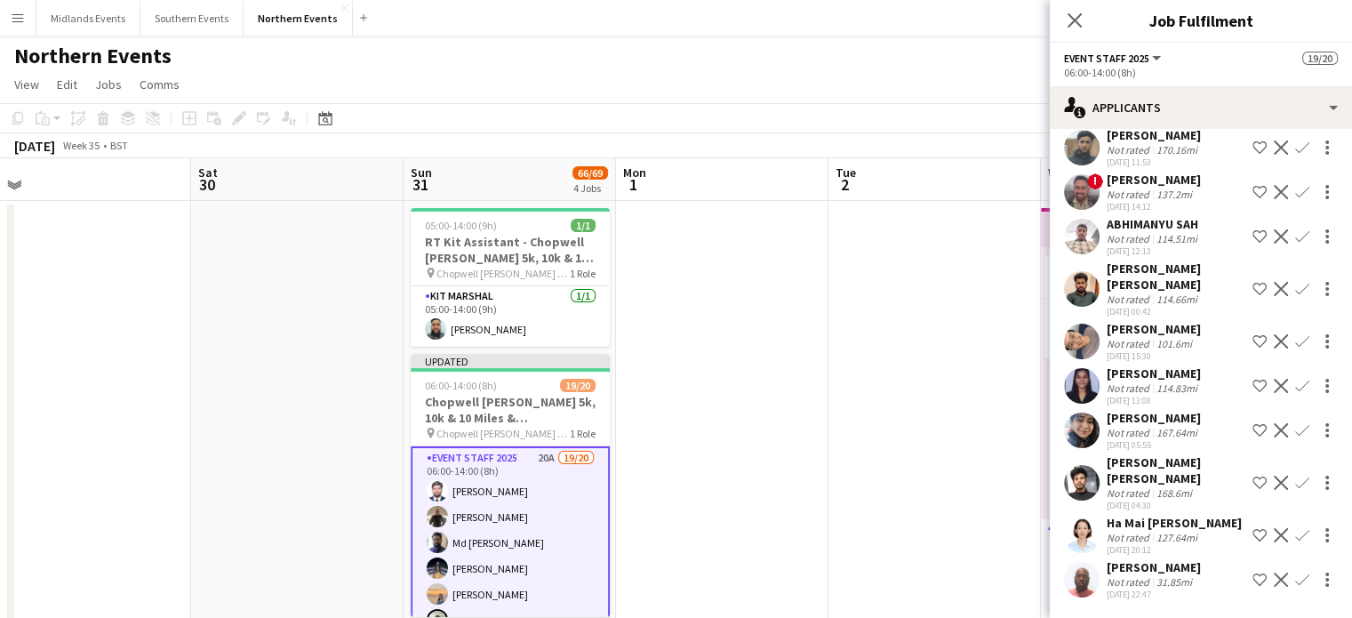
click at [668, 579] on app-icon "Confirm" at bounding box center [1302, 579] width 14 height 14
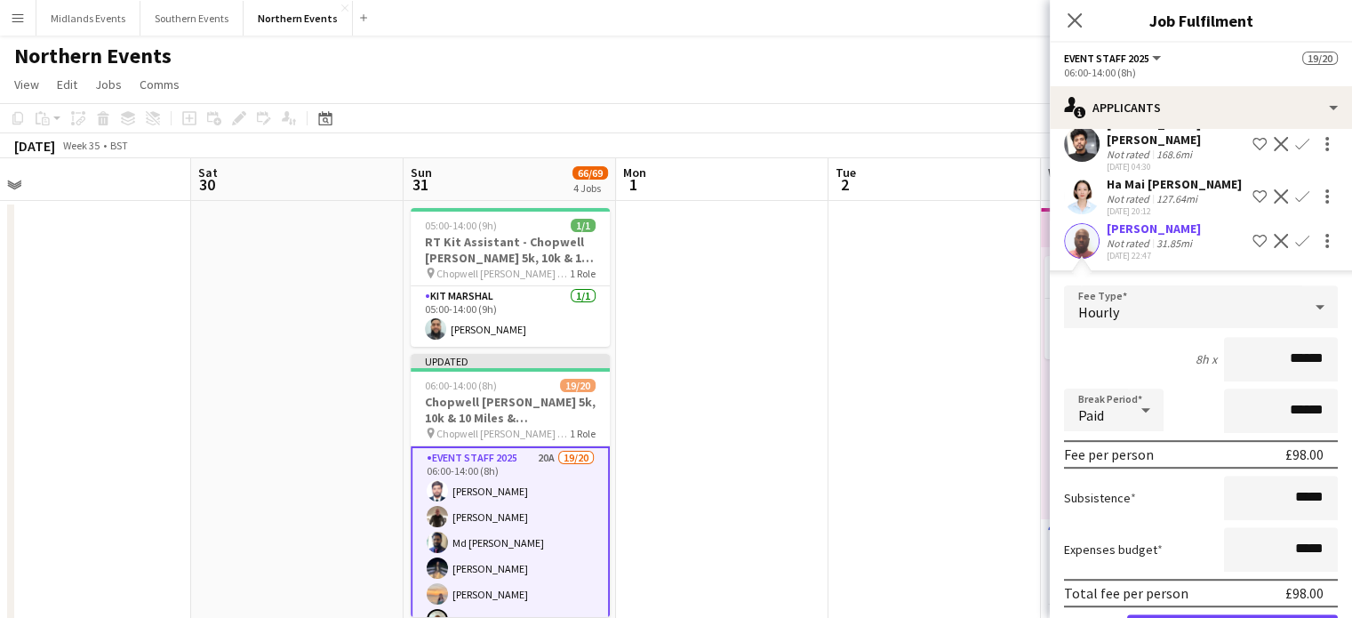
scroll to position [875, 0]
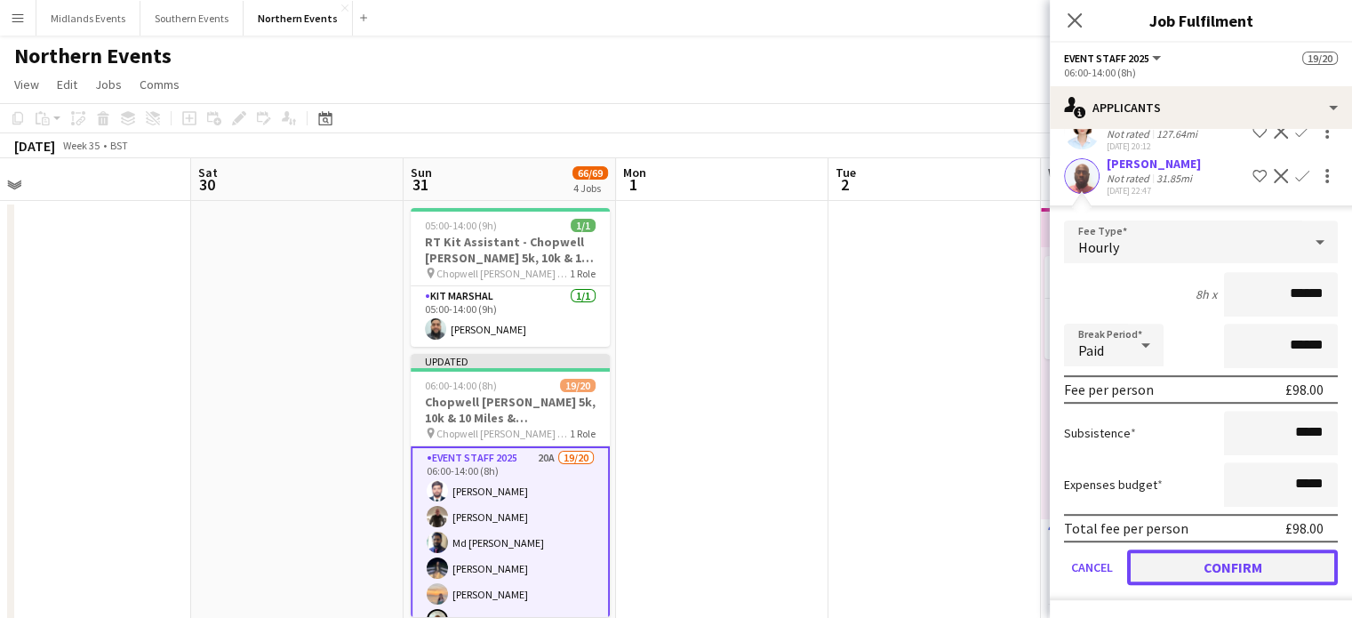
click at [668, 572] on button "Confirm" at bounding box center [1232, 567] width 211 height 36
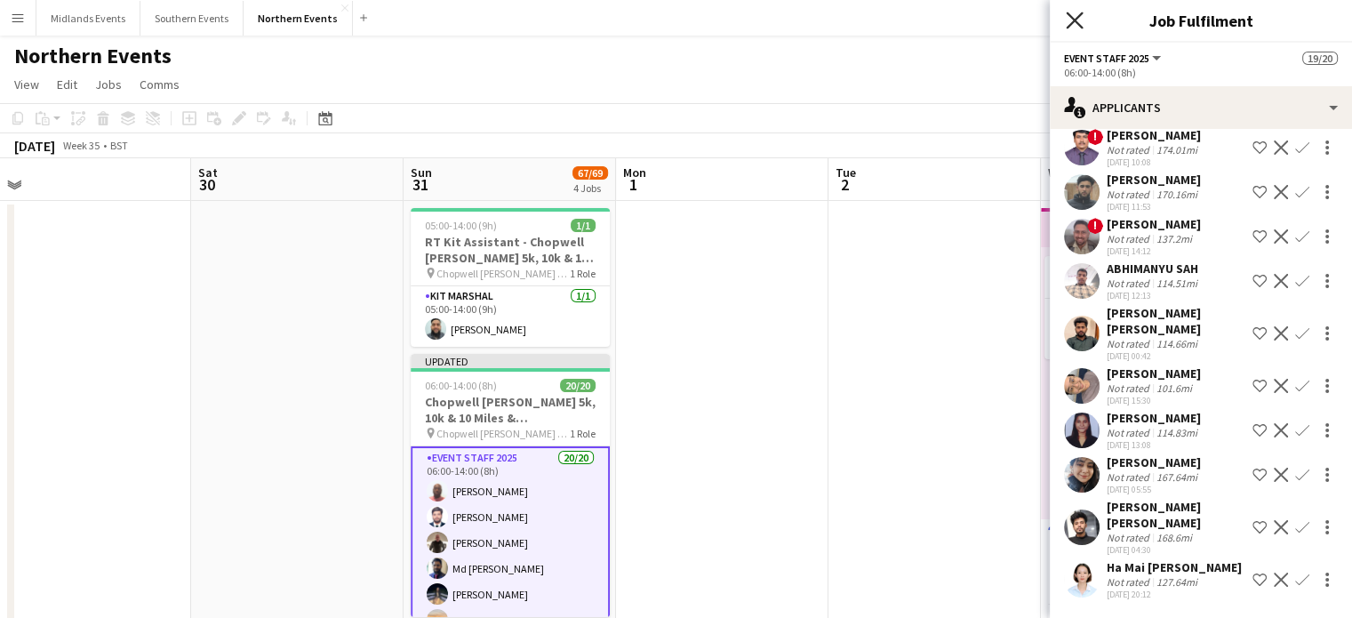
click at [668, 17] on icon "Close pop-in" at bounding box center [1074, 20] width 17 height 17
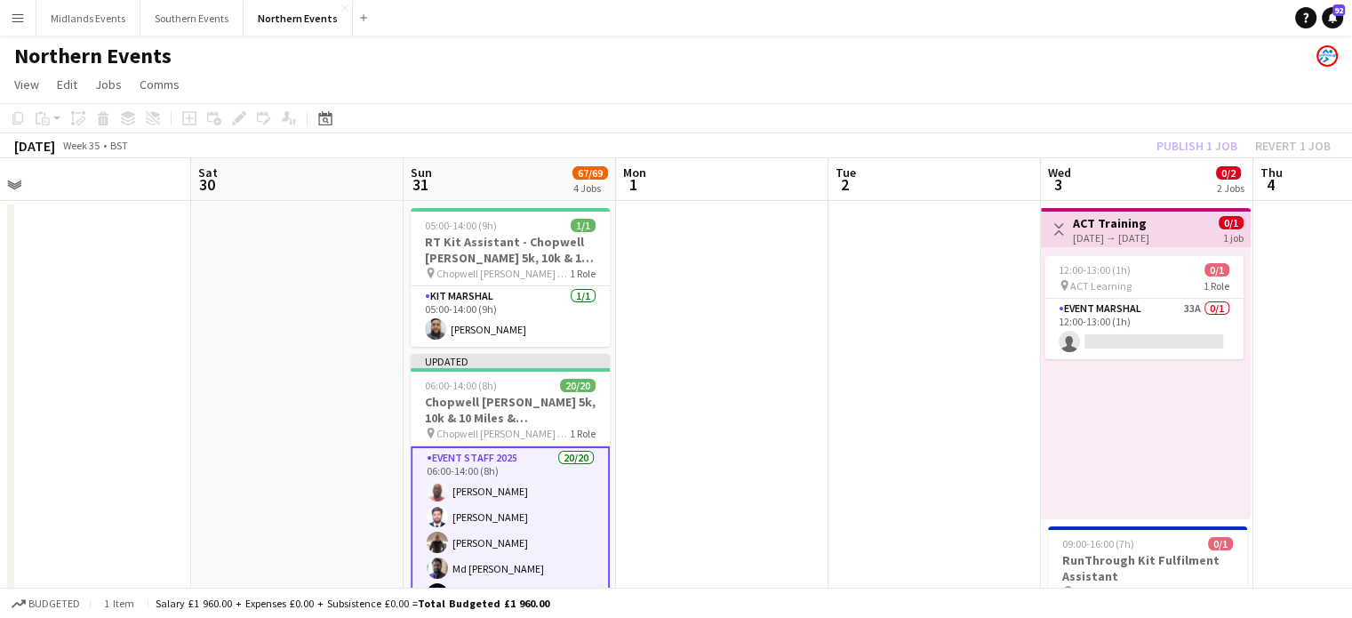
click at [668, 124] on app-toolbar "Copy Paste Paste Ctrl+V Paste with crew Ctrl+Shift+V Paste linked Job [GEOGRAPH…" at bounding box center [676, 118] width 1352 height 30
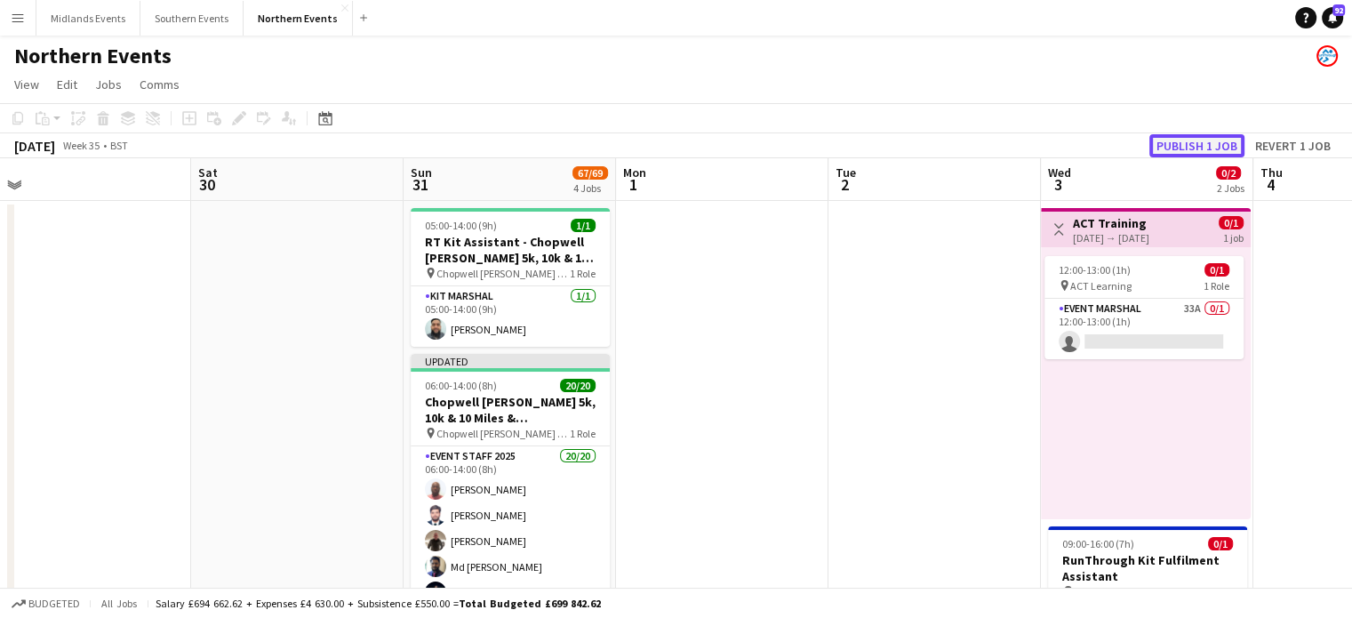
click at [668, 138] on button "Publish 1 job" at bounding box center [1196, 145] width 95 height 23
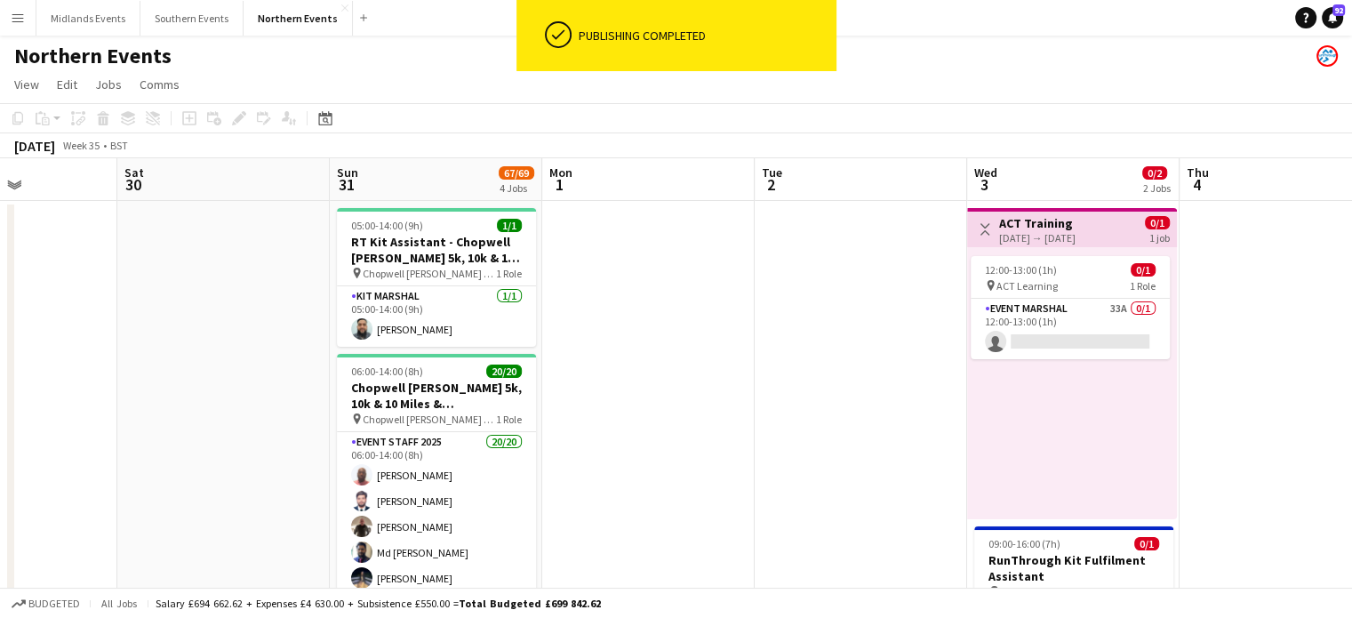
scroll to position [0, 524]
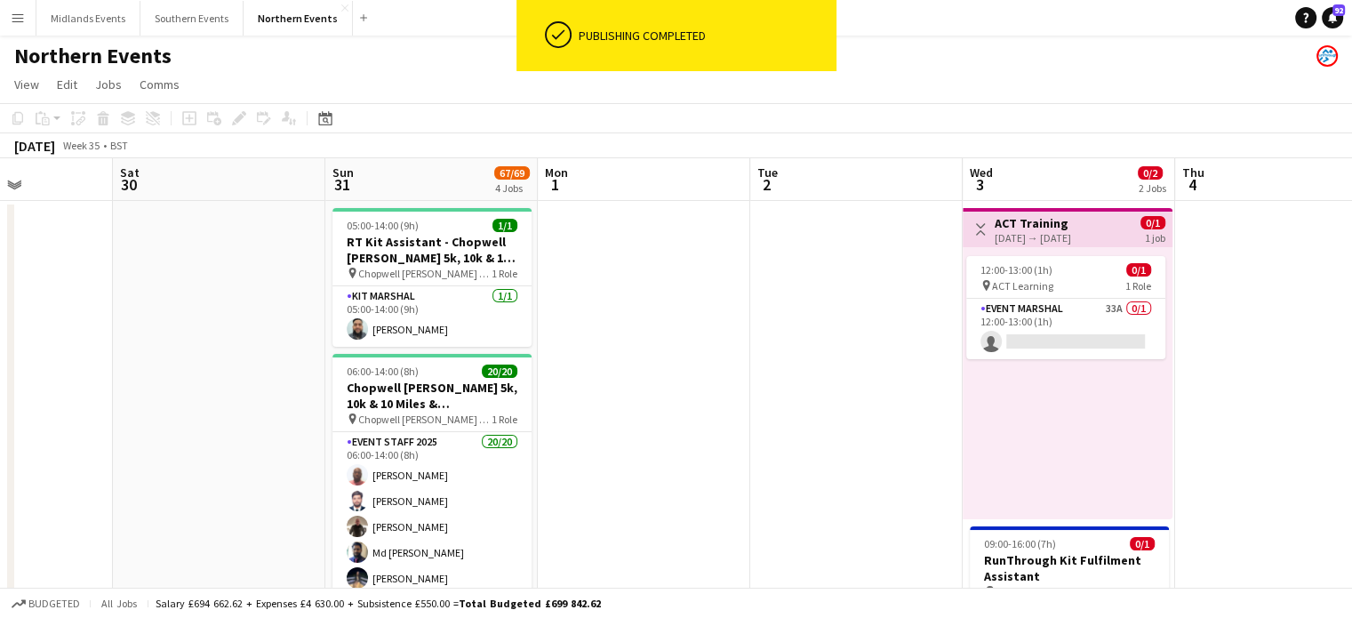
drag, startPoint x: 523, startPoint y: 474, endPoint x: 444, endPoint y: 479, distance: 78.4
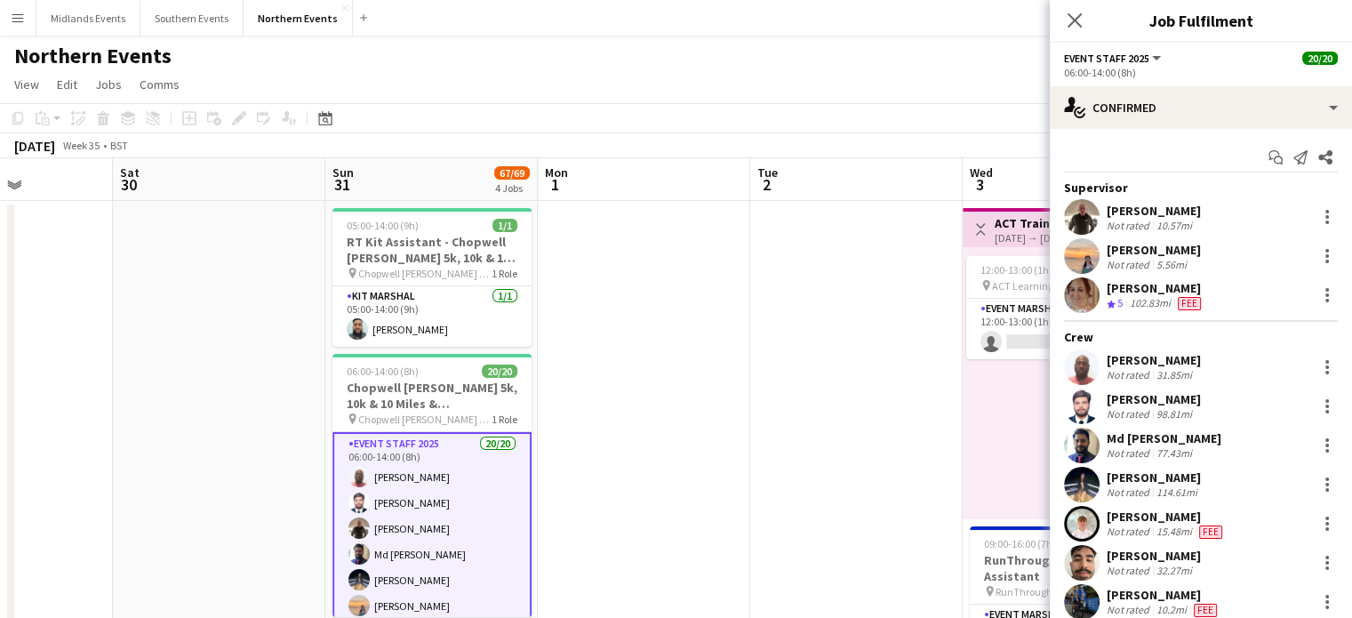
drag, startPoint x: 1196, startPoint y: 362, endPoint x: 1101, endPoint y: 363, distance: 94.2
click at [668, 363] on div "[PERSON_NAME] Not rated 31.85mi" at bounding box center [1201, 367] width 302 height 36
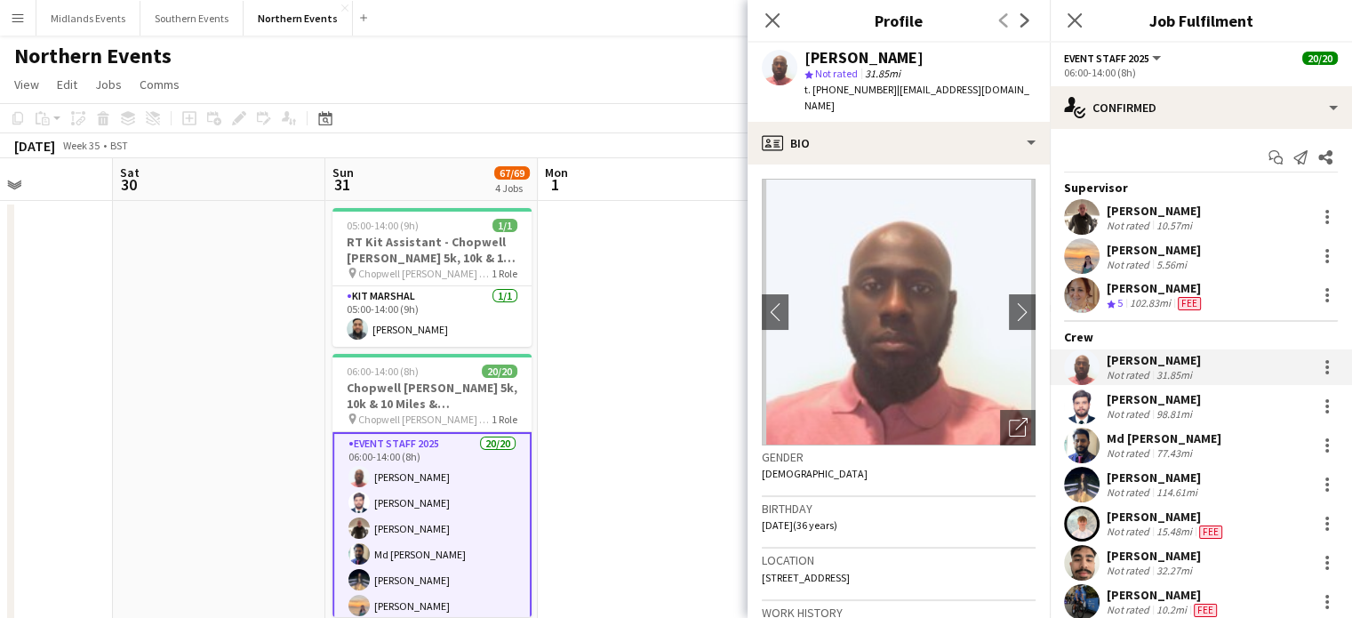
copy div "[PERSON_NAME]"
click at [668, 17] on icon at bounding box center [772, 20] width 17 height 17
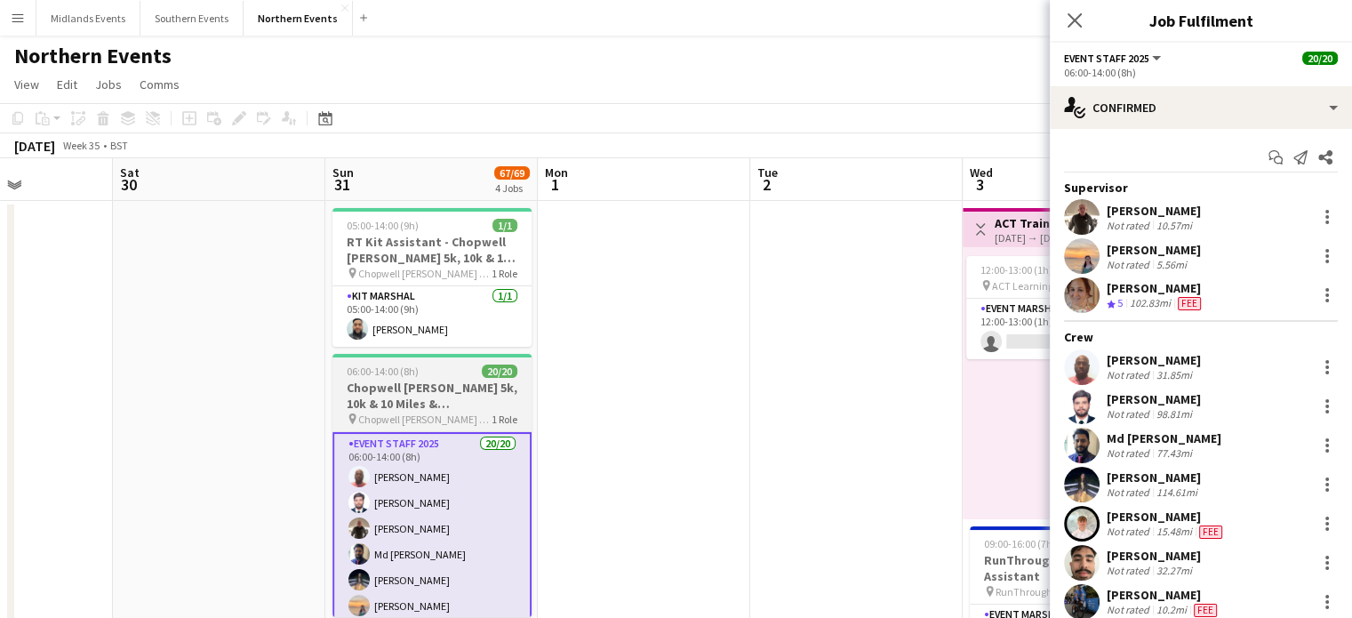
click at [428, 388] on h3 "Chopwell [PERSON_NAME] 5k, 10k & 10 Miles & [PERSON_NAME]" at bounding box center [431, 396] width 199 height 32
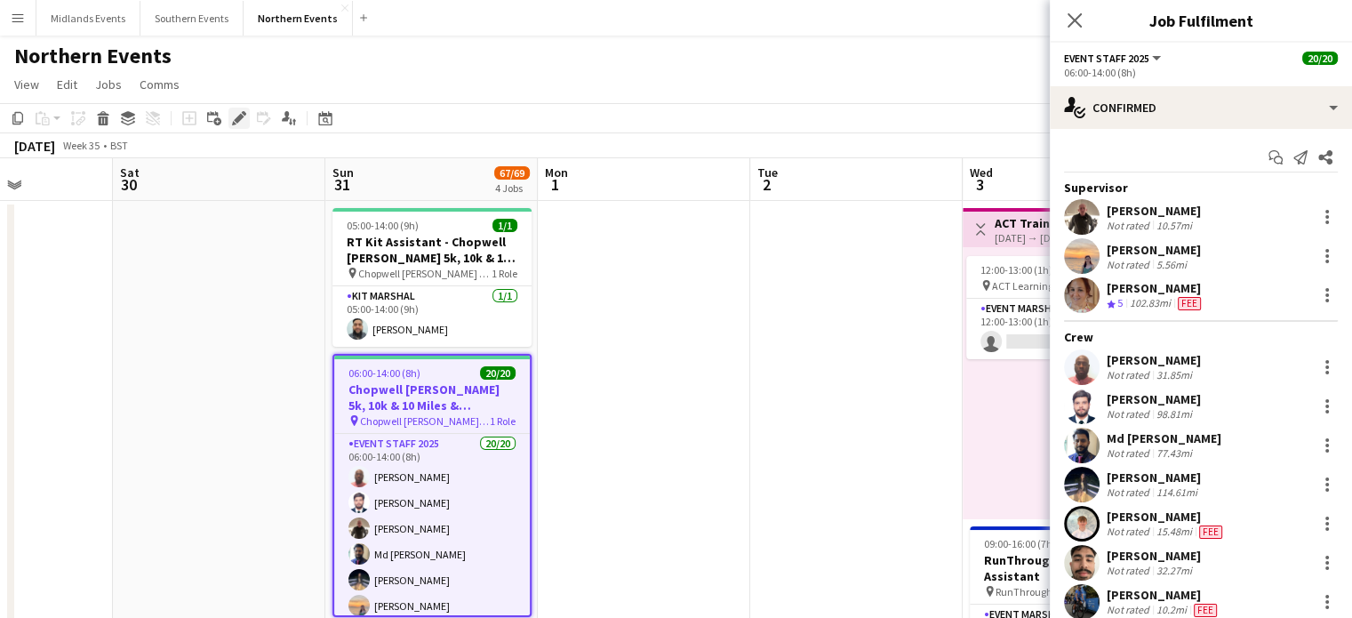
click at [235, 116] on icon "Edit" at bounding box center [239, 118] width 14 height 14
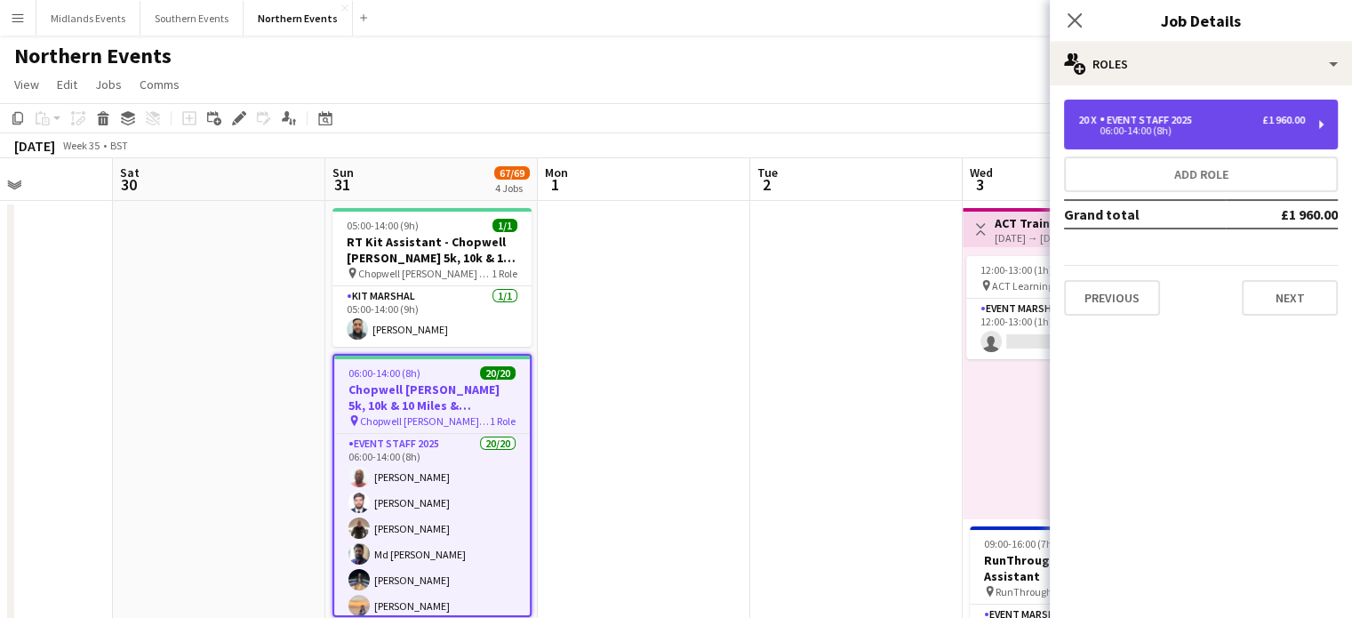
click at [668, 124] on div "£1 960.00" at bounding box center [1283, 120] width 43 height 12
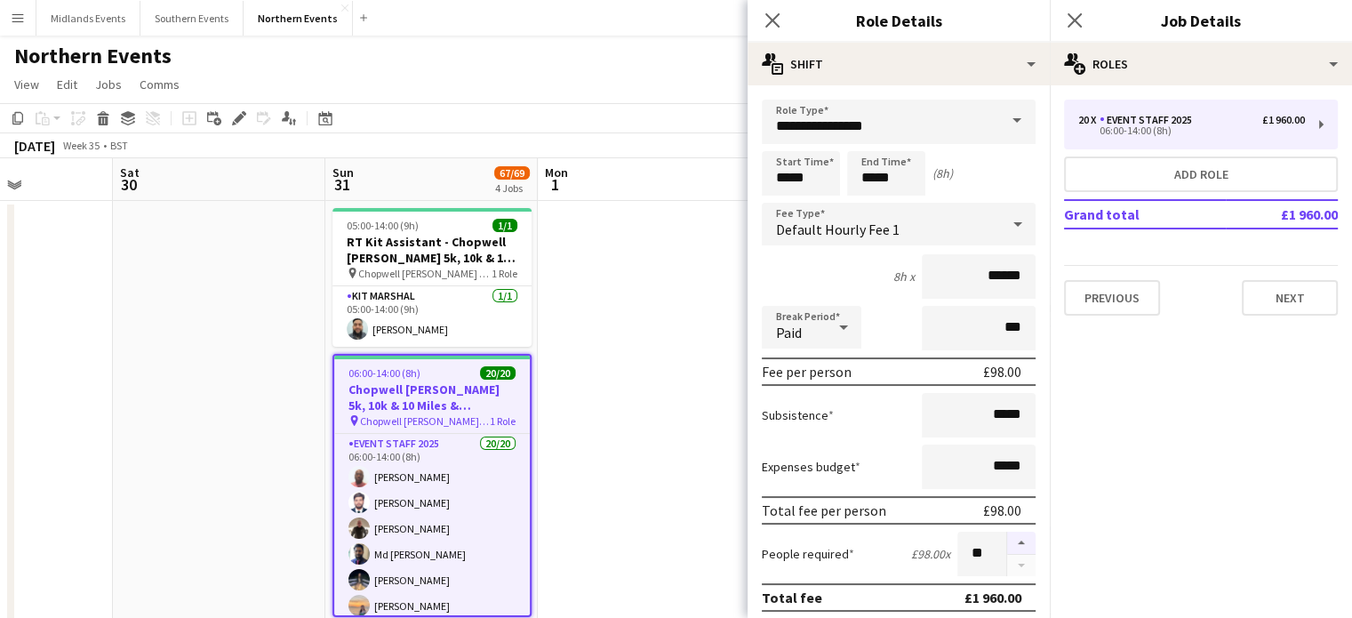
click at [668, 539] on button "button" at bounding box center [1021, 543] width 28 height 23
type input "**"
click at [668, 13] on icon "Close pop-in" at bounding box center [1074, 20] width 17 height 17
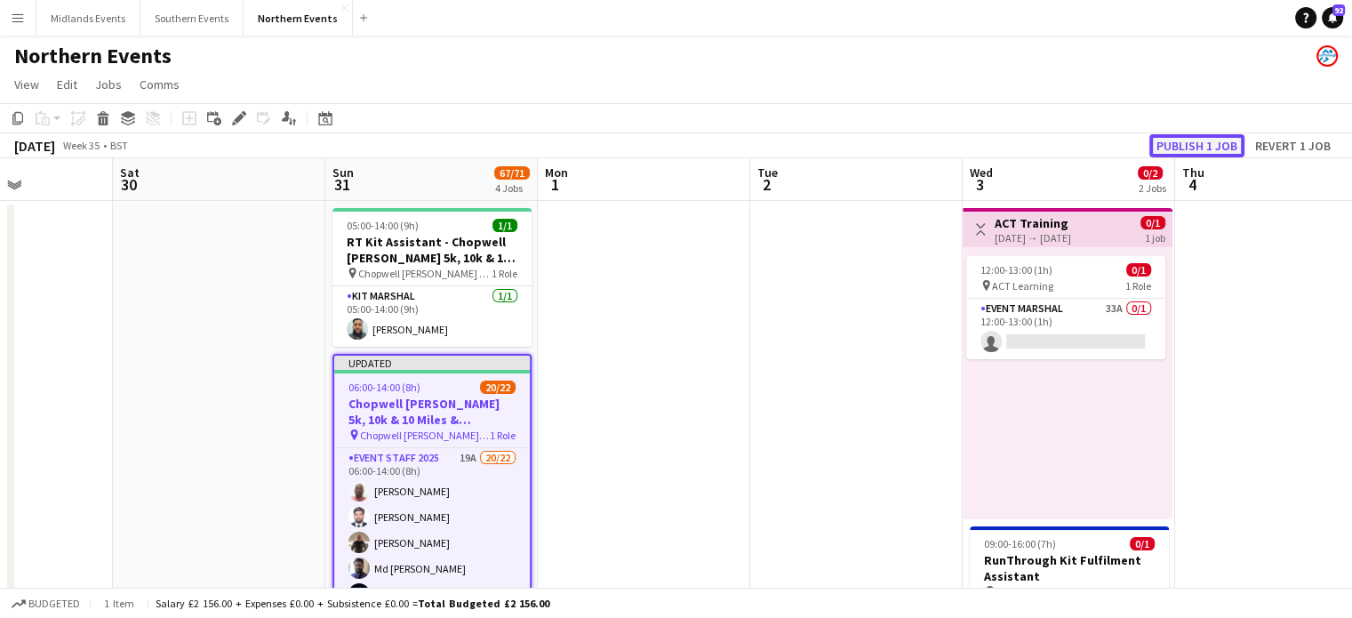
click at [668, 141] on button "Publish 1 job" at bounding box center [1196, 145] width 95 height 23
